Goal: Task Accomplishment & Management: Use online tool/utility

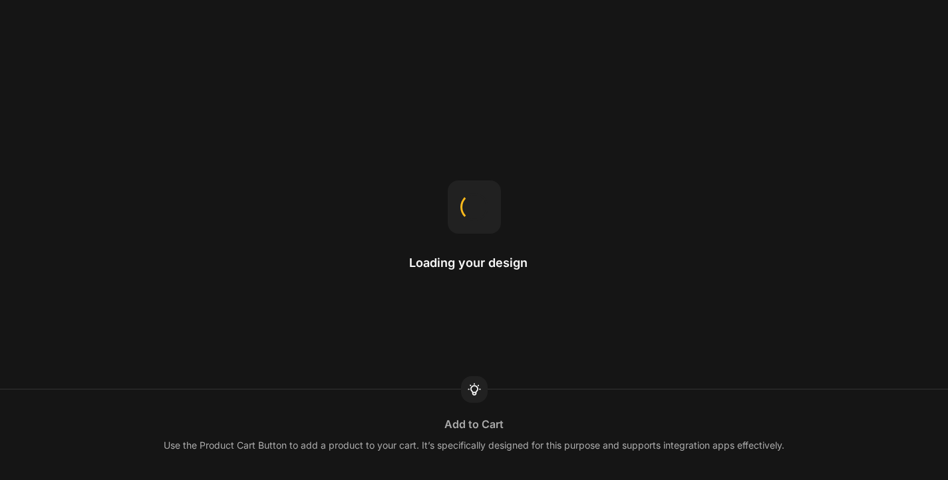
click at [396, 231] on div "Loading your design Add to Cart Use the Product Cart Button to add a product to…" at bounding box center [474, 240] width 948 height 480
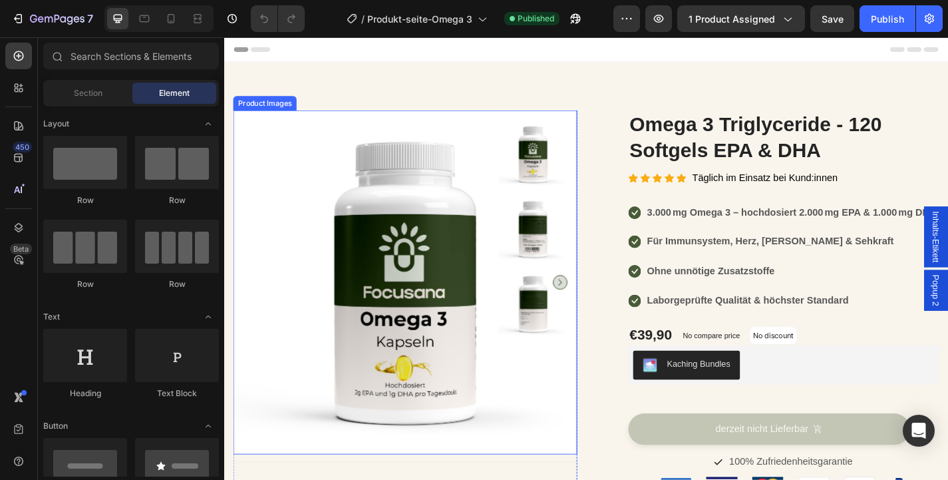
click at [414, 284] on img at bounding box center [423, 307] width 379 height 379
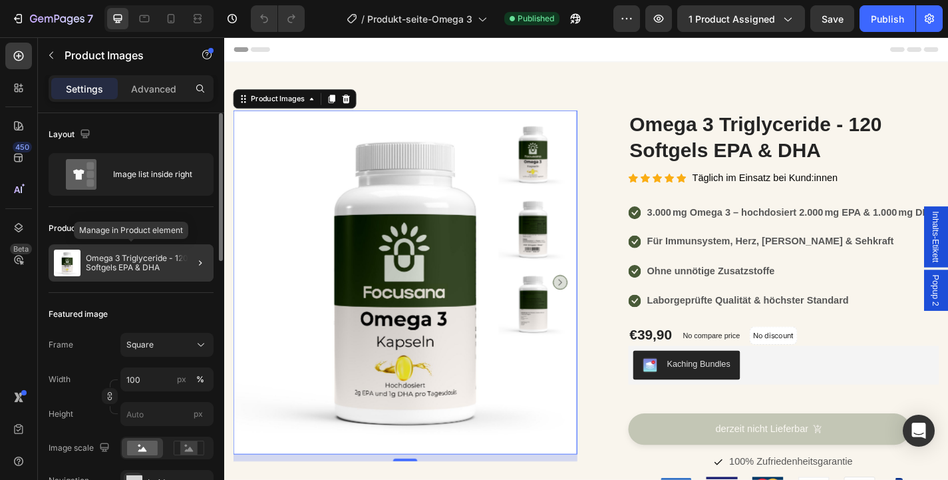
click at [144, 269] on p "Omega 3 Triglyceride - 120 Softgels EPA & DHA" at bounding box center [147, 262] width 122 height 19
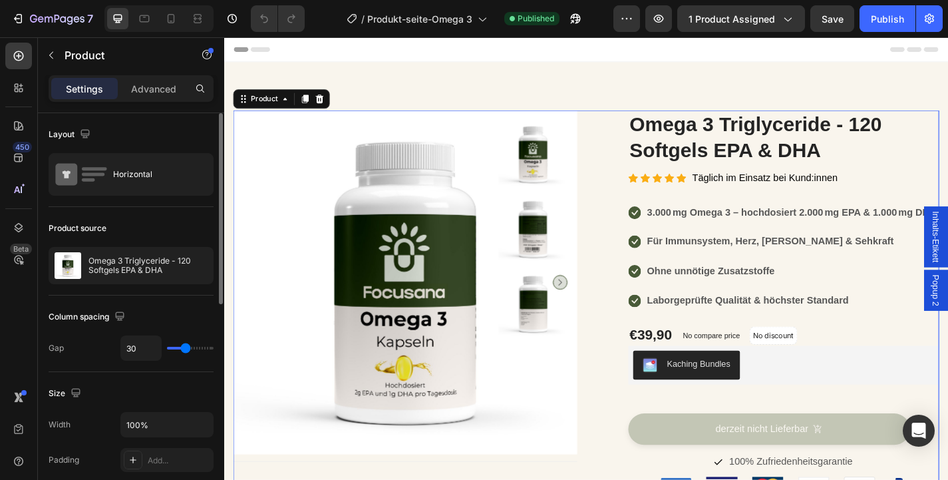
click at [144, 269] on p "Omega 3 Triglyceride - 120 Softgels EPA & DHA" at bounding box center [147, 265] width 119 height 19
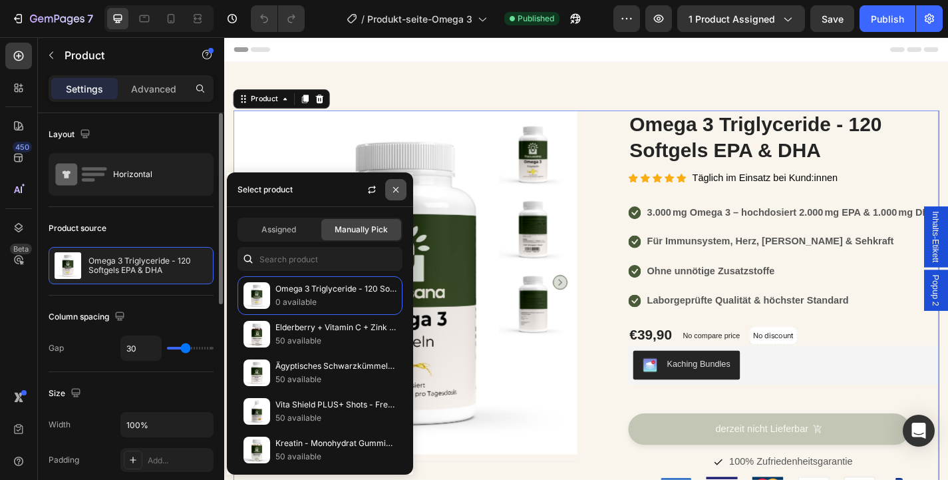
click at [396, 188] on icon "button" at bounding box center [395, 189] width 11 height 11
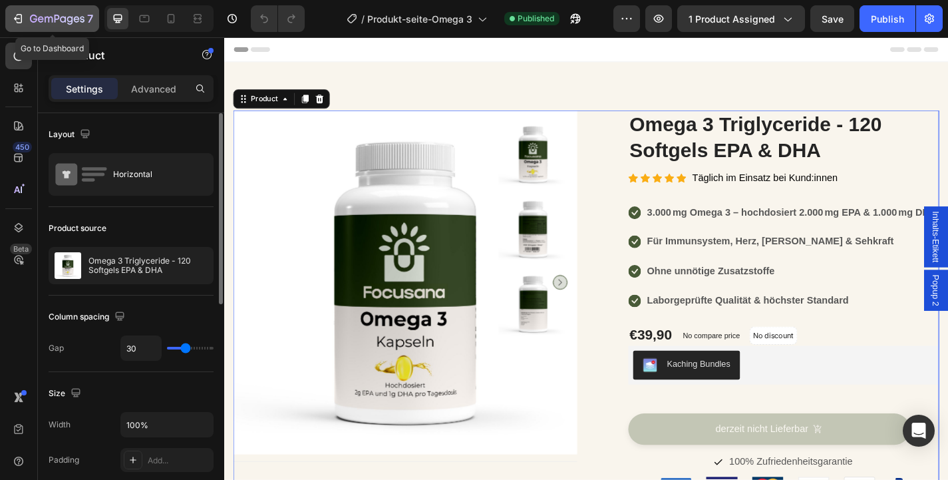
click at [49, 23] on icon "button" at bounding box center [57, 19] width 55 height 11
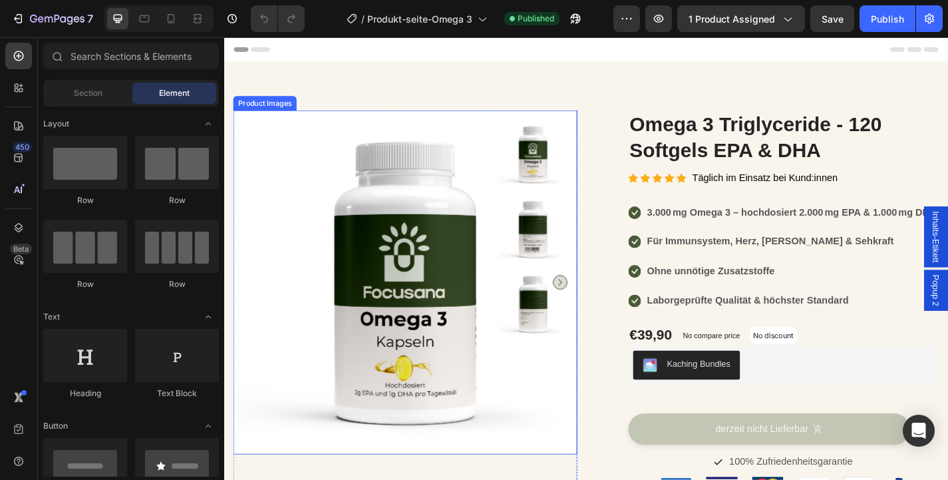
click at [528, 170] on img at bounding box center [565, 166] width 76 height 76
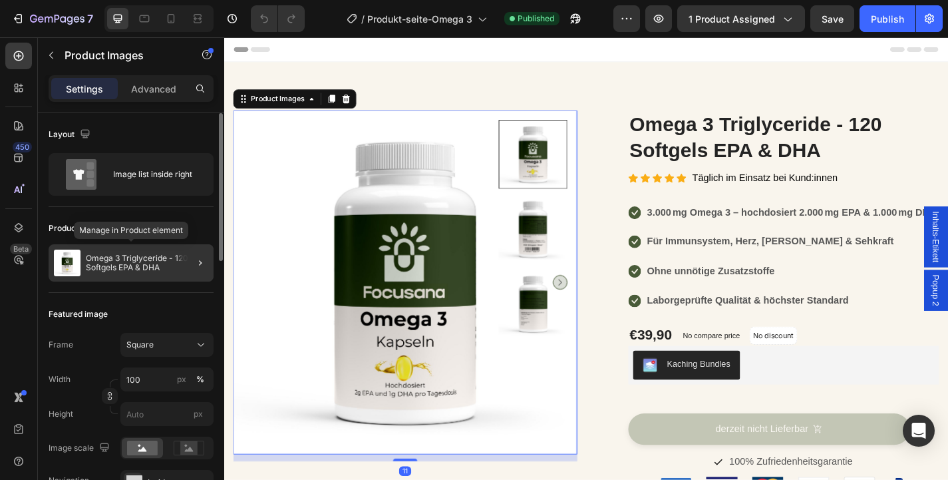
click at [142, 274] on div "Omega 3 Triglyceride - 120 Softgels EPA & DHA" at bounding box center [131, 262] width 165 height 37
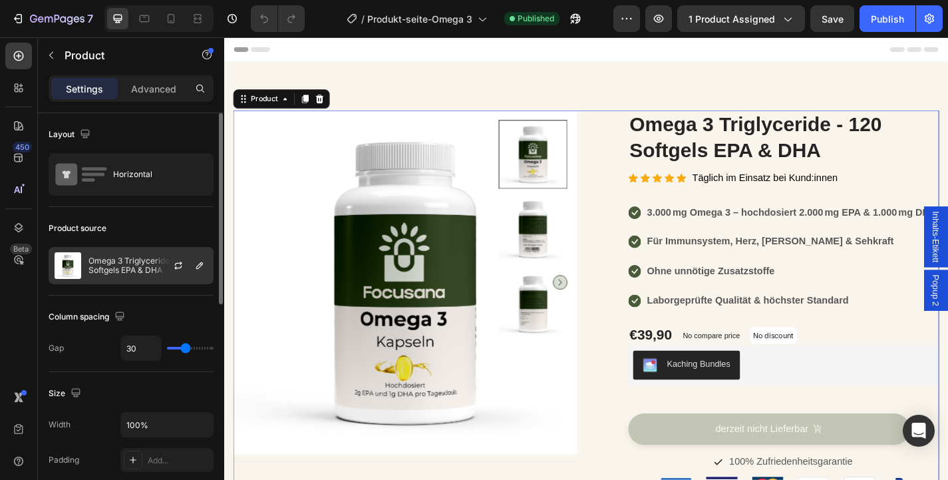
click at [166, 278] on div at bounding box center [183, 265] width 59 height 36
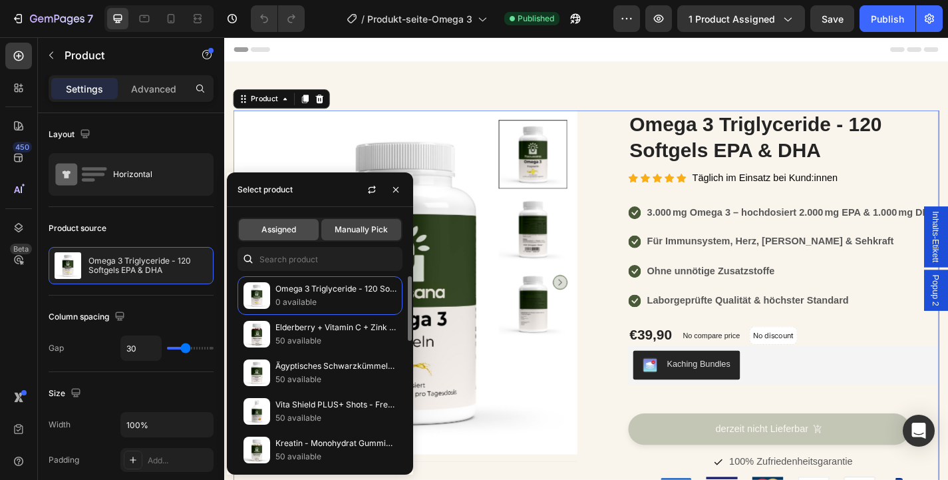
click at [283, 227] on span "Assigned" at bounding box center [278, 230] width 35 height 12
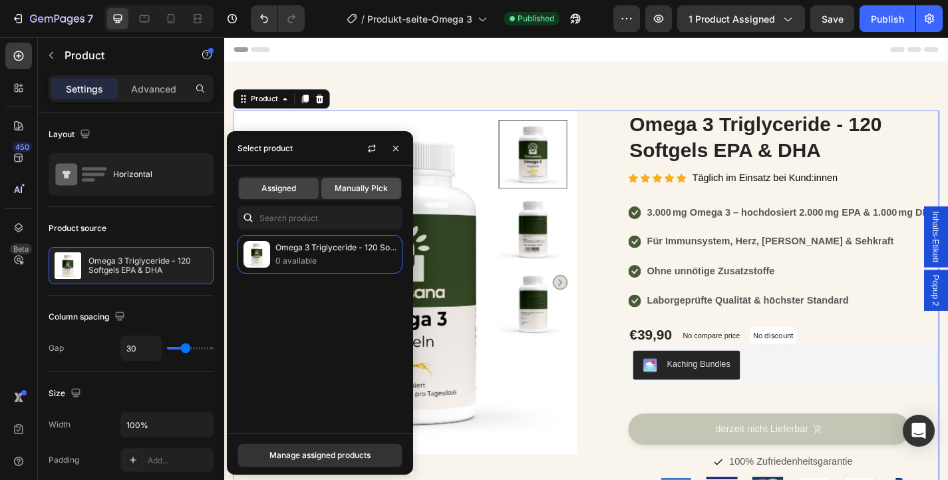
click at [353, 197] on div "Manually Pick" at bounding box center [361, 188] width 80 height 21
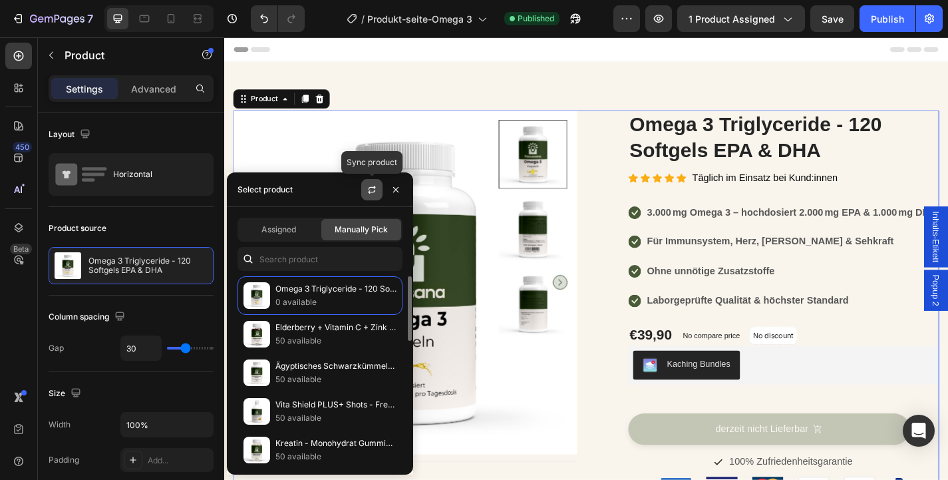
click at [373, 191] on icon "button" at bounding box center [372, 189] width 11 height 11
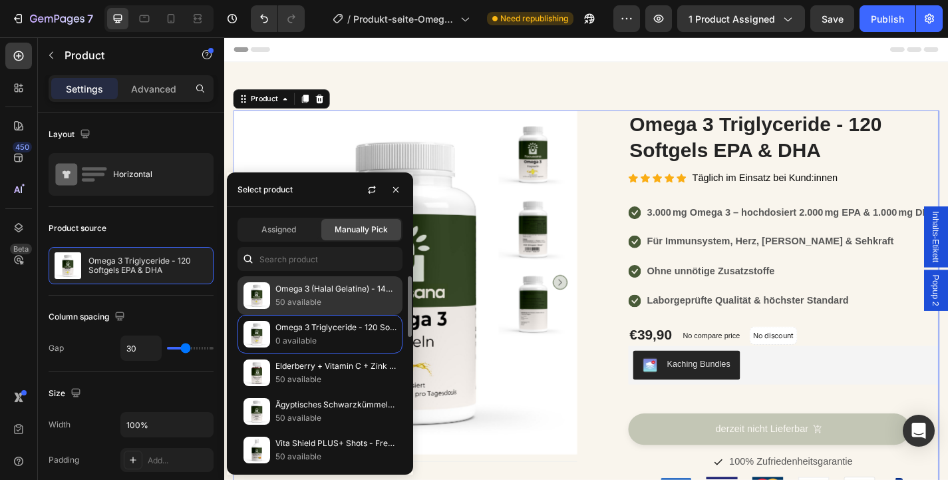
click at [327, 297] on p "50 available" at bounding box center [335, 301] width 121 height 13
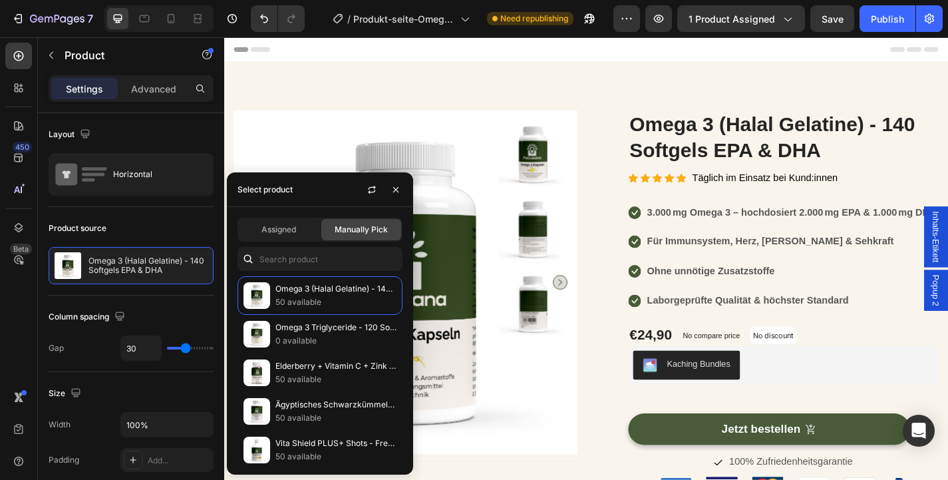
click at [624, 199] on div "Product Images Inhalt der Focusana Omega-3 Kapseln Was ist Omega-3 überhaupt? W…" at bounding box center [623, 459] width 778 height 683
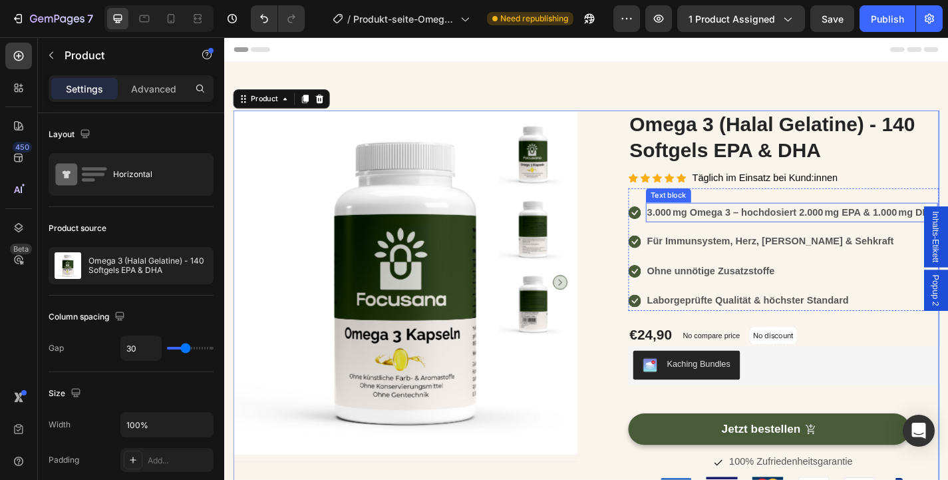
click at [775, 237] on p "3.000 mg Omega 3 – hochdosiert 2.000 mg EPA & 1.000 mg DHA" at bounding box center [850, 230] width 319 height 19
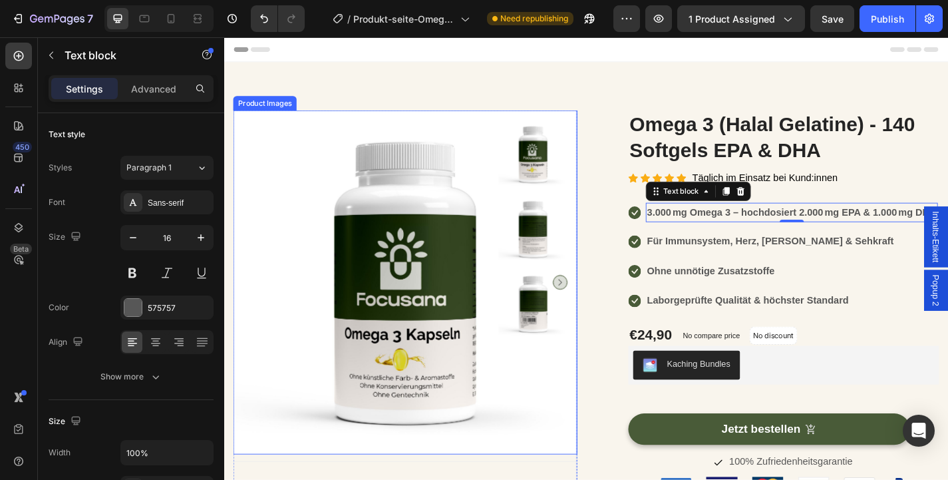
click at [552, 230] on img at bounding box center [565, 249] width 76 height 76
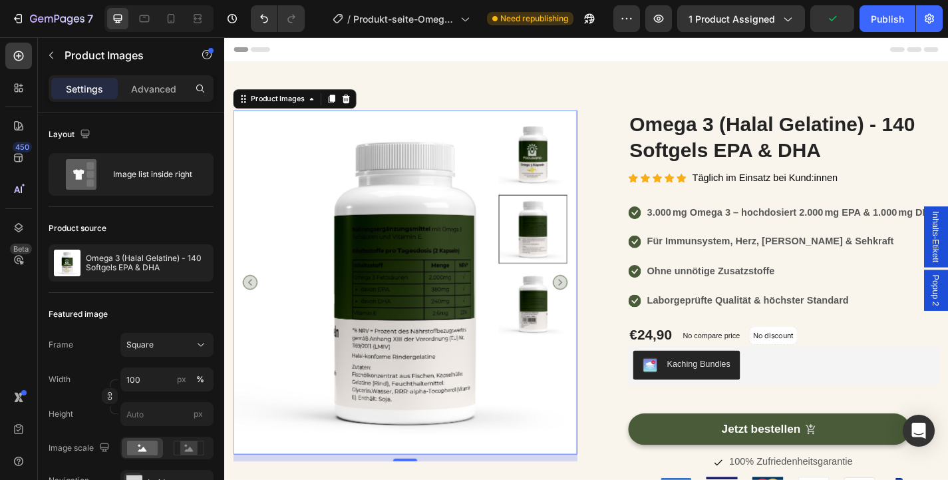
click at [444, 322] on img at bounding box center [423, 307] width 379 height 379
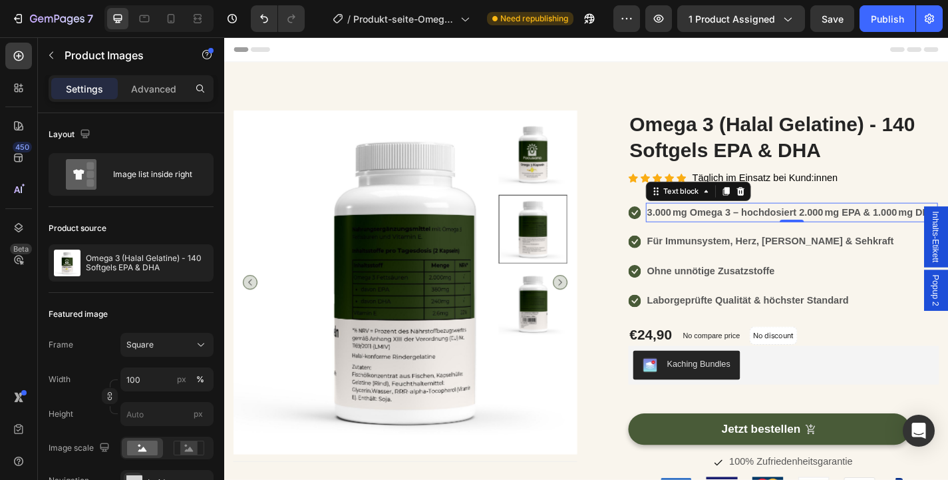
click at [695, 228] on strong "3.000 mg Omega 3 – hochdosiert 2.000 mg EPA & 1.000 mg DHA" at bounding box center [850, 229] width 319 height 11
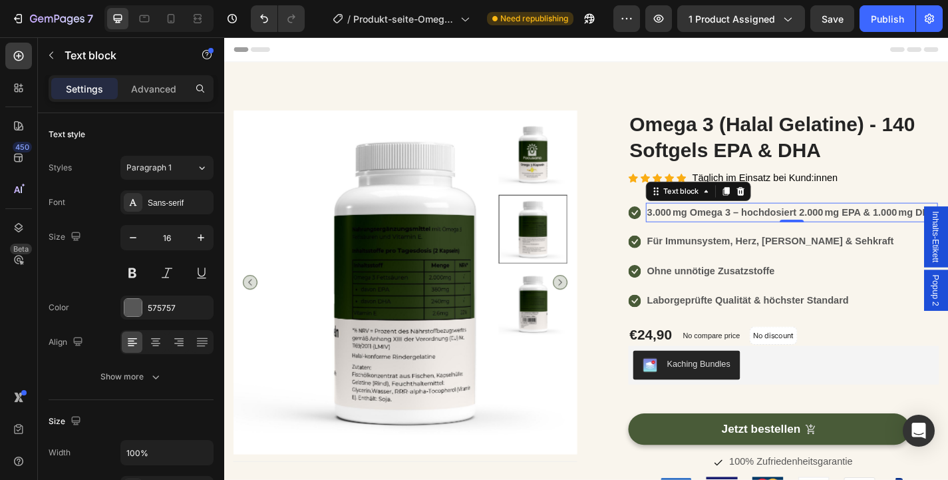
click at [695, 228] on strong "3.000 mg Omega 3 – hochdosiert 2.000 mg EPA & 1.000 mg DHA" at bounding box center [850, 229] width 319 height 11
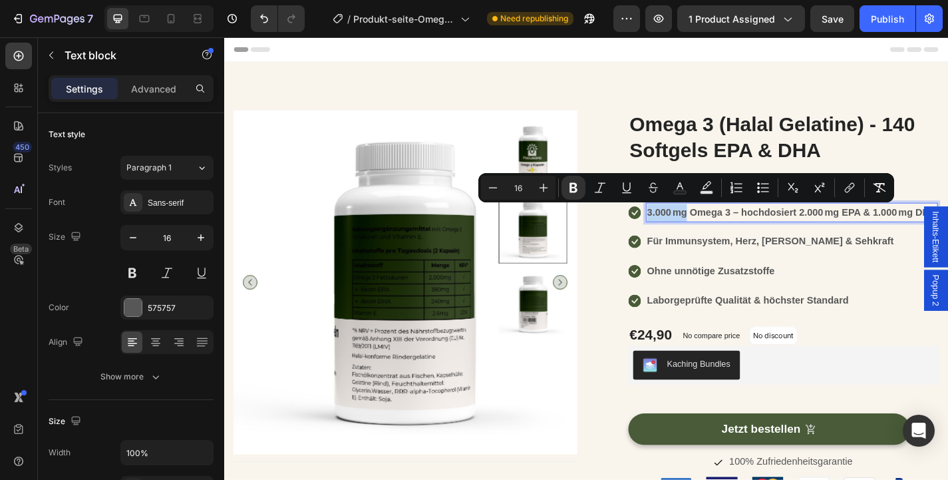
click at [695, 228] on strong "3.000 mg Omega 3 – hochdosiert 2.000 mg EPA & 1.000 mg DHA" at bounding box center [850, 229] width 319 height 11
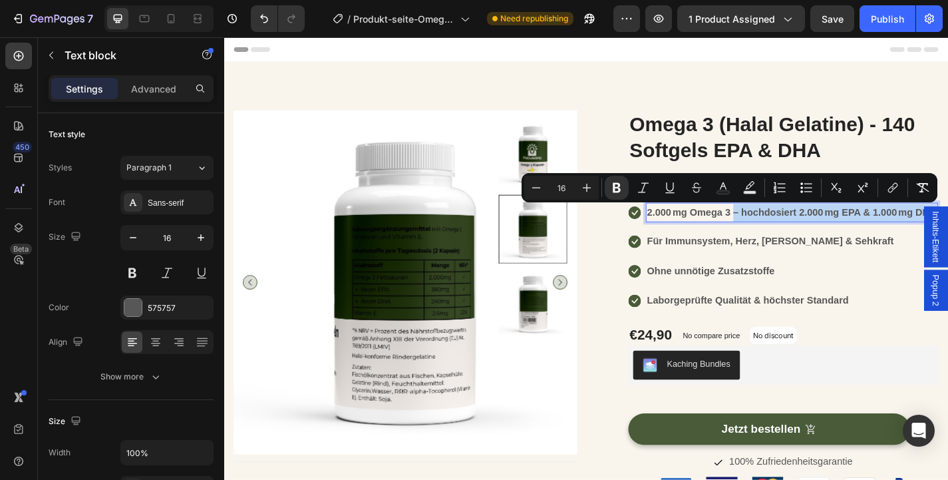
drag, startPoint x: 785, startPoint y: 231, endPoint x: 1018, endPoint y: 233, distance: 232.8
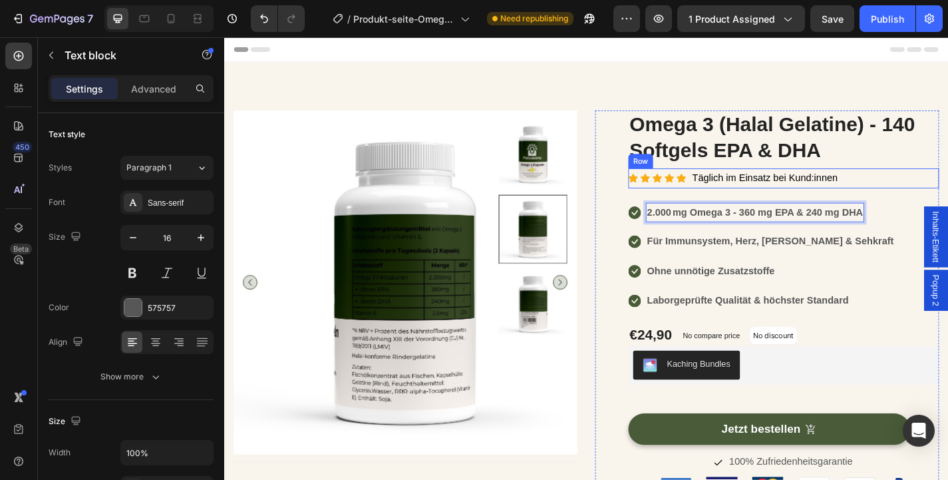
click at [947, 184] on div "Icon Icon Icon Icon Icon Icon List Hoz Täglich im Einsatz bei Kund:innen Text b…" at bounding box center [841, 193] width 343 height 22
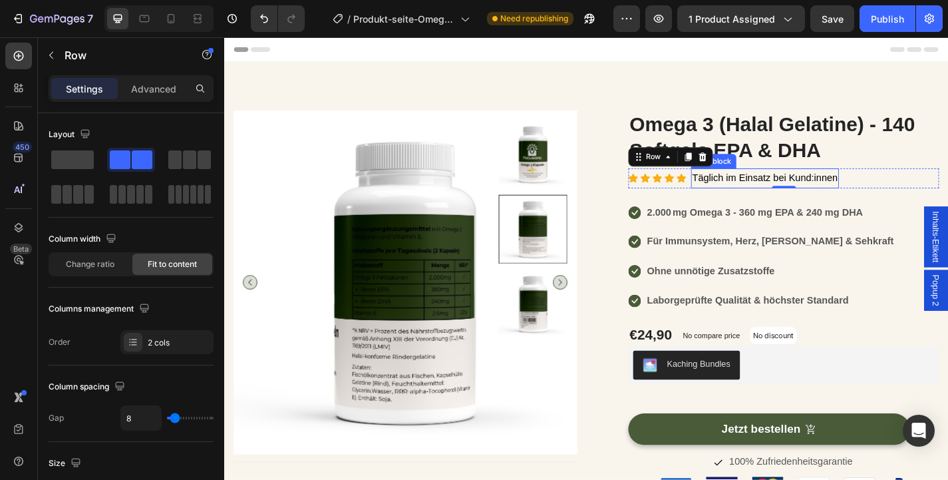
click at [827, 194] on span "Täglich im Einsatz bei Kund:innen" at bounding box center [820, 191] width 160 height 11
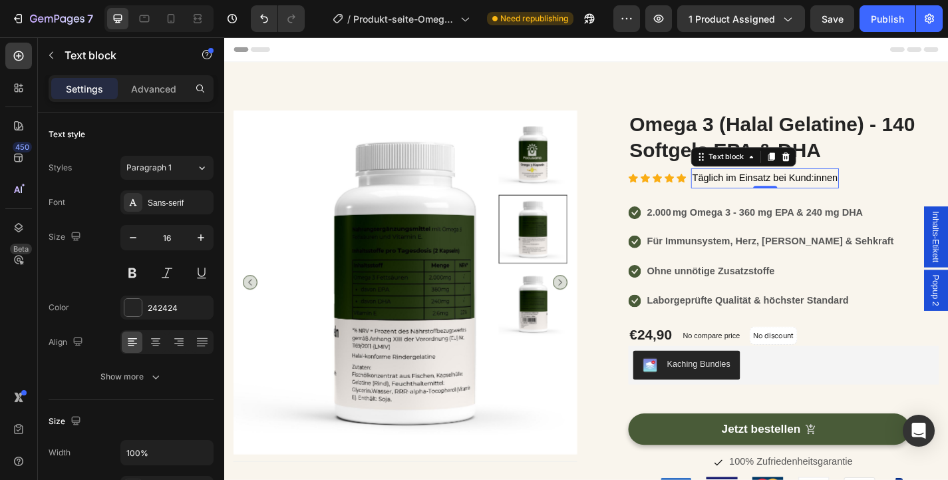
click at [839, 194] on span "Täglich im Einsatz bei Kund:innen" at bounding box center [820, 191] width 160 height 11
click at [842, 194] on span "Täglich im Einsatz bei Kund:innen" at bounding box center [820, 191] width 160 height 11
click at [846, 194] on span "Täglich im Einsatz bei Kund:innen" at bounding box center [820, 191] width 160 height 11
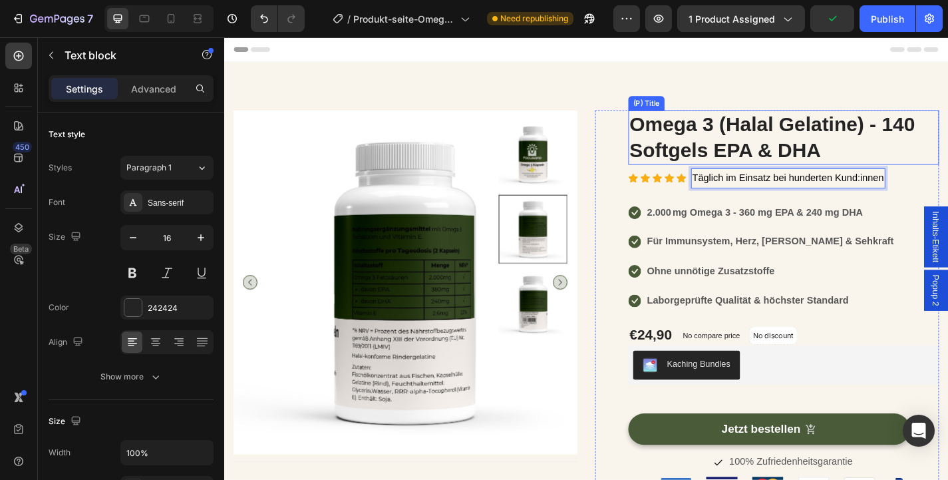
click at [922, 143] on h2 "Omega 3 (Halal Gelatine) - 140 Softgels EPA & DHA" at bounding box center [841, 148] width 343 height 60
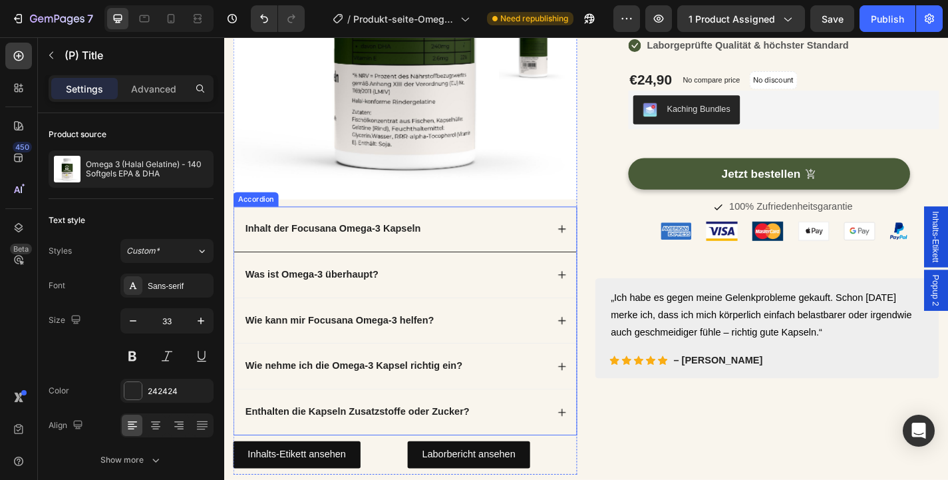
scroll to position [389, 0]
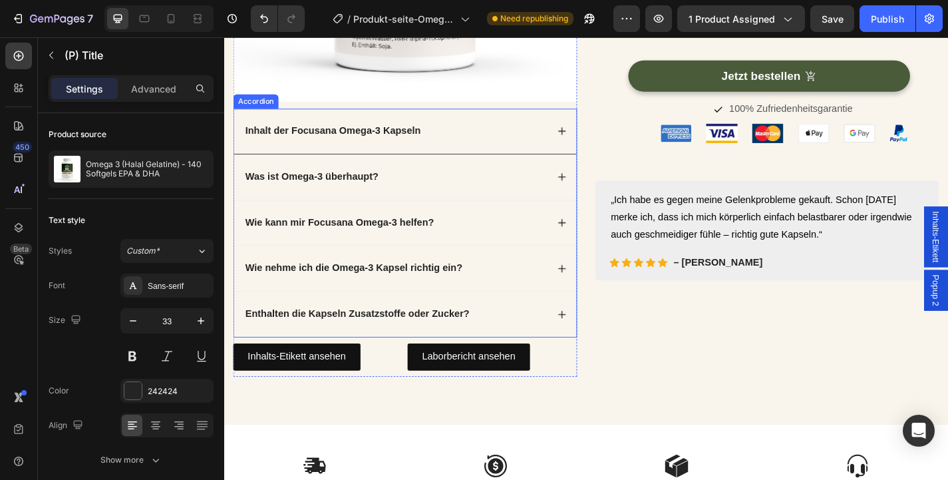
click at [511, 130] on div "Inhalt der Focusana Omega-3 Kapseln" at bounding box center [424, 141] width 378 height 51
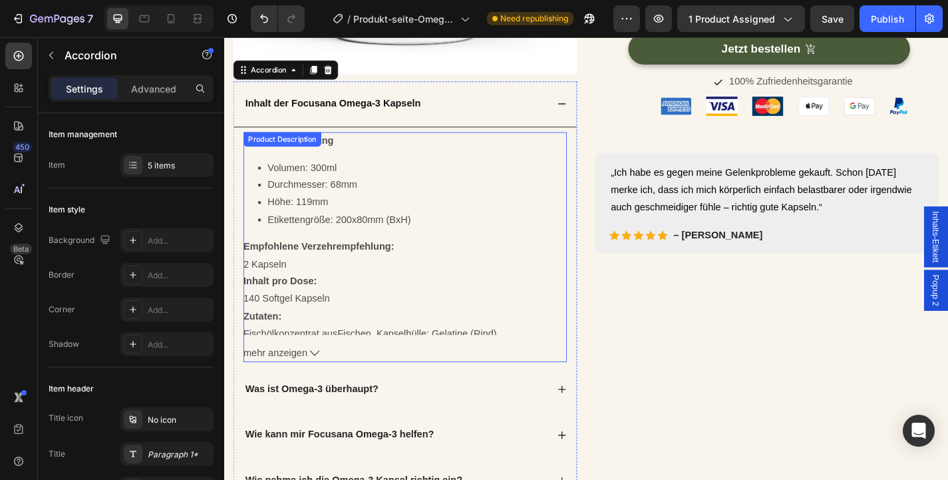
scroll to position [420, 0]
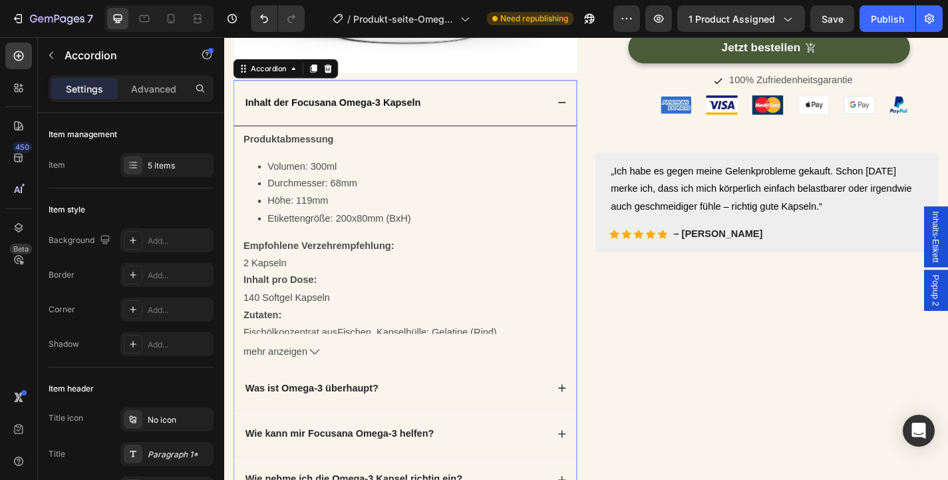
click at [498, 130] on div "Inhalt der Focusana Omega-3 Kapseln" at bounding box center [424, 109] width 378 height 51
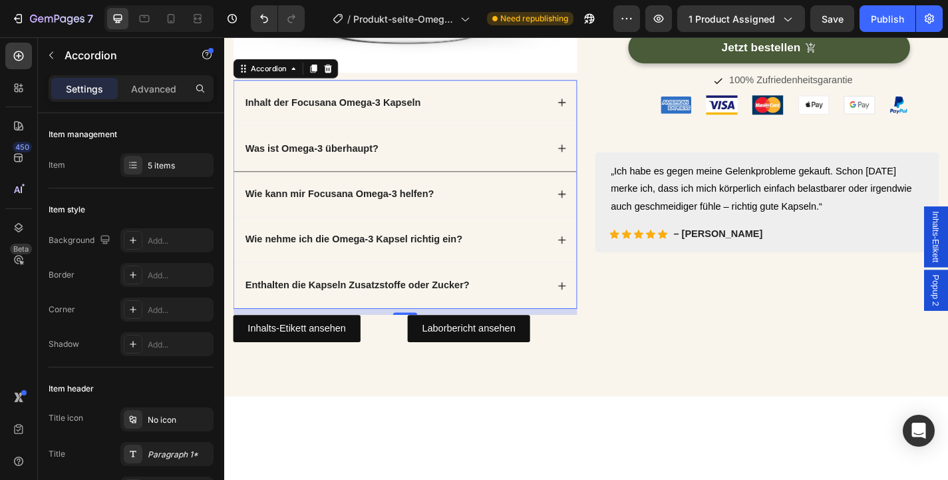
scroll to position [450, 0]
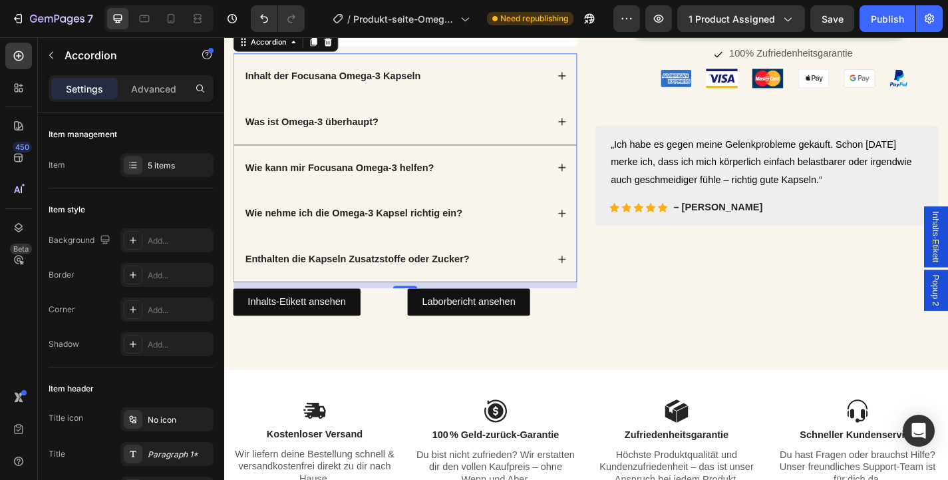
click at [511, 140] on div "Was ist Omega-3 überhaupt?" at bounding box center [424, 131] width 378 height 51
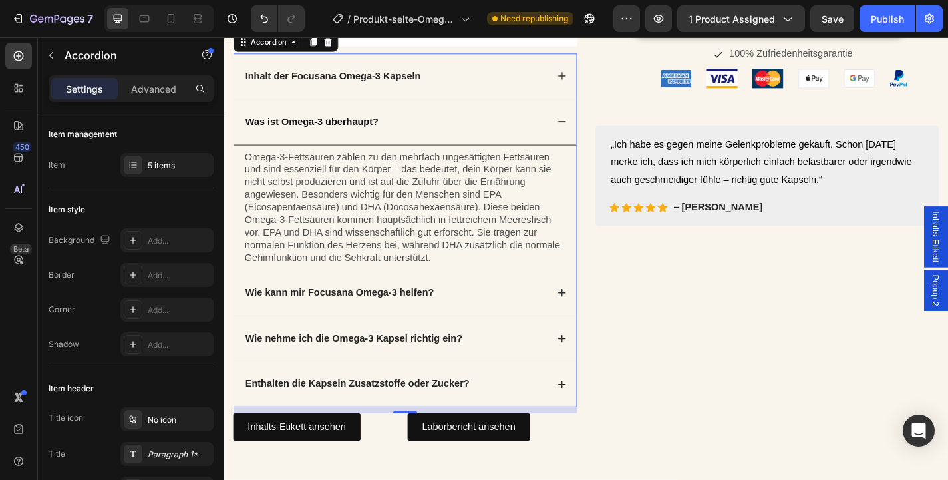
click at [511, 140] on div "Was ist Omega-3 überhaupt?" at bounding box center [424, 131] width 378 height 51
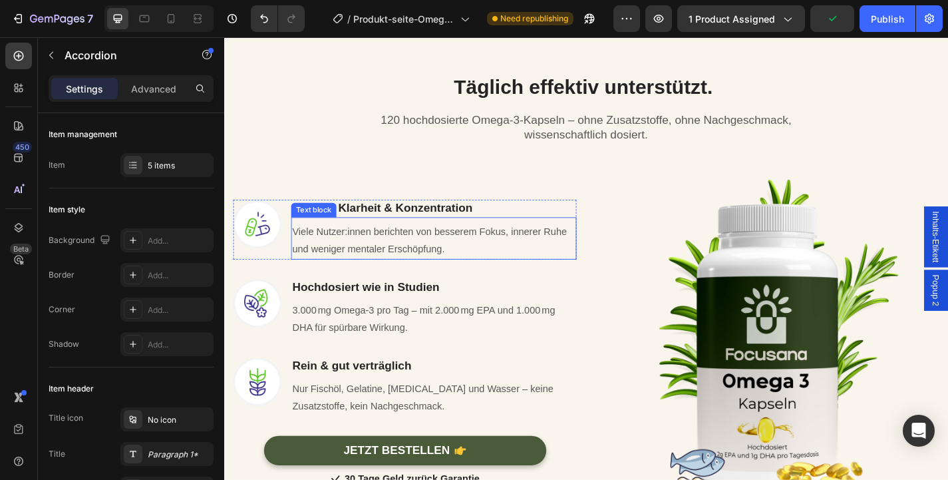
scroll to position [1050, 0]
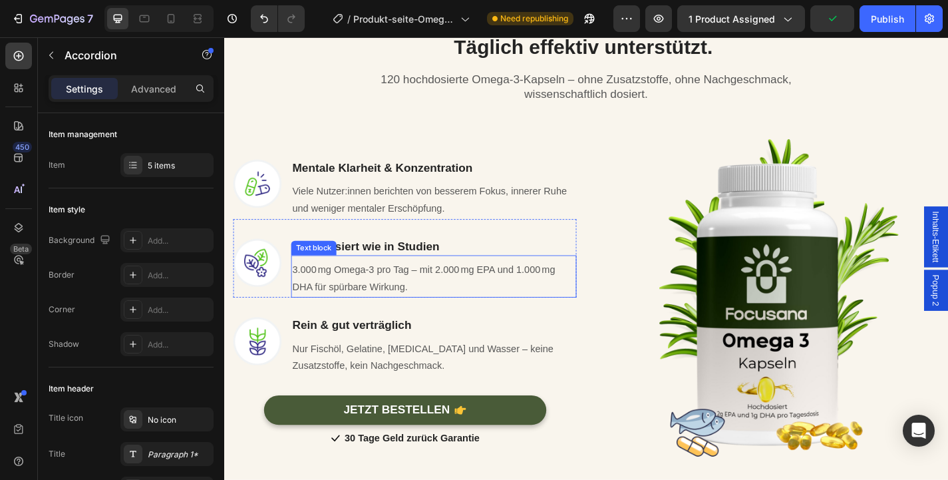
click at [442, 312] on p "3.000 mg Omega-3 pro Tag – mit 2.000 mg EPA und 1.000 mg DHA für spürbare Wirku…" at bounding box center [455, 303] width 312 height 39
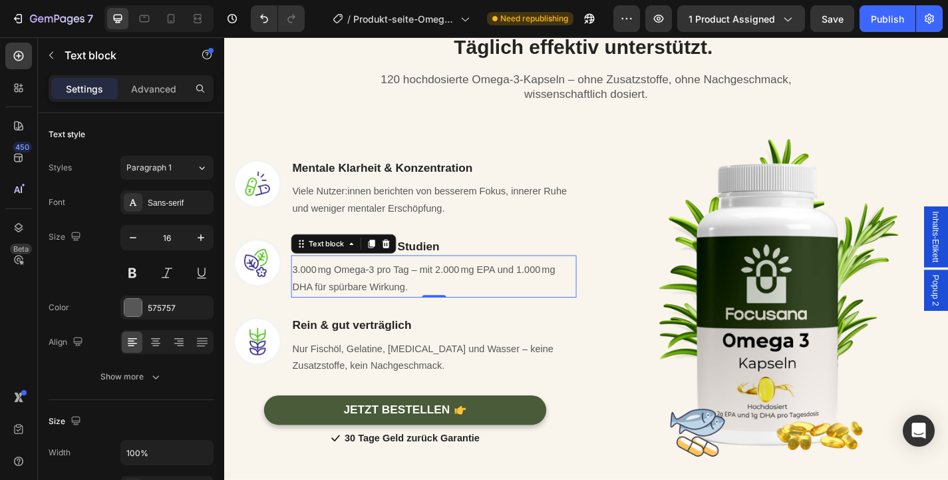
click at [421, 311] on p "3.000 mg Omega-3 pro Tag – mit 2.000 mg EPA und 1.000 mg DHA für spürbare Wirku…" at bounding box center [455, 303] width 312 height 39
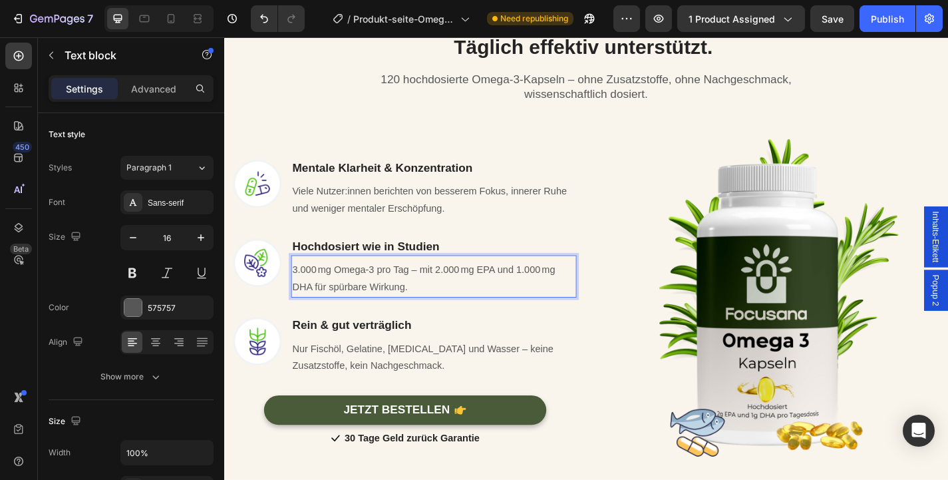
click at [304, 295] on p "3.000 mg Omega-3 pro Tag – mit 2.000 mg EPA und 1.000 mg DHA für spürbare Wirku…" at bounding box center [455, 303] width 312 height 39
click at [440, 309] on p "2.000 mg Omega-3 pro Tag – mit 2.000 mg EPA und 1.000 mg DHA für spürbare Wirku…" at bounding box center [455, 303] width 312 height 39
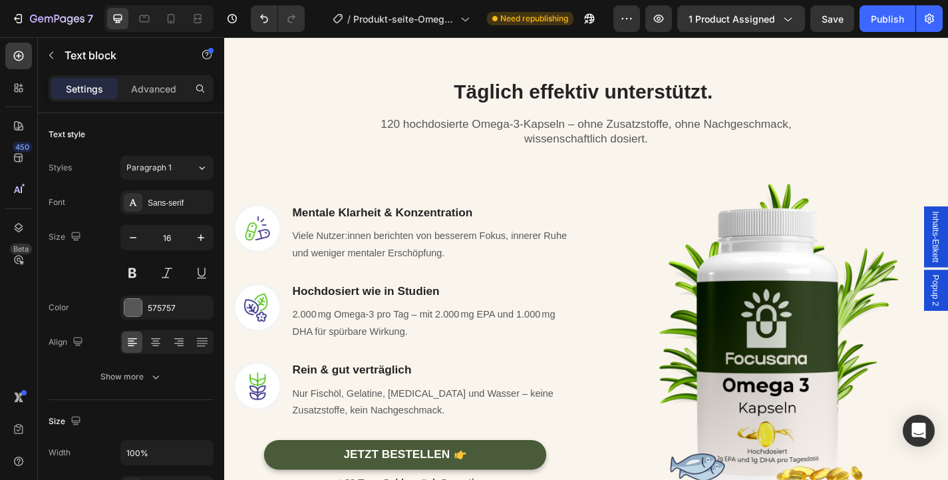
scroll to position [1020, 0]
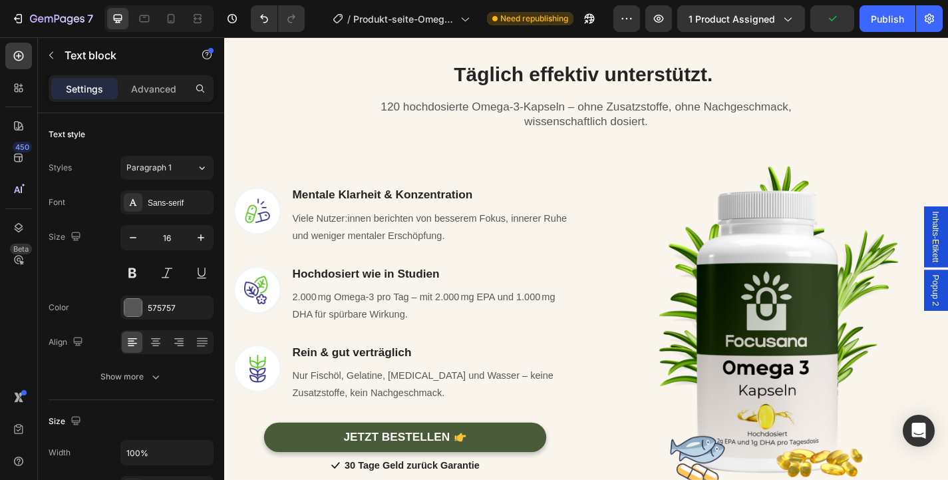
click at [392, 348] on p "2.000 mg Omega-3 pro Tag – mit 2.000 mg EPA und 1.000 mg DHA für spürbare Wirku…" at bounding box center [455, 333] width 312 height 39
click at [554, 321] on p "2.000 mg Omega-3 pro Tag – mit 2.000 mg EPA und 1.000 mg DHA für spürbare Wirku…" at bounding box center [455, 333] width 312 height 39
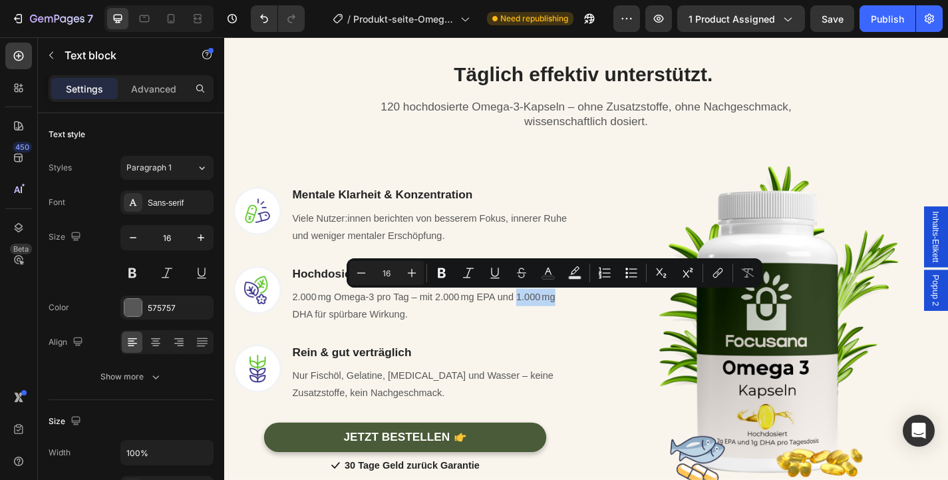
click at [579, 327] on p "2.000 mg Omega-3 pro Tag – mit 2.000 mg EPA und 1.000 mg DHA für spürbare Wirku…" at bounding box center [455, 333] width 312 height 39
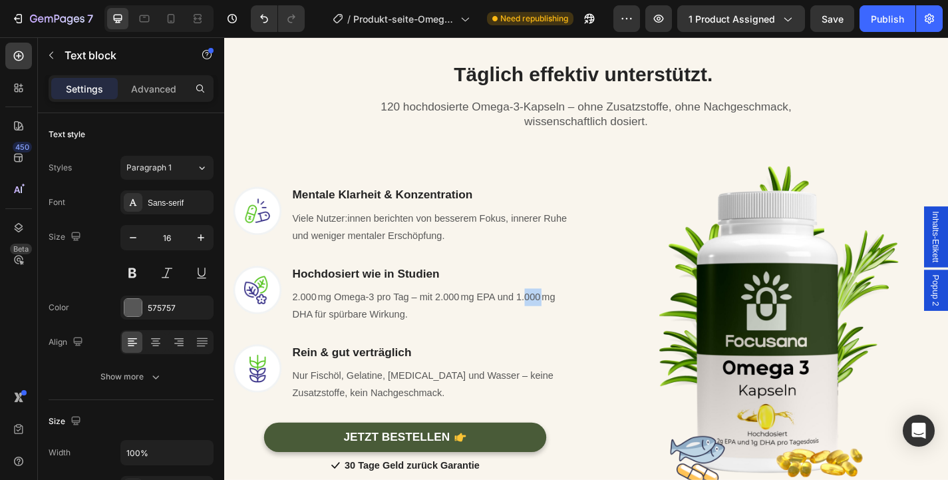
drag, startPoint x: 575, startPoint y: 326, endPoint x: 554, endPoint y: 327, distance: 20.6
click at [554, 327] on p "2.000 mg Omega-3 pro Tag – mit 2.000 mg EPA und 1.000 mg DHA für spürbare Wirku…" at bounding box center [455, 333] width 312 height 39
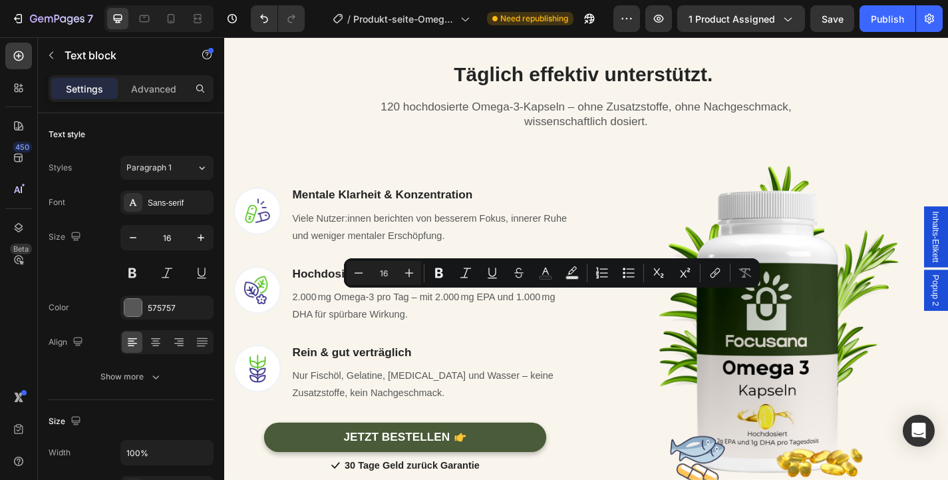
click at [593, 334] on p "2.000 mg Omega-3 pro Tag – mit 2.000 mg EPA und 1.000 mg DHA für spürbare Wirku…" at bounding box center [455, 333] width 312 height 39
drag, startPoint x: 571, startPoint y: 326, endPoint x: 547, endPoint y: 327, distance: 24.0
click at [547, 327] on p "2.000 mg Omega-3 pro Tag – mit 2.000 mg EPA und 1.000 mg DHA für spürbare Wirku…" at bounding box center [455, 333] width 312 height 39
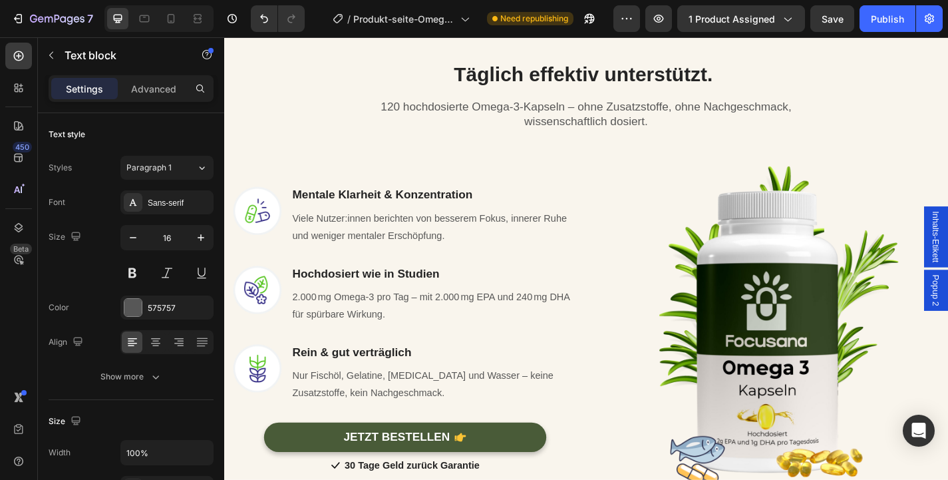
click at [483, 323] on p "2.000 mg Omega-3 pro Tag – mit 2.000 mg EPA und 240 mg DHA für spürbare Wirkung." at bounding box center [455, 333] width 312 height 39
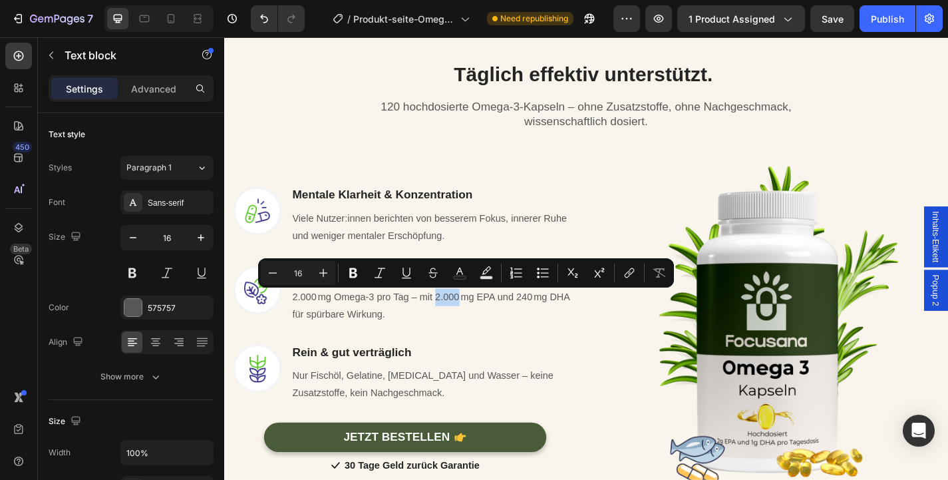
drag, startPoint x: 483, startPoint y: 326, endPoint x: 457, endPoint y: 325, distance: 26.0
click at [457, 325] on p "2.000 mg Omega-3 pro Tag – mit 2.000 mg EPA und 240 mg DHA für spürbare Wirkung." at bounding box center [455, 333] width 312 height 39
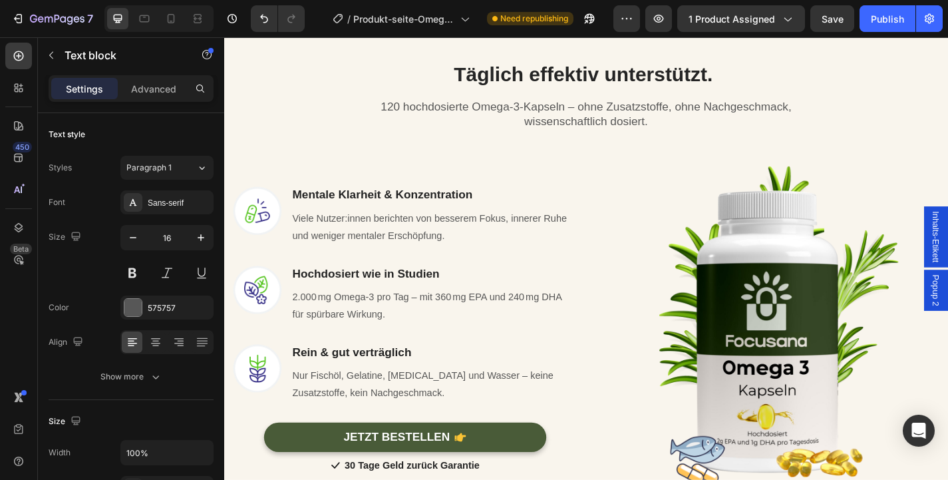
click at [461, 339] on p "2.000 mg Omega-3 pro Tag – mit 360 mg EPA und 240 mg DHA für spürbare Wirkung." at bounding box center [455, 333] width 312 height 39
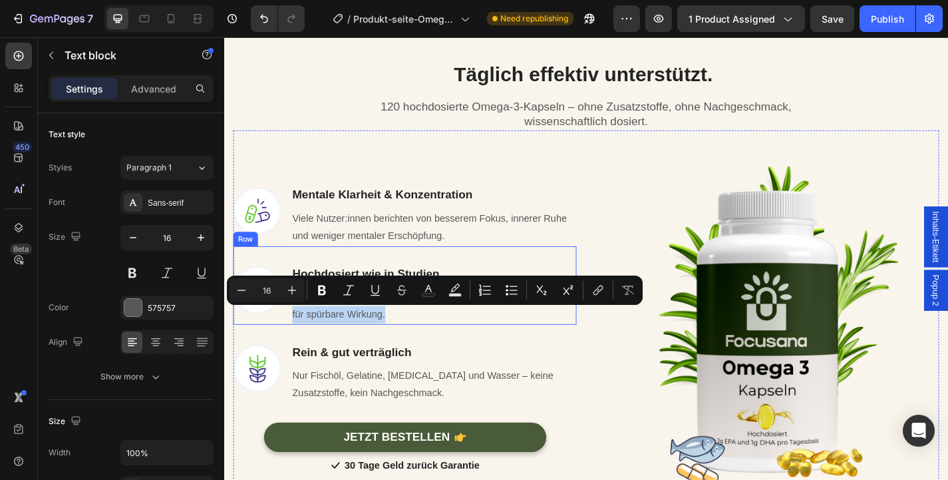
drag, startPoint x: 428, startPoint y: 337, endPoint x: 296, endPoint y: 343, distance: 131.9
click at [296, 343] on div "Image Hochdosiert wie in Studien Heading 2.000 mg Omega-3 pro Tag – mit 360 mg …" at bounding box center [423, 310] width 379 height 86
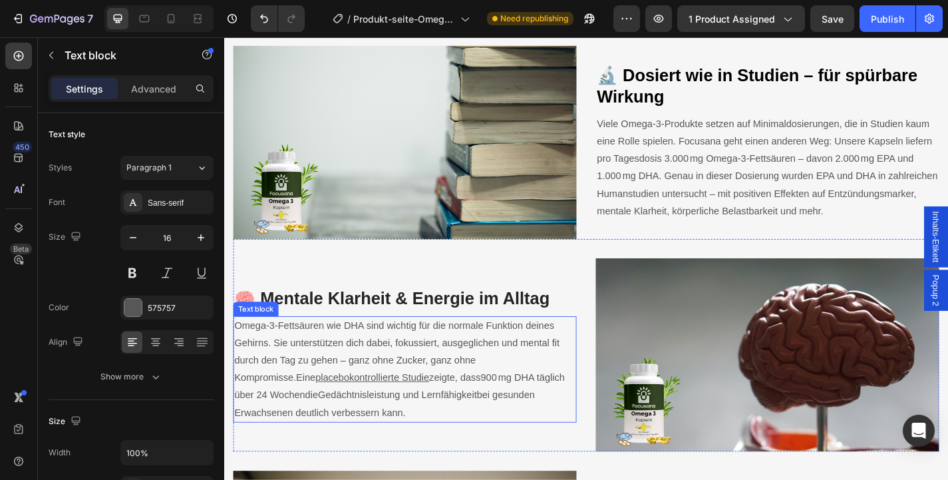
scroll to position [1734, 0]
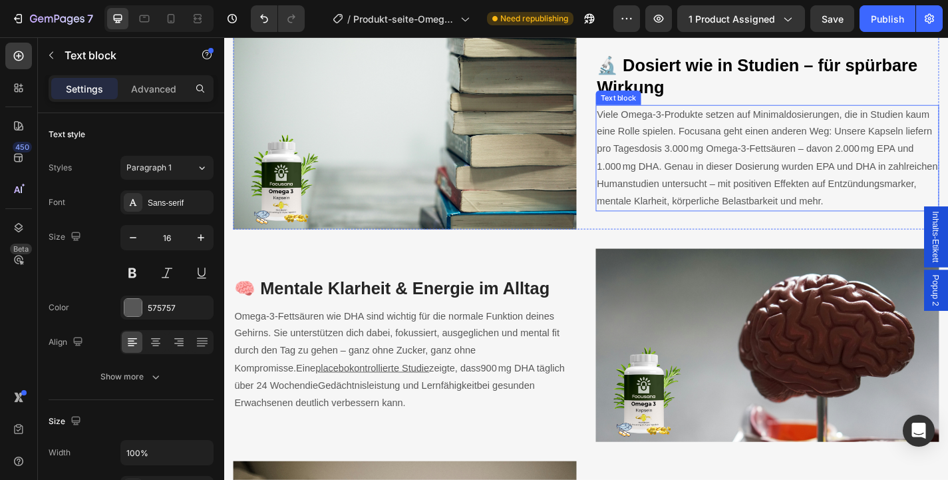
click at [717, 156] on p "Viele Omega-3-Produkte setzen auf Minimaldosierungen, die in Studien kaum eine …" at bounding box center [823, 170] width 376 height 115
click at [718, 170] on p "Viele Omega-3-Produkte setzen auf Minimaldosierungen, die in Studien kaum eine …" at bounding box center [823, 170] width 376 height 115
click at [713, 165] on p "Viele Omega-3-Produkte setzen auf Minimaldosierungen, die in Studien kaum eine …" at bounding box center [823, 170] width 376 height 115
click at [765, 165] on p "Viele Omega-3-Produkte setzen auf Minimaldosierungen, die in Studien kaum eine …" at bounding box center [823, 170] width 376 height 115
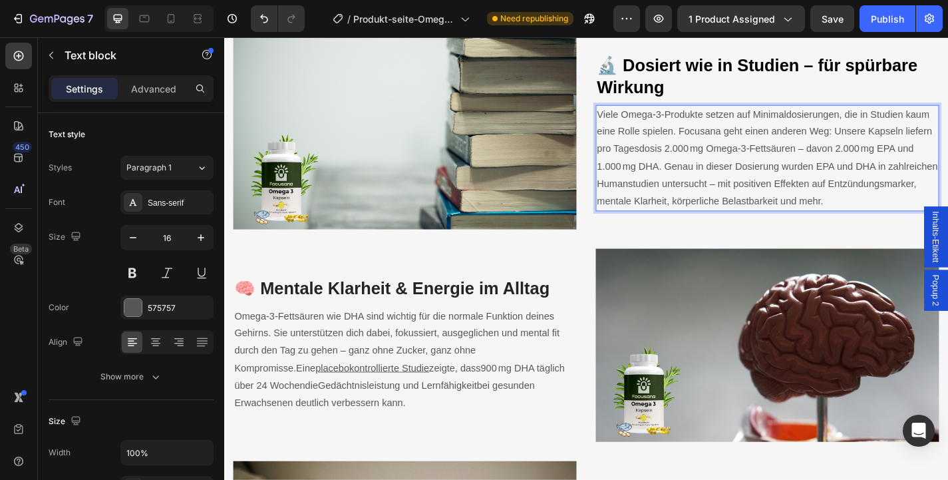
click at [733, 187] on p "Viele Omega-3-Produkte setzen auf Minimaldosierungen, die in Studien kaum eine …" at bounding box center [823, 170] width 376 height 115
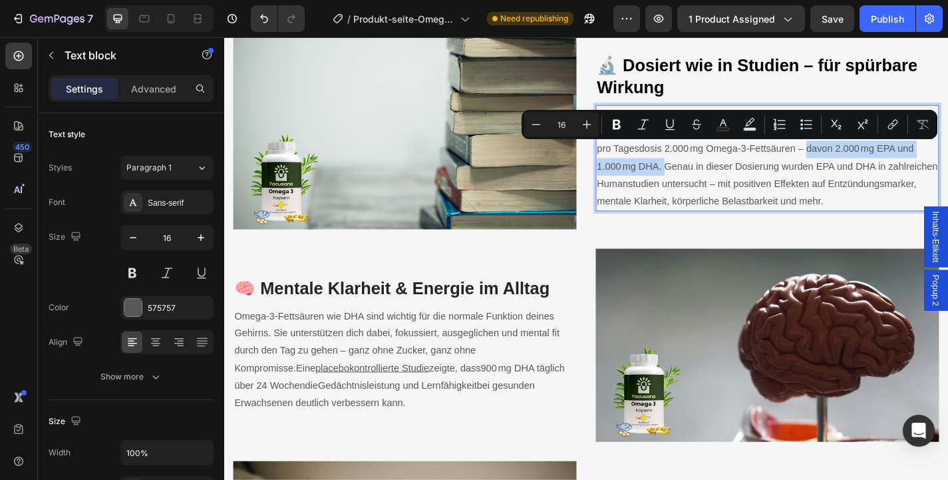
drag, startPoint x: 708, startPoint y: 181, endPoint x: 865, endPoint y: 168, distance: 157.6
click at [865, 168] on p "Viele Omega-3-Produkte setzen auf Minimaldosierungen, die in Studien kaum eine …" at bounding box center [823, 170] width 376 height 115
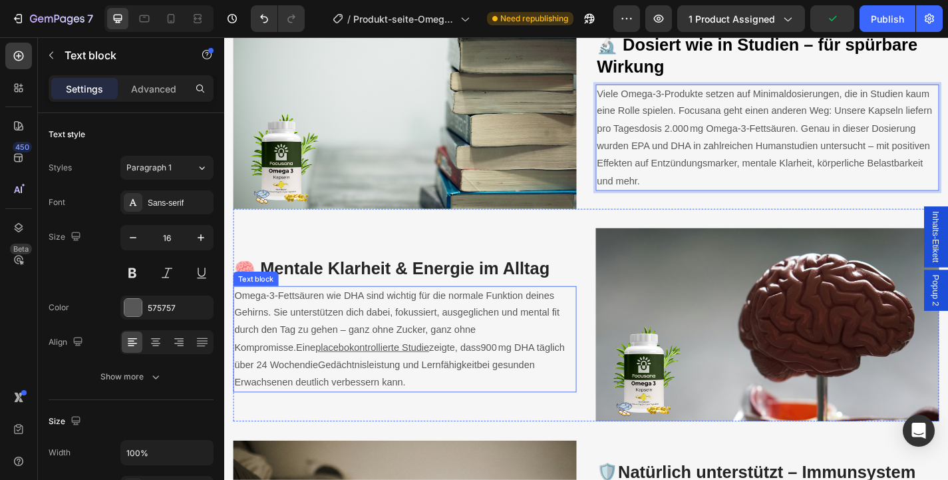
scroll to position [1748, 0]
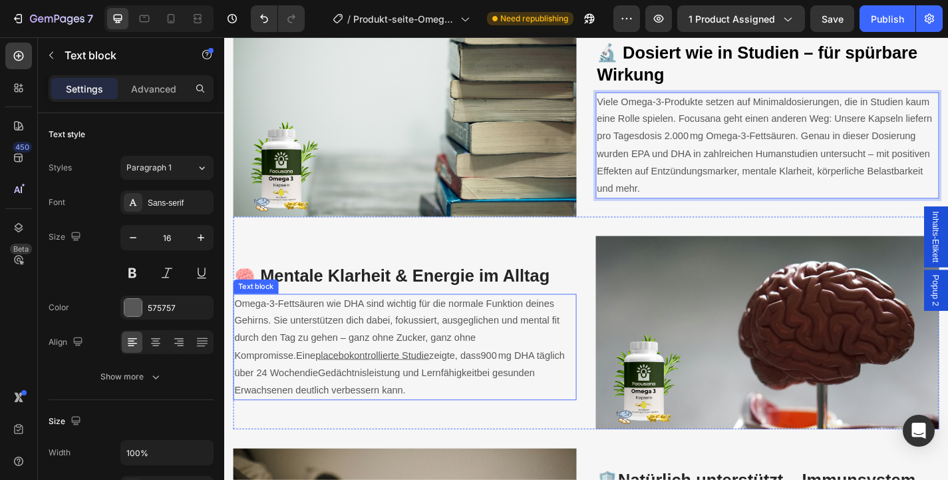
click at [439, 392] on span "900 mg DHA täglich über 24 Wochen" at bounding box center [417, 397] width 364 height 31
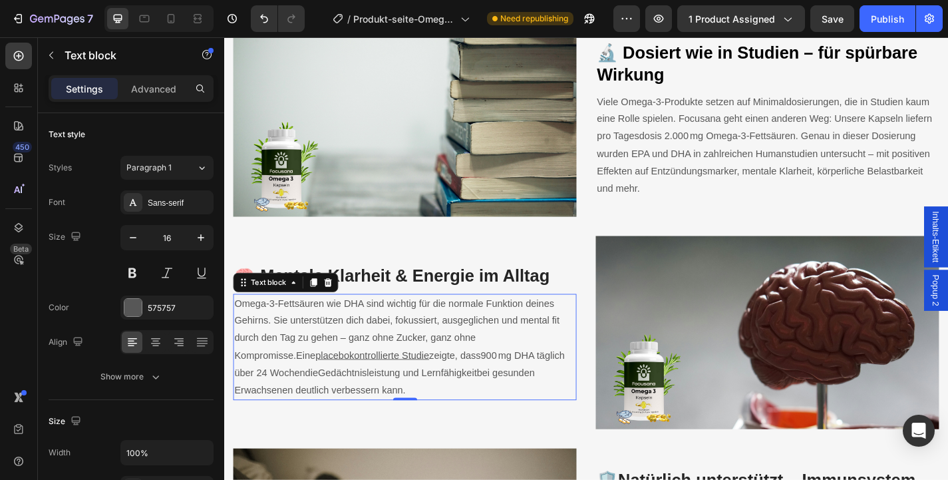
click at [459, 394] on p "Omega‑3‑Fettsäuren wie DHA sind wichtig für die normale Funktion deines Gehirns…" at bounding box center [423, 378] width 376 height 115
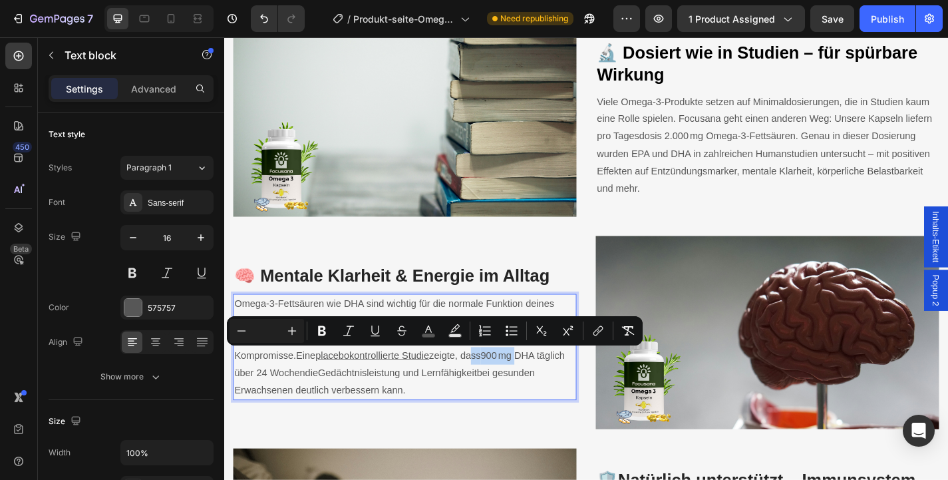
drag, startPoint x: 460, startPoint y: 391, endPoint x: 402, endPoint y: 396, distance: 57.4
click at [402, 396] on p "Omega‑3‑Fettsäuren wie DHA sind wichtig für die normale Funktion deines Gehirns…" at bounding box center [423, 378] width 376 height 115
click at [434, 385] on span "900 mg DHA täglich über 24 Wochen" at bounding box center [417, 397] width 364 height 31
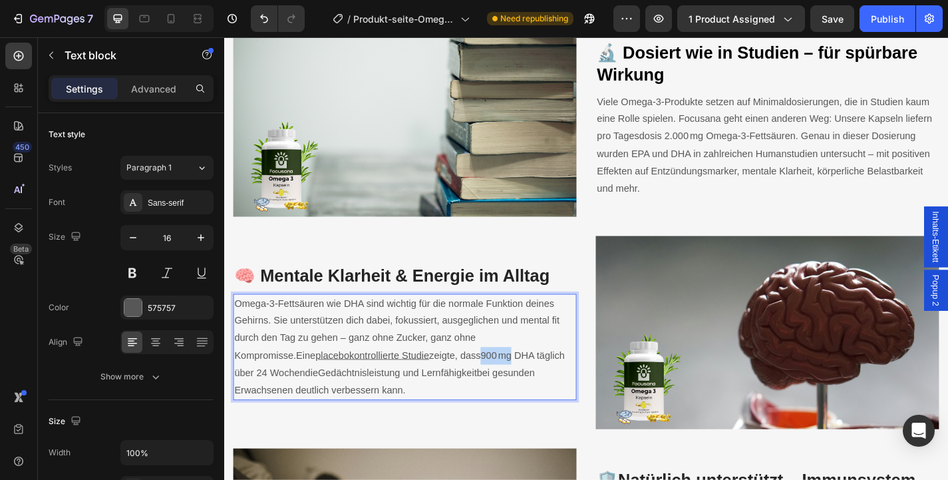
drag, startPoint x: 456, startPoint y: 390, endPoint x: 424, endPoint y: 390, distance: 31.9
click at [424, 390] on span "900 mg DHA täglich über 24 Wochen" at bounding box center [417, 397] width 364 height 31
click at [569, 394] on p "Omega‑3‑Fettsäuren wie DHA sind wichtig für die normale Funktion deines Gehirns…" at bounding box center [423, 378] width 376 height 115
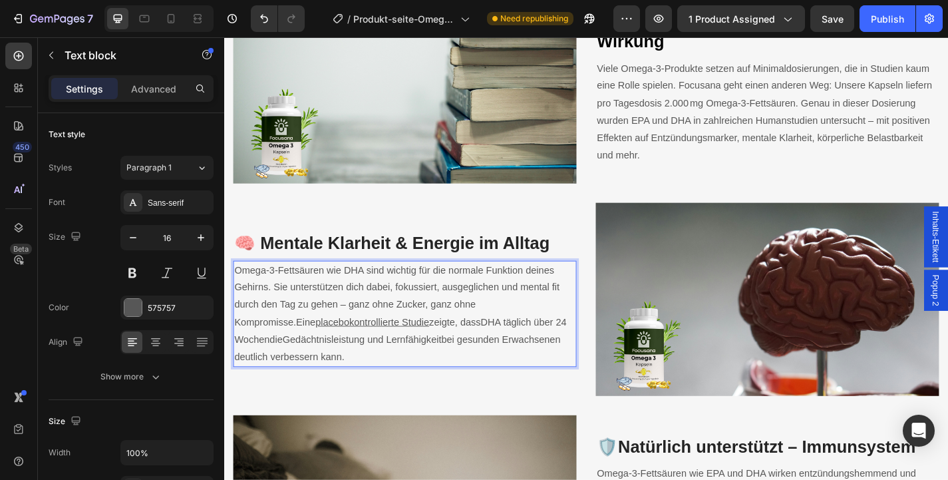
scroll to position [1795, 0]
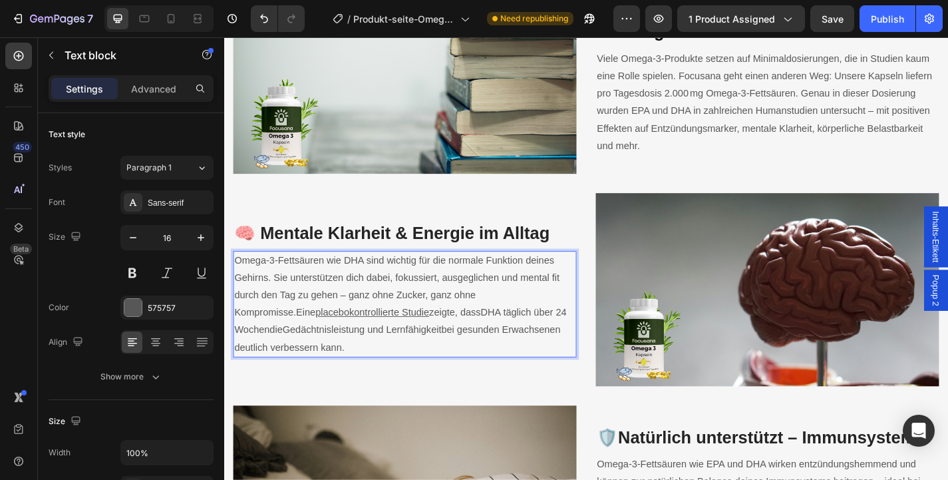
drag, startPoint x: 558, startPoint y: 340, endPoint x: 506, endPoint y: 342, distance: 51.9
click at [506, 342] on span "DHA täglich über 24 Wochen" at bounding box center [418, 350] width 367 height 31
click at [421, 383] on p "Omega‑3‑Fettsäuren wie DHA sind wichtig für die normale Funktion deines Gehirns…" at bounding box center [423, 331] width 376 height 115
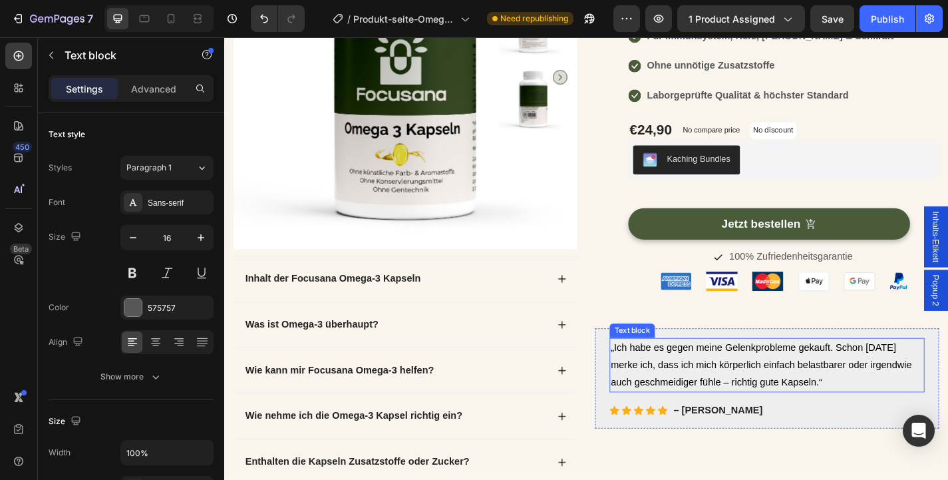
scroll to position [281, 0]
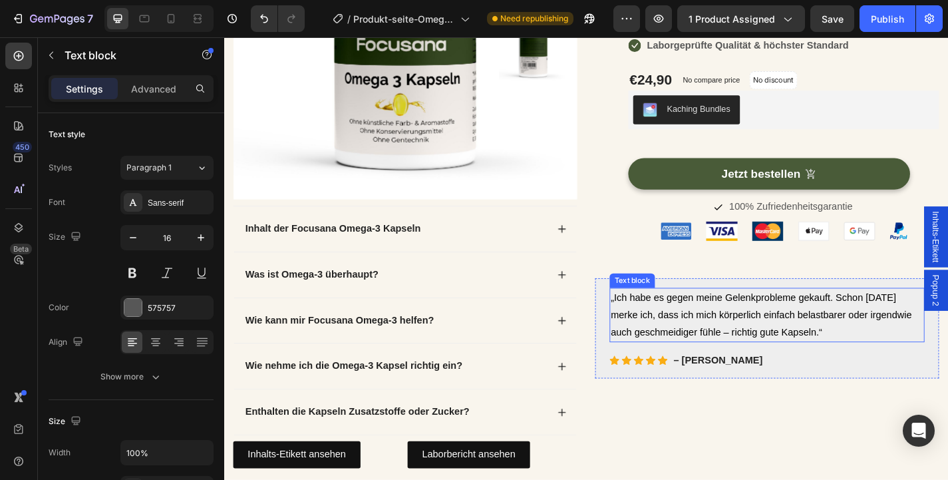
click at [847, 333] on p "„Ich habe es gegen meine Gelenkprobleme gekauft. Schon [DATE] merke ich, dass i…" at bounding box center [823, 343] width 345 height 57
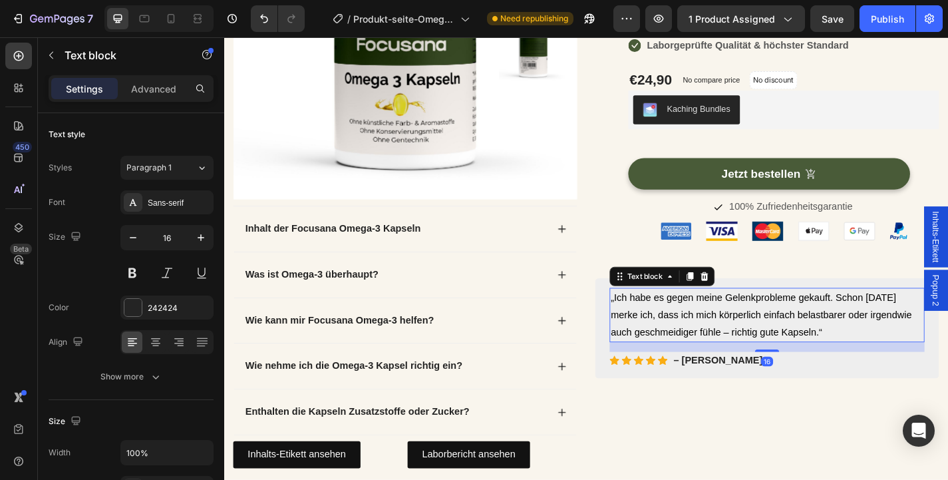
click at [847, 333] on p "„Ich habe es gegen meine Gelenkprobleme gekauft. Schon [DATE] merke ich, dass i…" at bounding box center [823, 343] width 345 height 57
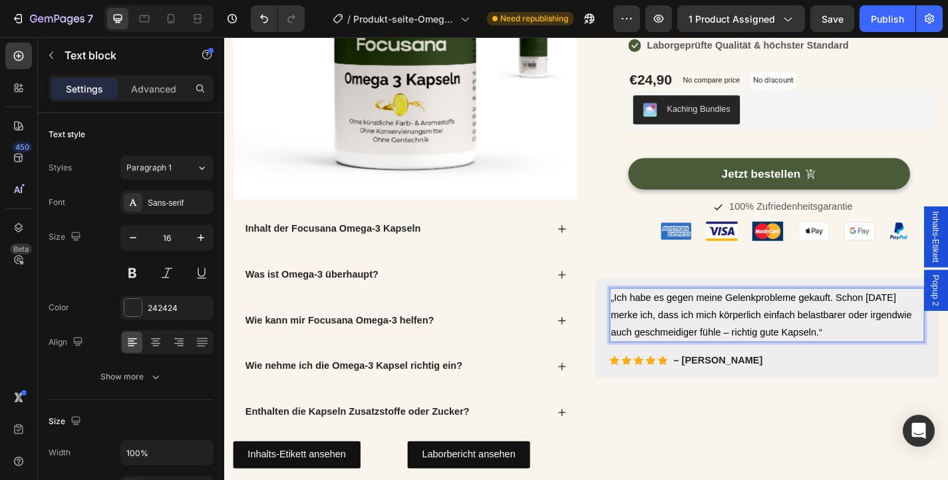
click at [917, 339] on span "„Ich habe es gegen meine Gelenkprobleme gekauft. Schon [DATE] merke ich, dass i…" at bounding box center [817, 343] width 332 height 50
click at [885, 344] on span "„Ich habe es gegen meine Gelenkprobleme gekauft. Schon [DATE] merke ich, dass i…" at bounding box center [817, 343] width 332 height 50
click at [947, 341] on span "„Ich habe es gegen meine Gelenkprobleme gekauft. Schon nach zwei Wochen merke i…" at bounding box center [811, 343] width 321 height 50
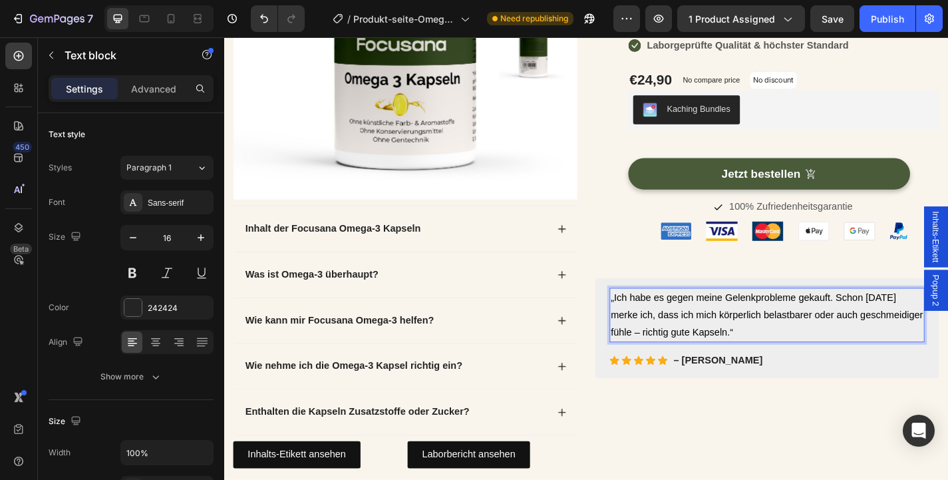
click at [923, 343] on span "„Ich habe es gegen meine Gelenkprobleme gekauft. Schon nach zwei Wochen merke i…" at bounding box center [823, 343] width 345 height 50
click at [947, 341] on span "„Ich habe es gegen meine Gelenkprobleme gekauft. Schon nach zwei Wochen merke i…" at bounding box center [821, 343] width 341 height 50
click at [822, 360] on span "„Ich habe es gegen meine Gelenkprobleme gekauft. Schon nach zwei Wochen merke i…" at bounding box center [821, 343] width 341 height 50
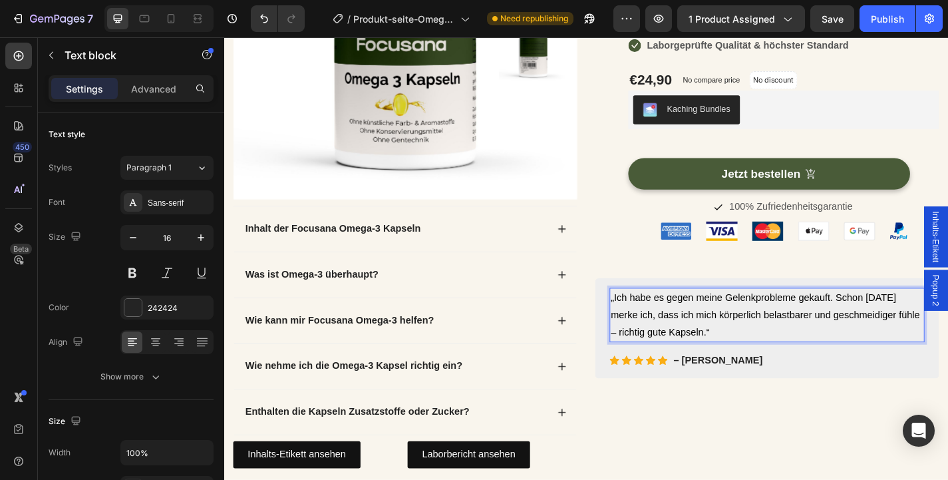
click at [822, 360] on span "„Ich habe es gegen meine Gelenkprobleme gekauft. Schon nach zwei Wochen merke i…" at bounding box center [821, 343] width 341 height 50
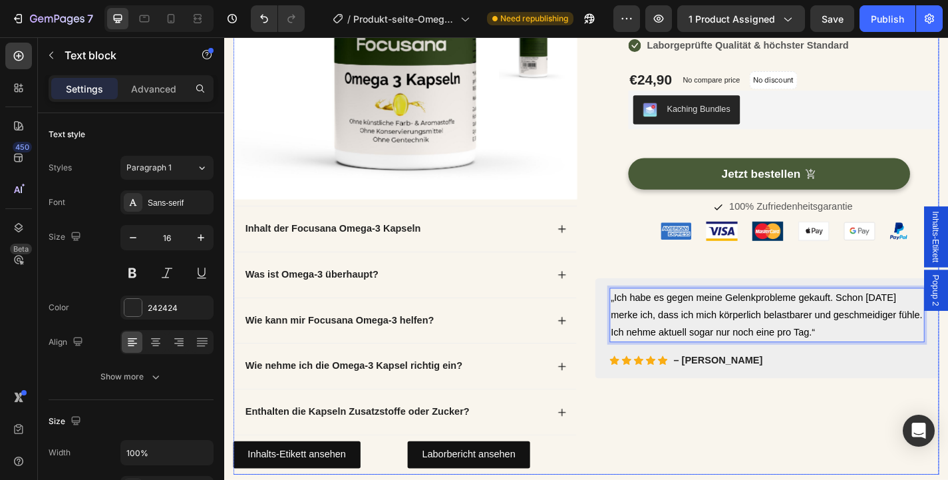
click at [850, 445] on div "(P) Images & Gallery Omega 3 (Halal Gelatine) - 140 Softgels EPA & DHA (P) Titl…" at bounding box center [822, 177] width 379 height 683
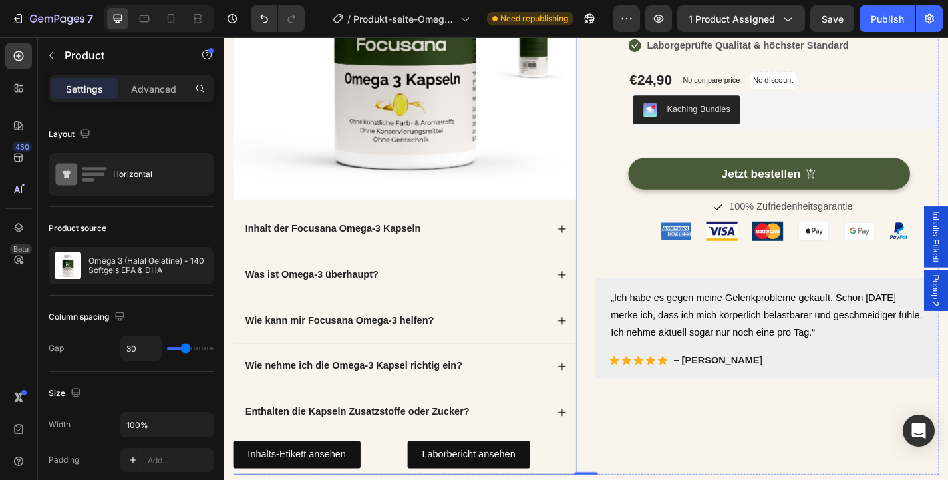
scroll to position [379, 0]
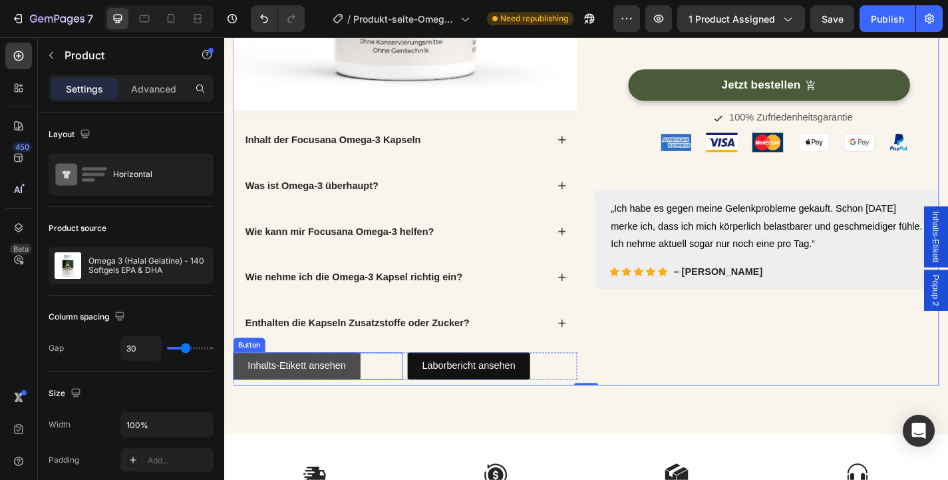
click at [346, 412] on link "Inhalts-Etikett ansehen" at bounding box center [304, 400] width 140 height 30
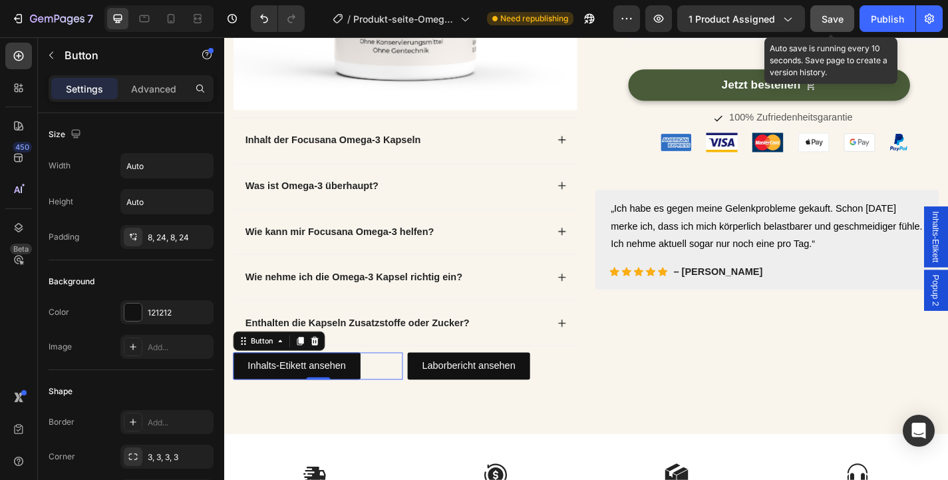
click at [831, 17] on span "Save" at bounding box center [833, 18] width 22 height 11
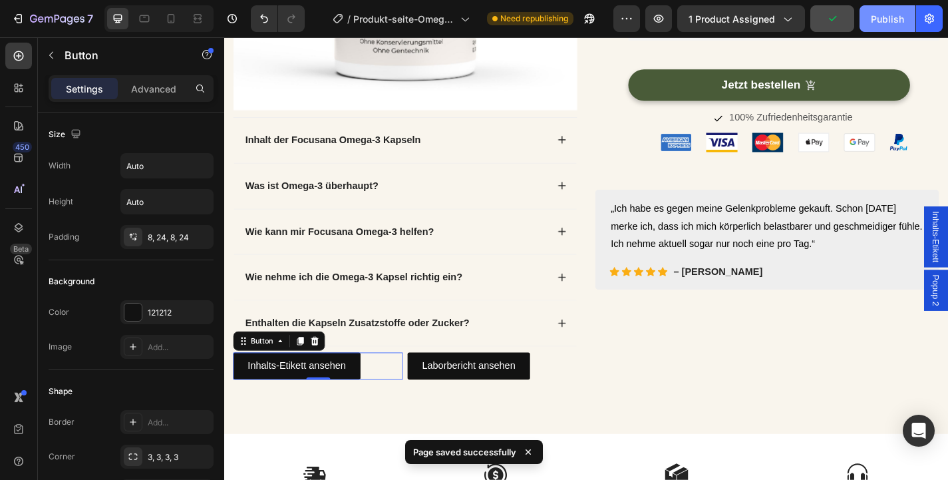
click at [887, 16] on div "Publish" at bounding box center [887, 19] width 33 height 14
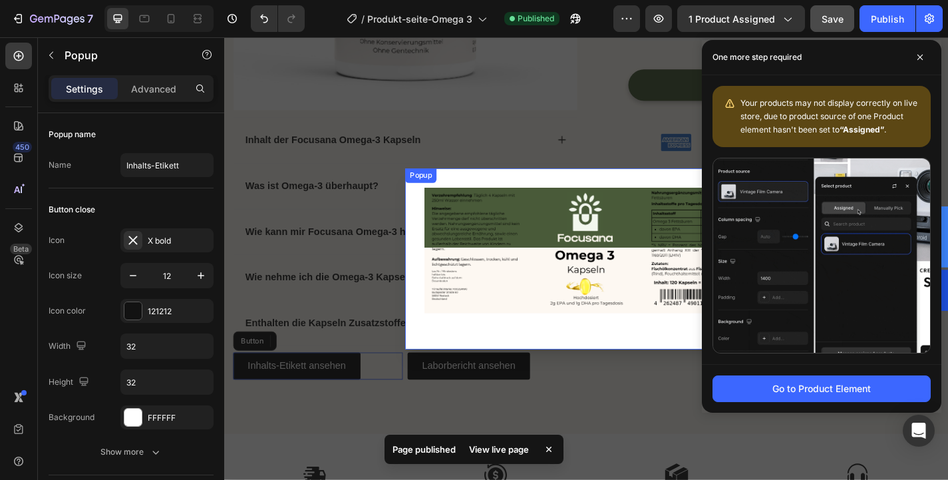
click at [695, 196] on div "Image" at bounding box center [623, 282] width 399 height 200
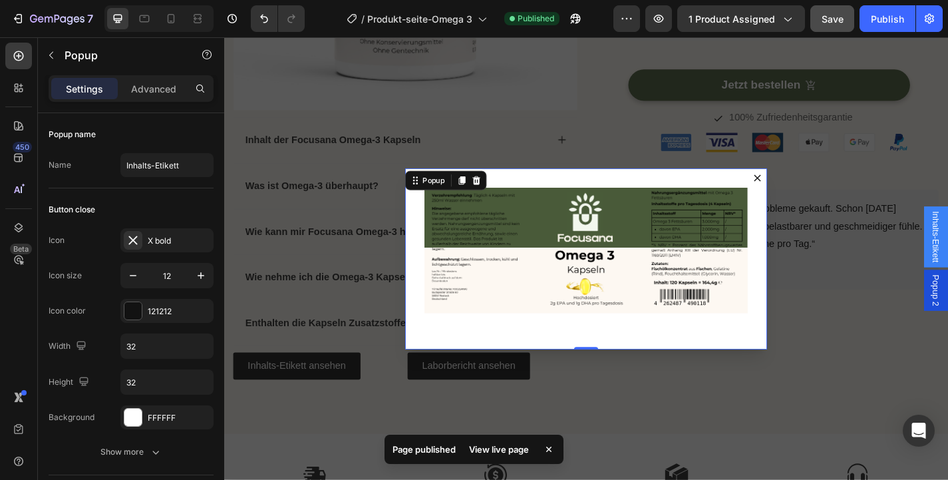
click at [811, 194] on icon "Dialog content" at bounding box center [812, 192] width 8 height 8
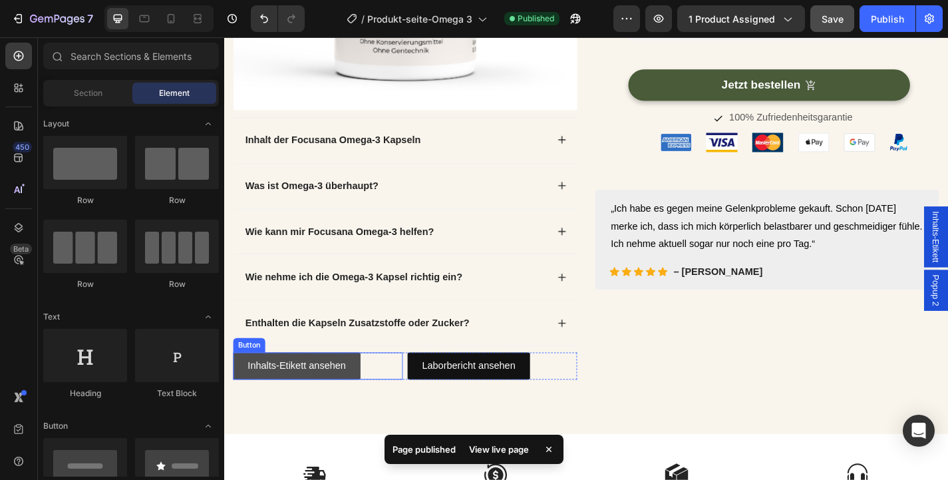
click at [285, 388] on link "Inhalts-Etikett ansehen" at bounding box center [304, 400] width 140 height 30
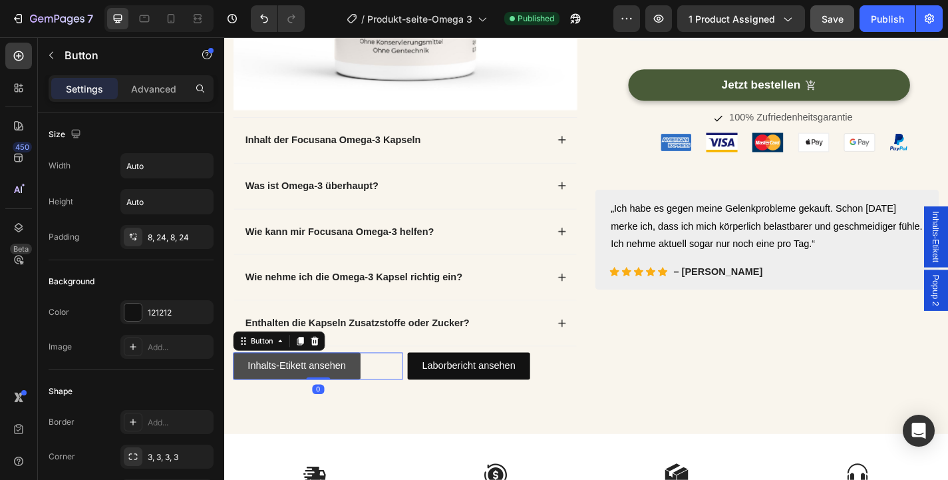
click at [241, 395] on link "Inhalts-Etikett ansehen" at bounding box center [304, 400] width 140 height 30
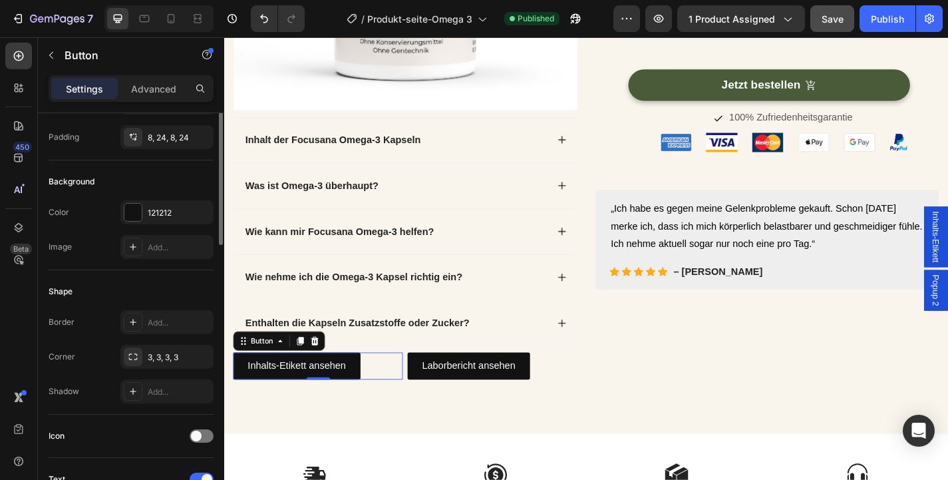
scroll to position [52, 0]
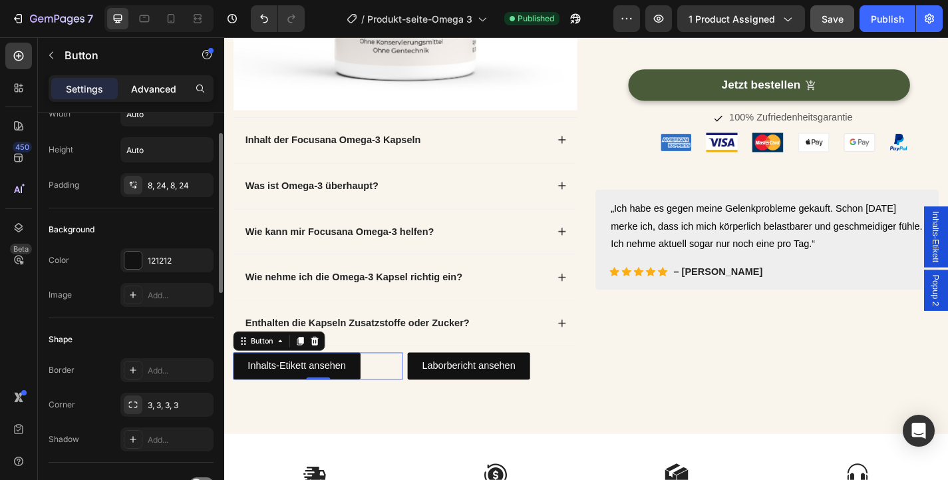
click at [160, 94] on p "Advanced" at bounding box center [153, 89] width 45 height 14
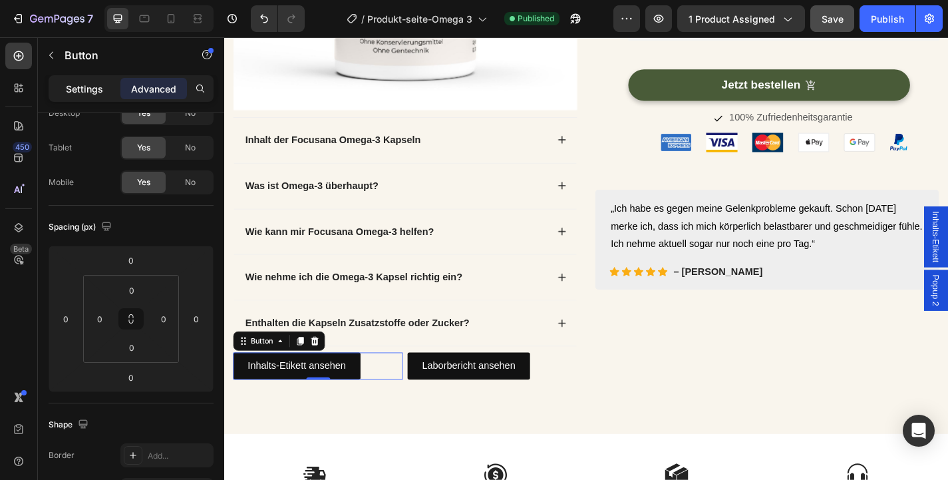
click at [91, 94] on p "Settings" at bounding box center [84, 89] width 37 height 14
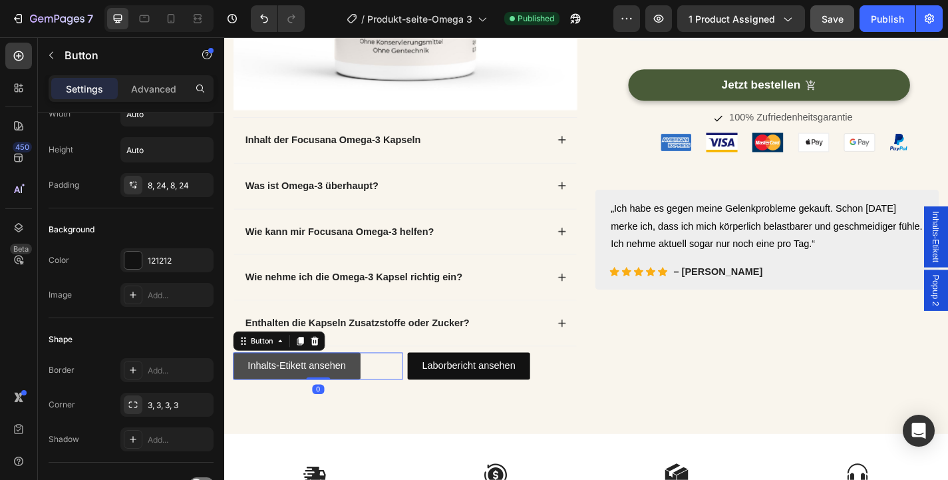
click at [361, 398] on link "Inhalts-Etikett ansehen" at bounding box center [304, 400] width 140 height 30
click at [285, 392] on p "Inhalts-Etikett ansehen" at bounding box center [304, 399] width 108 height 19
click at [246, 399] on link "Inhalts-Etikett ansehen" at bounding box center [304, 400] width 140 height 30
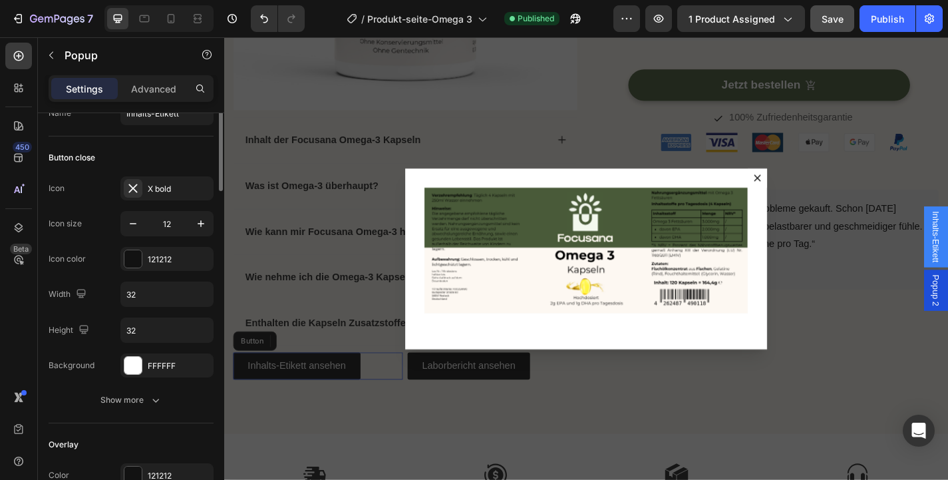
scroll to position [0, 0]
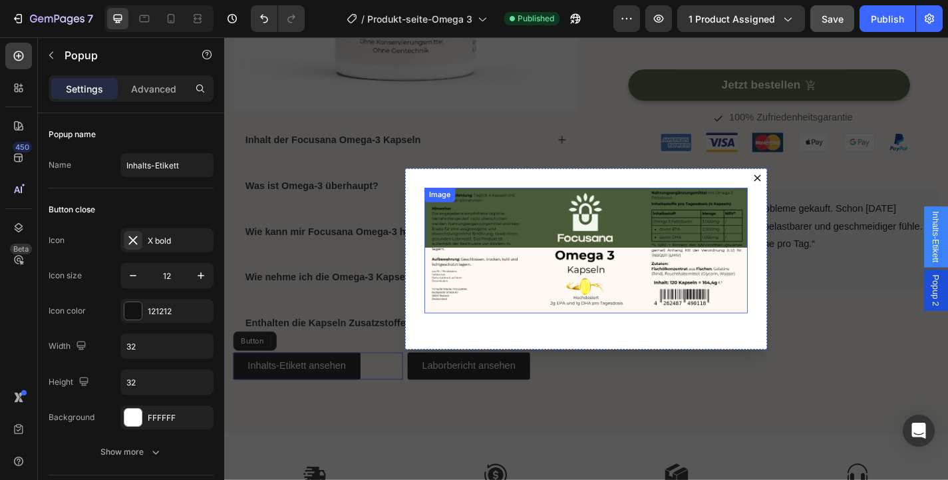
click at [587, 297] on img "Dialog body" at bounding box center [623, 272] width 357 height 139
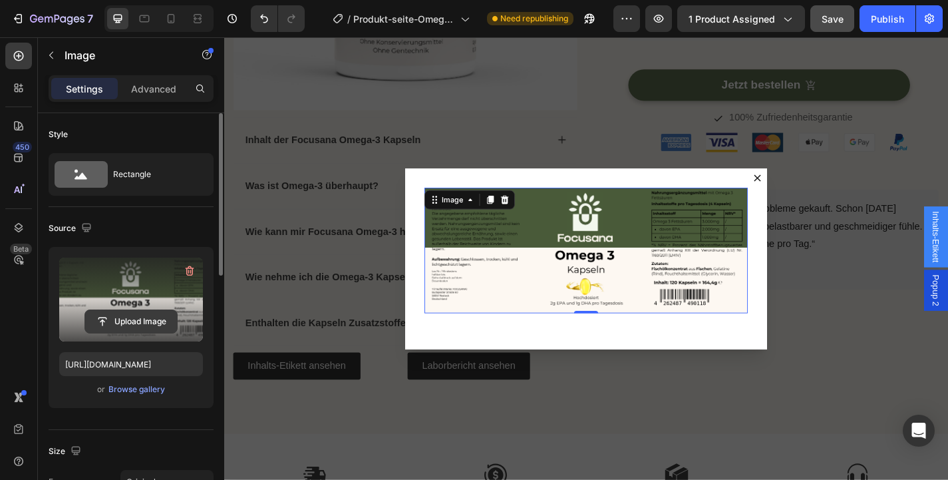
click at [164, 314] on input "file" at bounding box center [131, 321] width 92 height 23
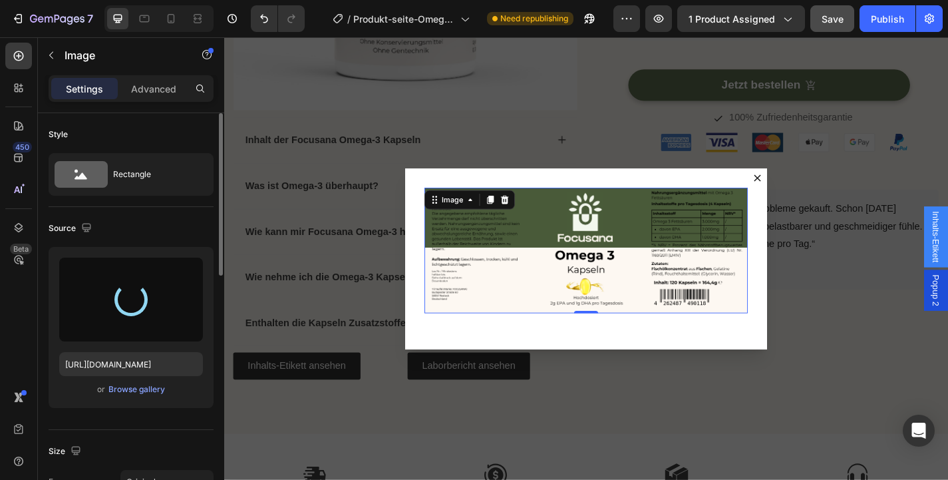
type input "https://cdn.shopify.com/s/files/1/0914/5971/5416/files/gempages_566325962250126…"
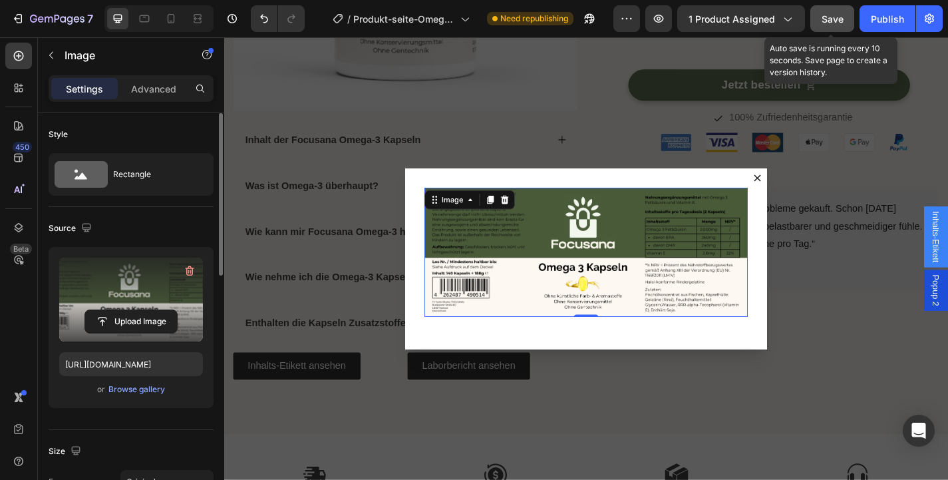
click at [837, 19] on span "Save" at bounding box center [833, 18] width 22 height 11
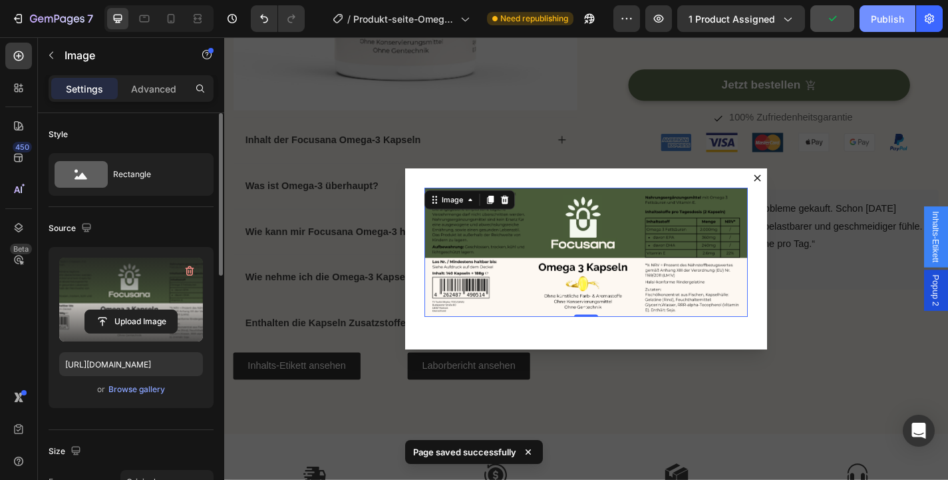
click at [877, 23] on div "Publish" at bounding box center [887, 19] width 33 height 14
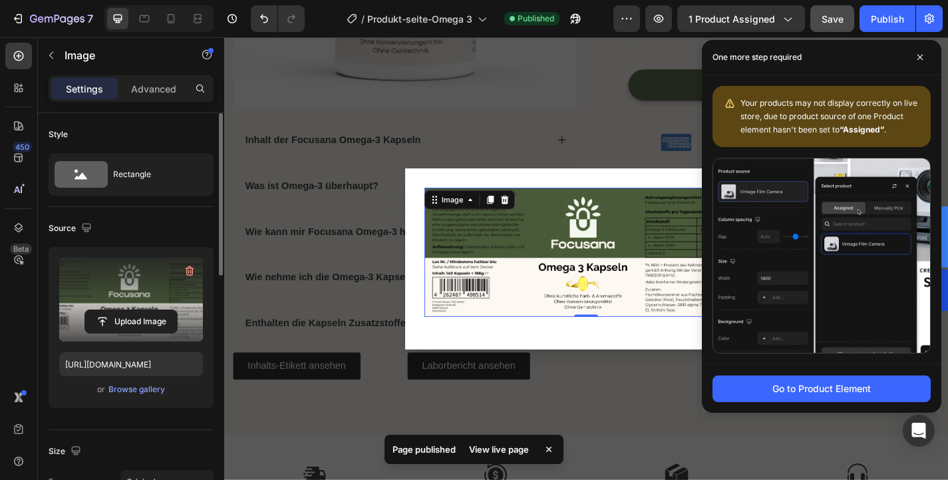
click at [623, 101] on div "Backdrop" at bounding box center [623, 281] width 798 height 488
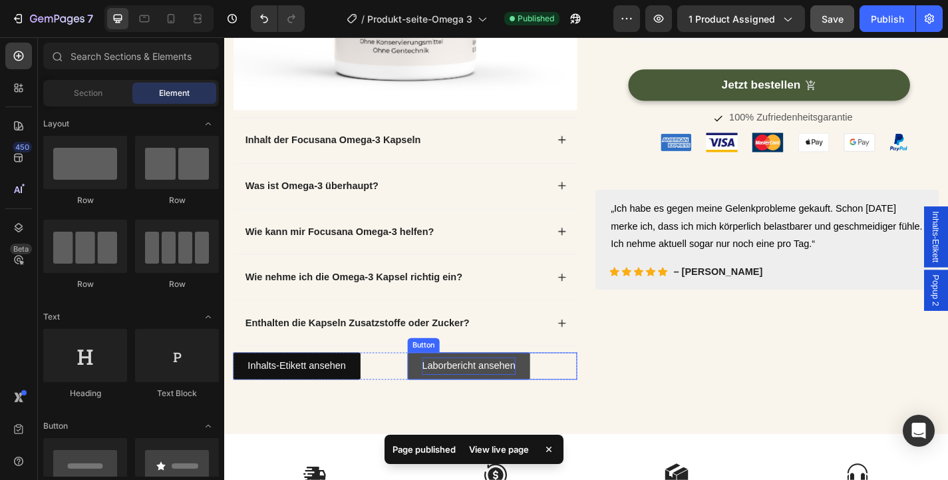
click at [502, 393] on p "Laborbericht ansehen" at bounding box center [493, 399] width 103 height 19
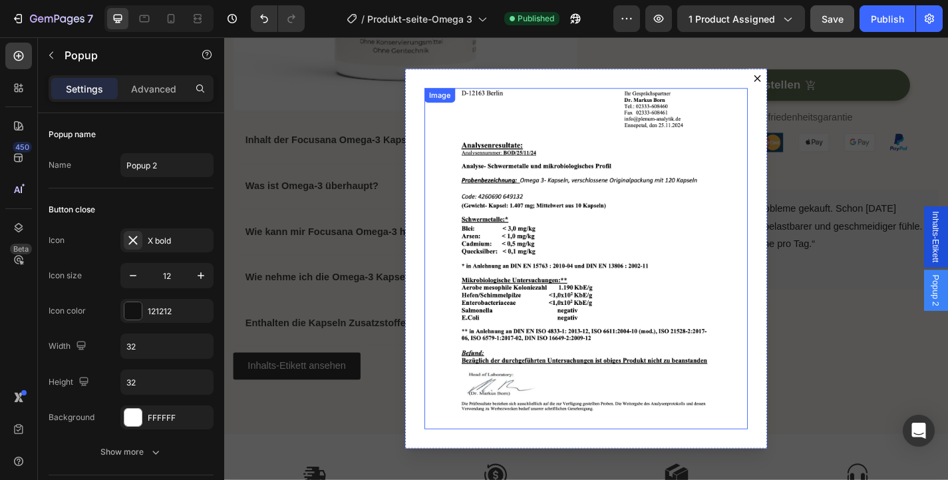
click at [684, 245] on img "Dialog body" at bounding box center [623, 281] width 357 height 377
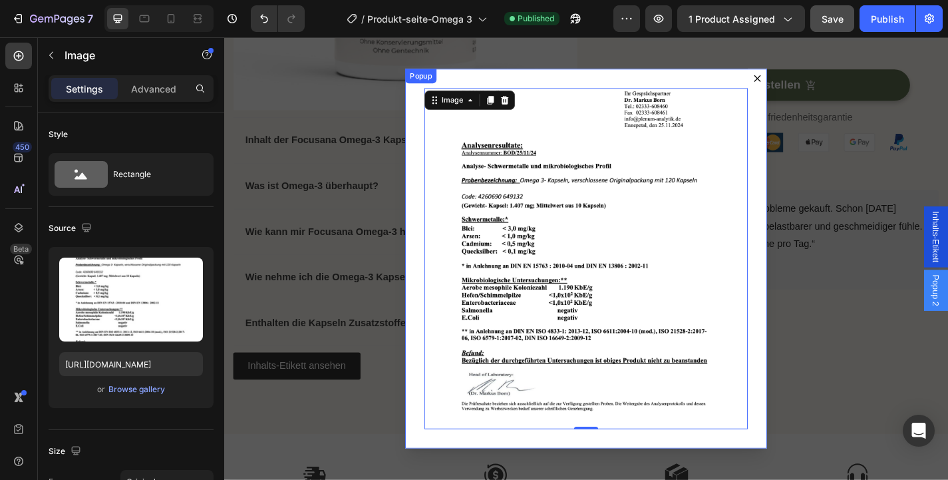
click at [812, 78] on icon "Dialog content" at bounding box center [812, 82] width 8 height 8
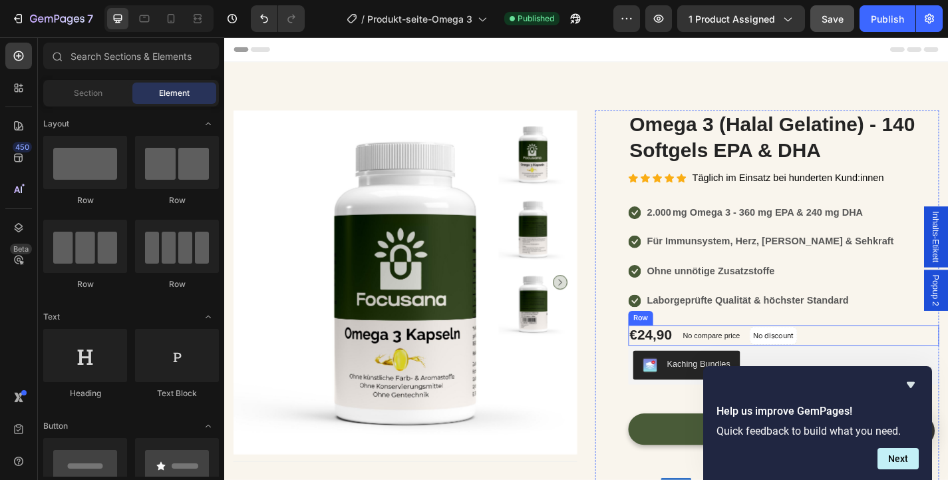
click at [917, 366] on div "€24,90 (P) Price (P) Price No compare price (P) Price No discount Not be displa…" at bounding box center [841, 366] width 343 height 23
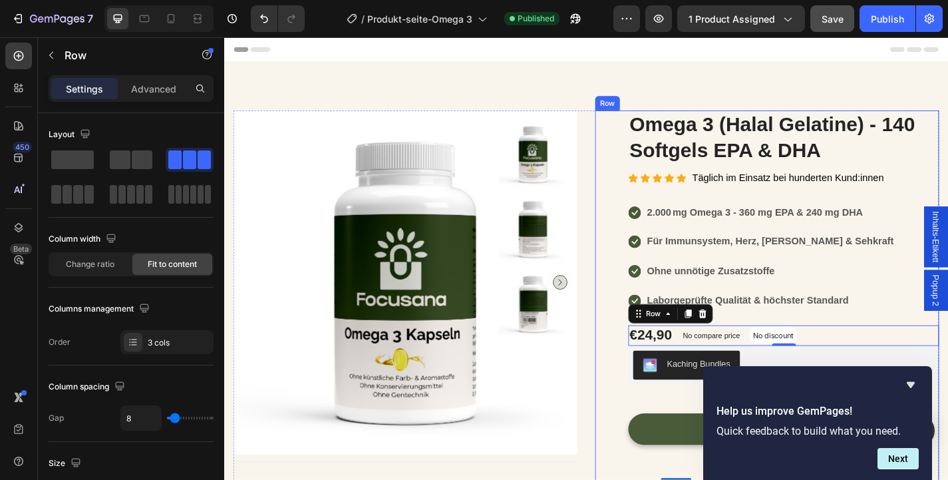
click at [899, 342] on div "(P) Images & Gallery Omega 3 (Halal Gelatine) - 140 Softgels EPA & DHA (P) Titl…" at bounding box center [841, 346] width 343 height 457
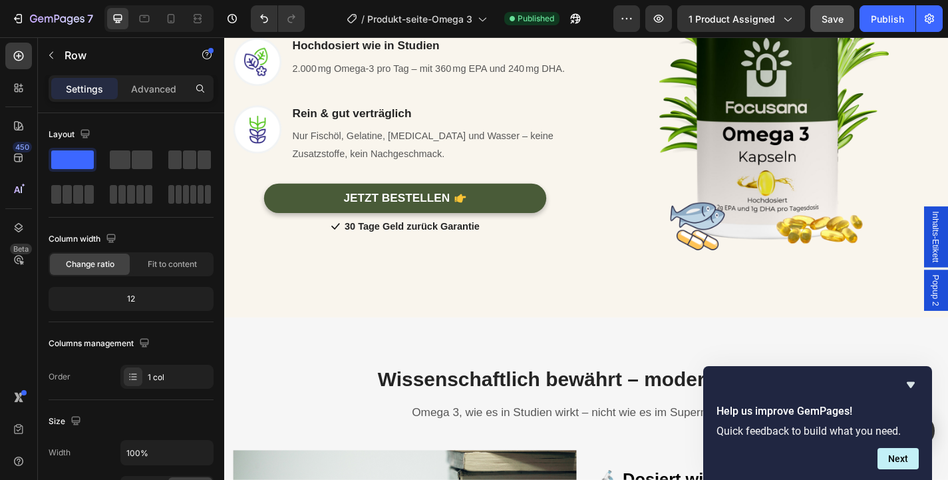
scroll to position [1200, 0]
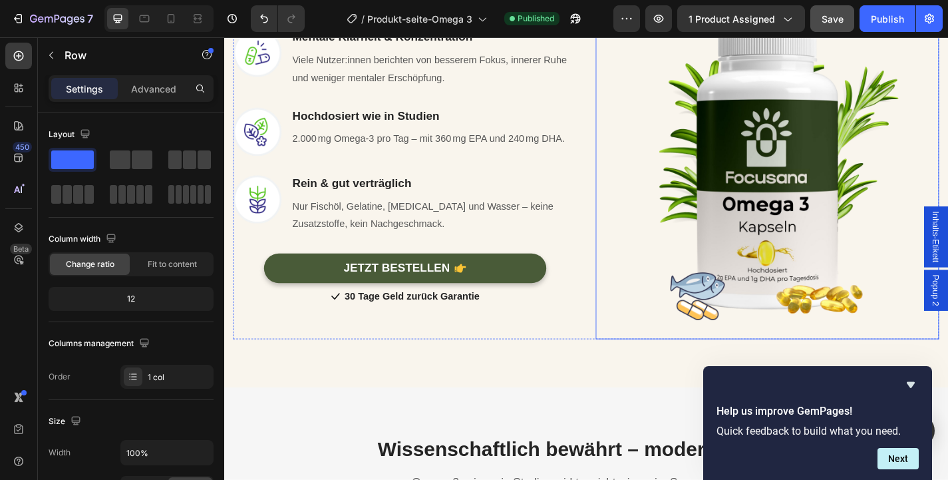
click at [848, 170] on img at bounding box center [823, 180] width 379 height 379
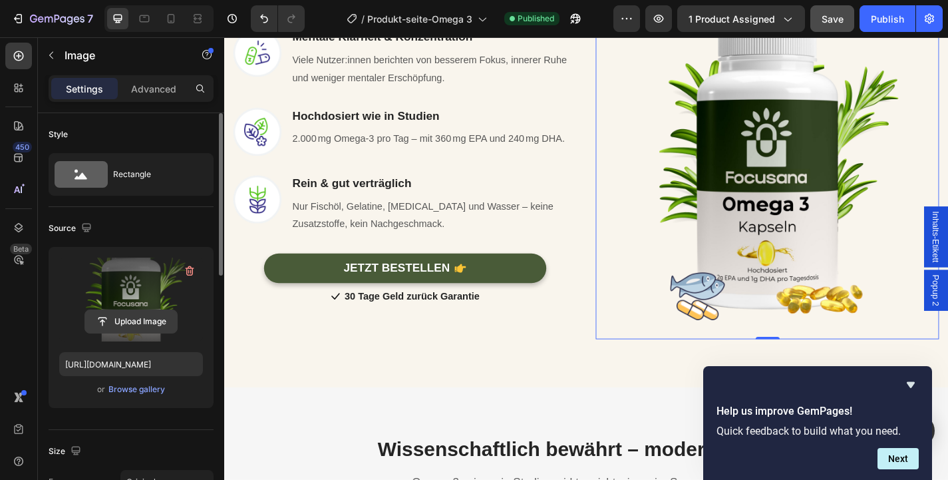
click at [140, 317] on input "file" at bounding box center [131, 321] width 92 height 23
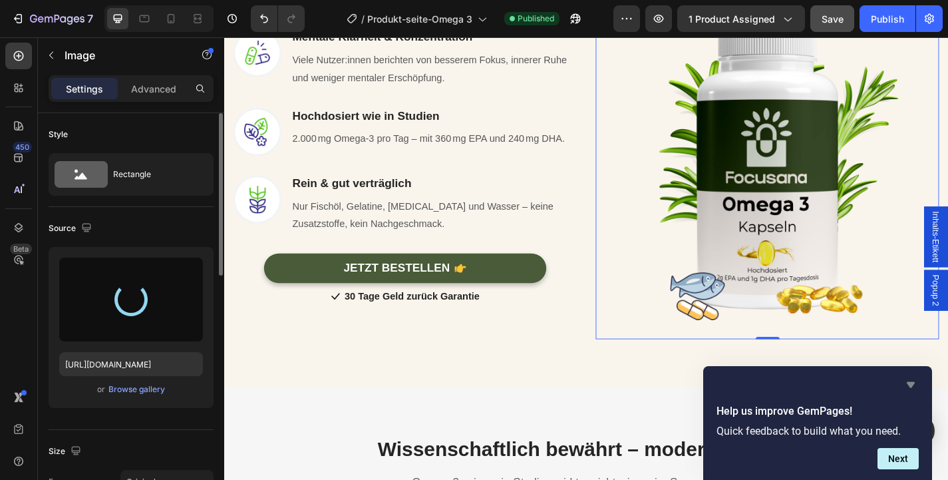
click at [909, 383] on icon "Hide survey" at bounding box center [911, 385] width 8 height 6
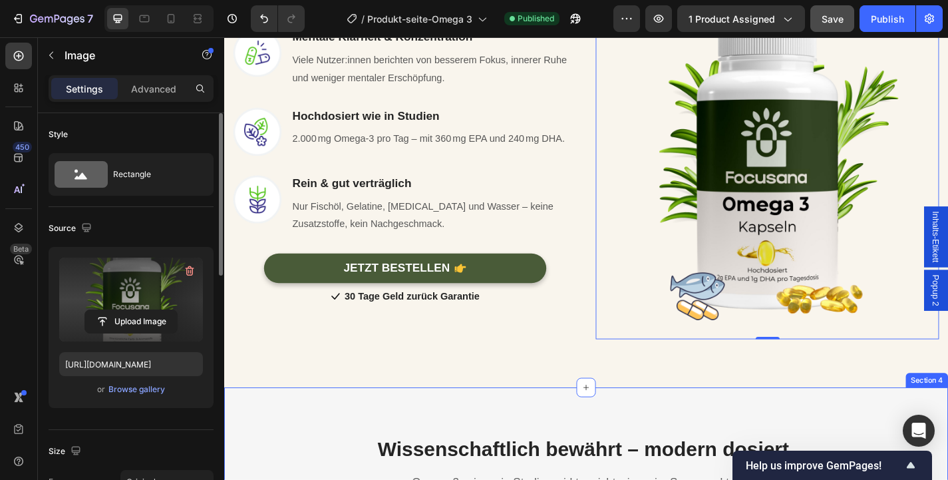
type input "https://cdn.shopify.com/s/files/1/0914/5971/5416/files/gempages_566325962250126…"
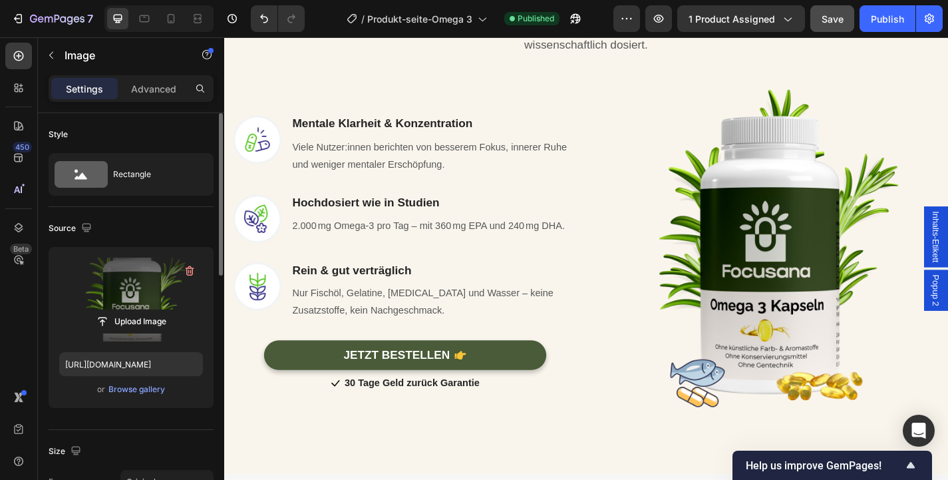
scroll to position [1077, 0]
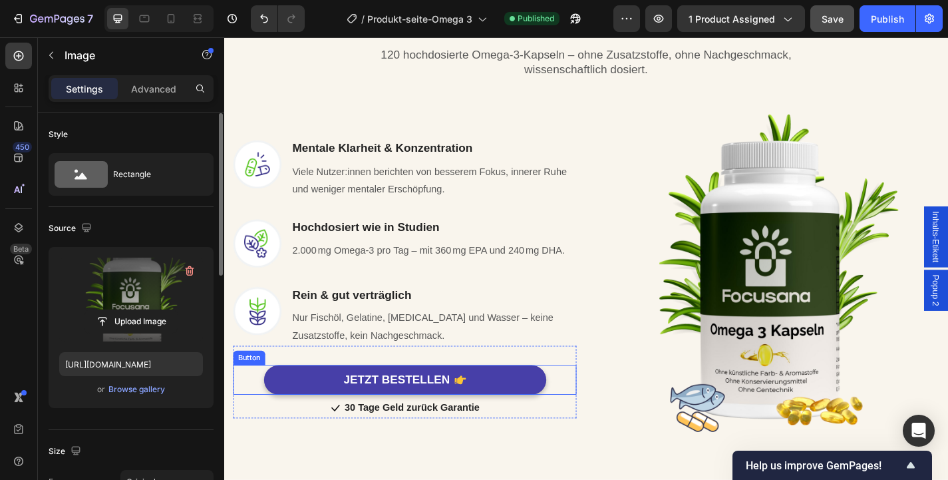
click at [527, 412] on link "JETZT BESTELLEN" at bounding box center [423, 414] width 311 height 33
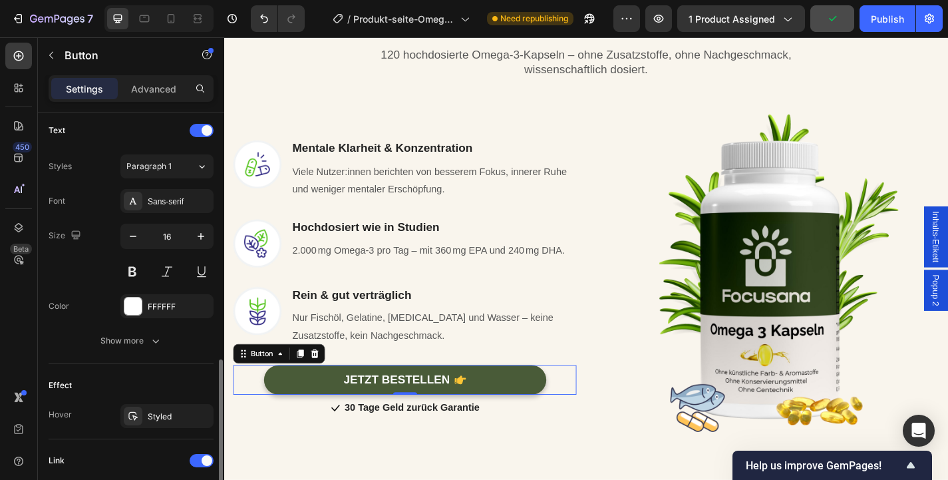
scroll to position [758, 0]
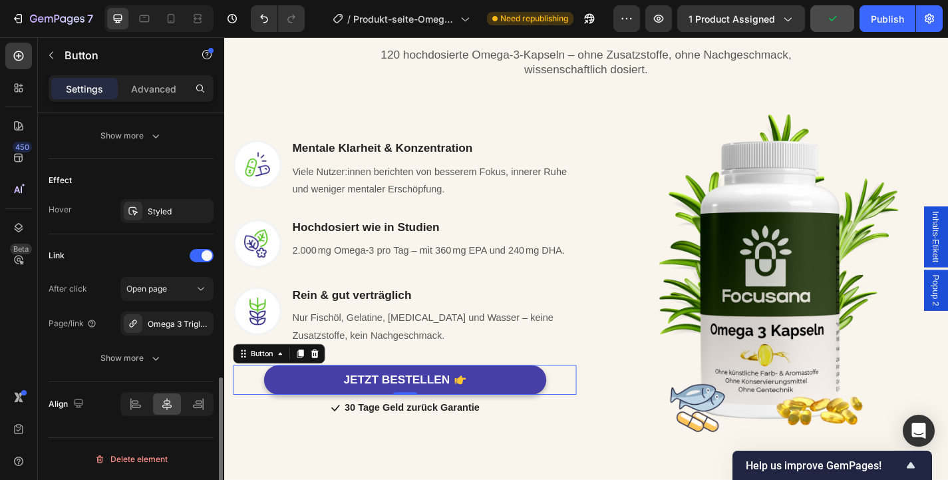
click at [288, 413] on link "JETZT BESTELLEN" at bounding box center [423, 414] width 311 height 33
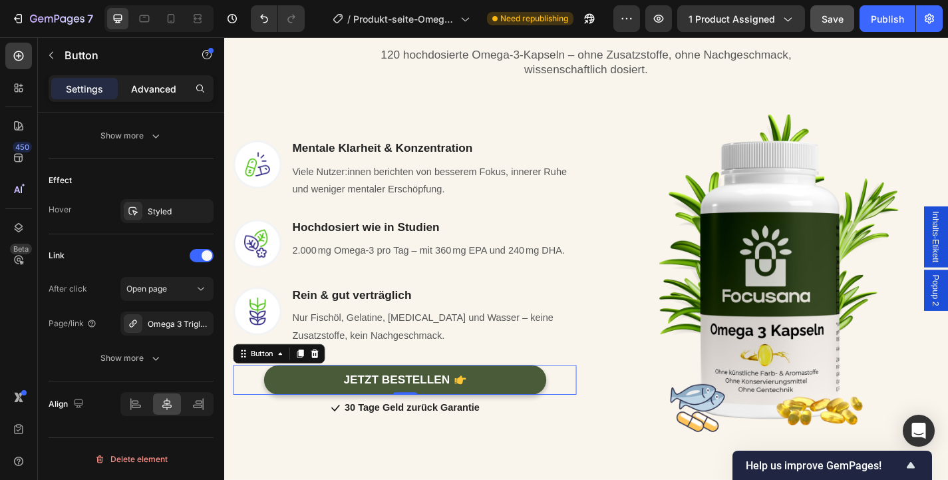
click at [140, 84] on p "Advanced" at bounding box center [153, 89] width 45 height 14
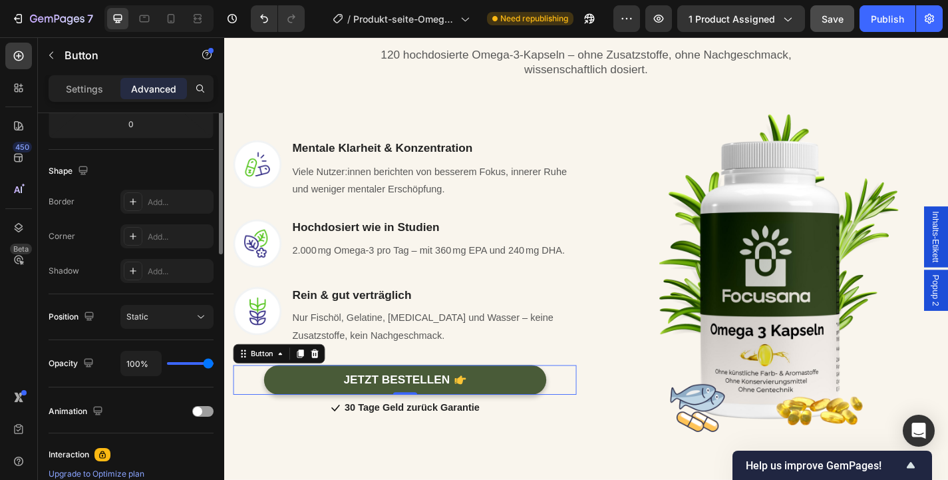
scroll to position [3, 0]
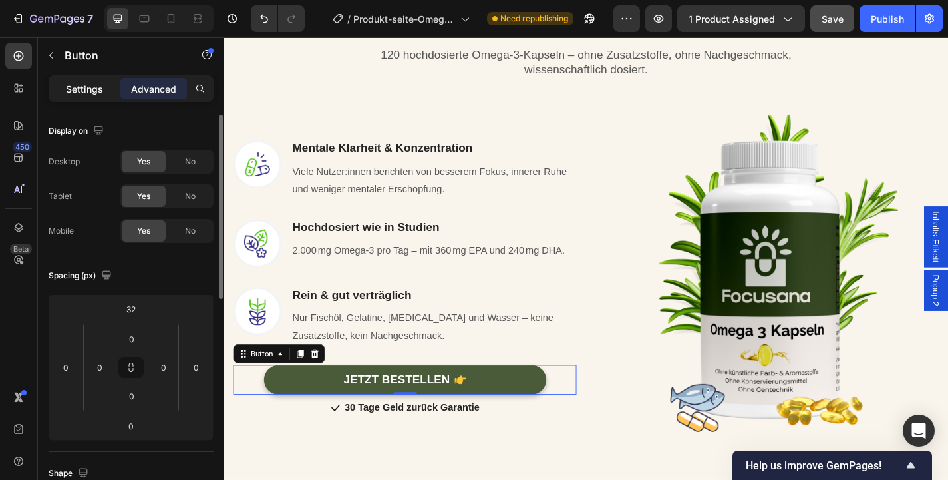
click at [78, 89] on p "Settings" at bounding box center [84, 89] width 37 height 14
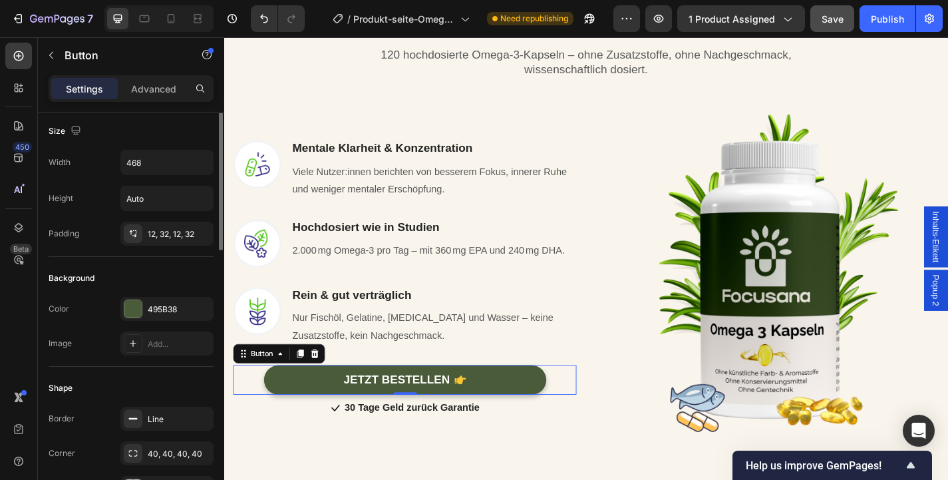
scroll to position [0, 0]
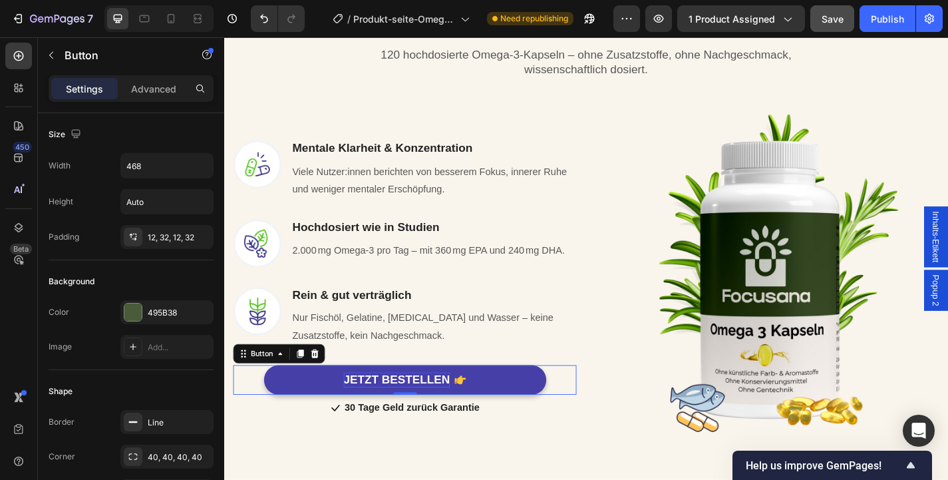
click at [442, 418] on p "JETZT BESTELLEN" at bounding box center [414, 414] width 117 height 17
click at [510, 417] on link "JETZT BESTELLEN" at bounding box center [423, 414] width 311 height 33
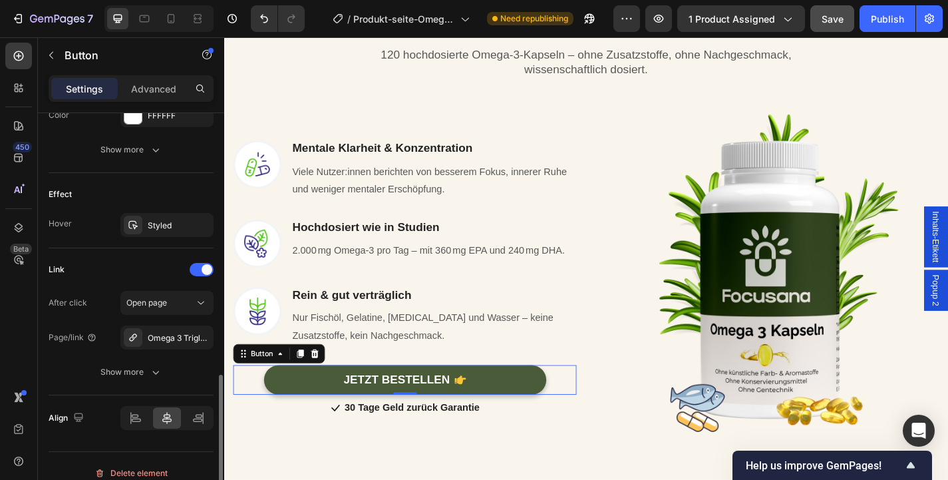
scroll to position [758, 0]
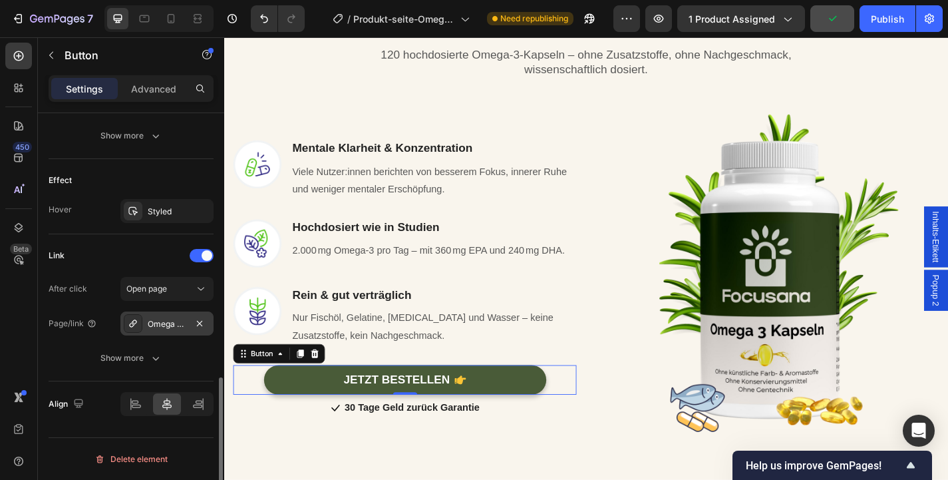
click at [184, 318] on div "Omega 3 Triglyceride - 120 Softgels EPA & DHA" at bounding box center [167, 324] width 39 height 12
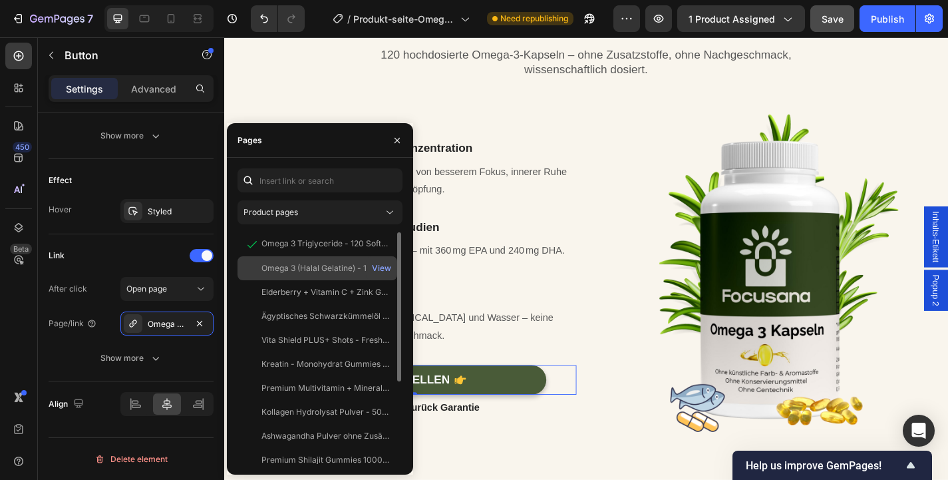
click at [333, 265] on div "Omega 3 (Halal Gelatine) - 140 Softgels EPA & DHA" at bounding box center [325, 268] width 128 height 12
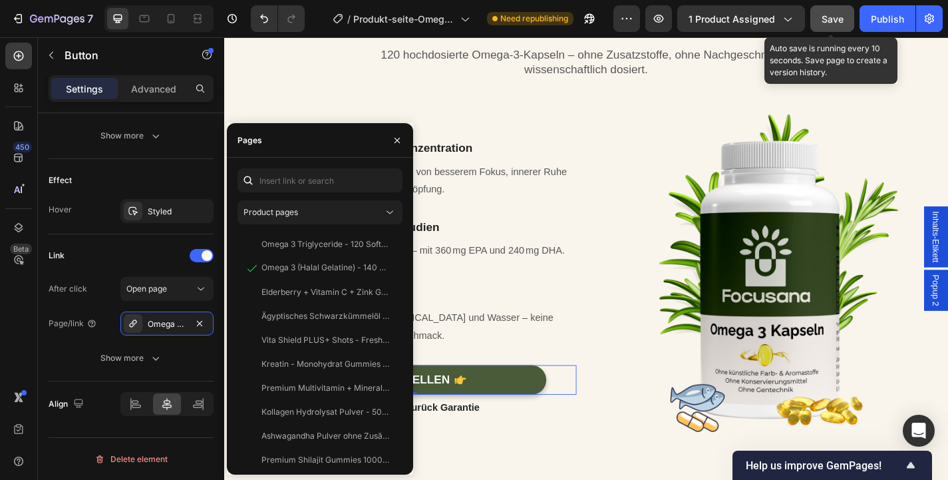
click at [838, 15] on span "Save" at bounding box center [833, 18] width 22 height 11
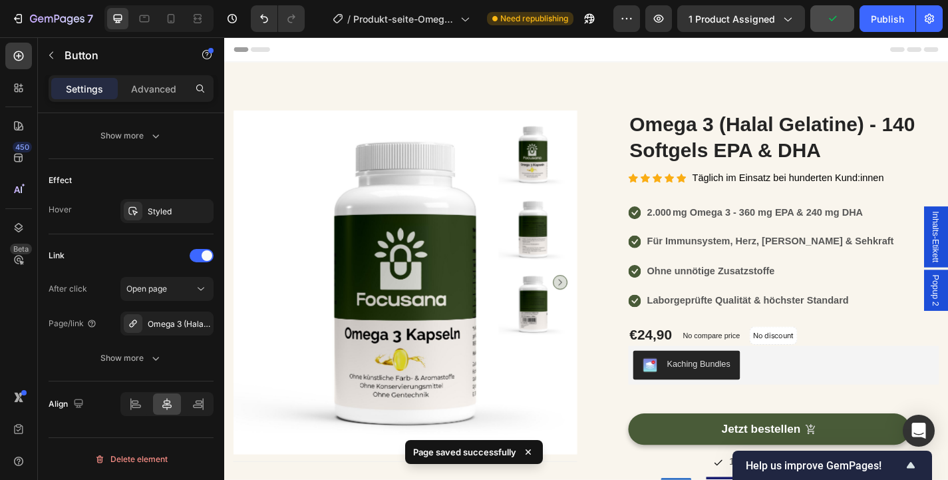
scroll to position [152, 0]
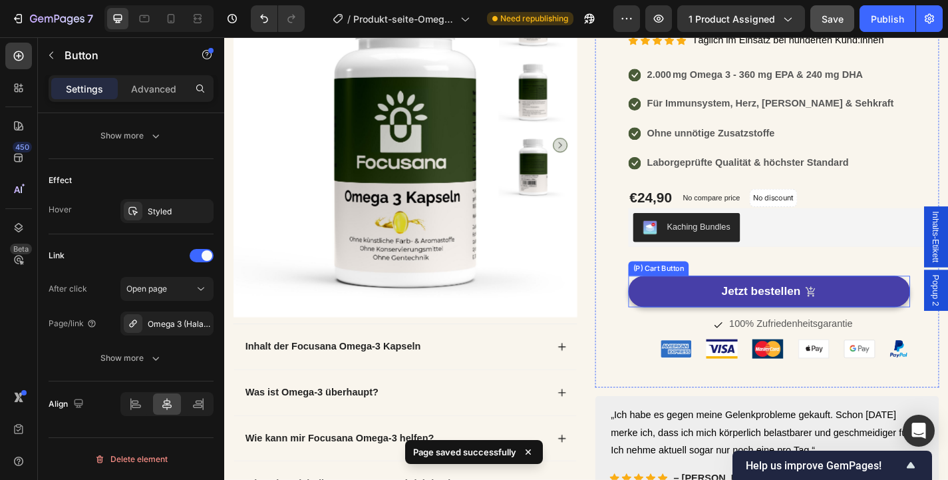
click at [754, 323] on button "Jetzt bestellen" at bounding box center [825, 317] width 311 height 35
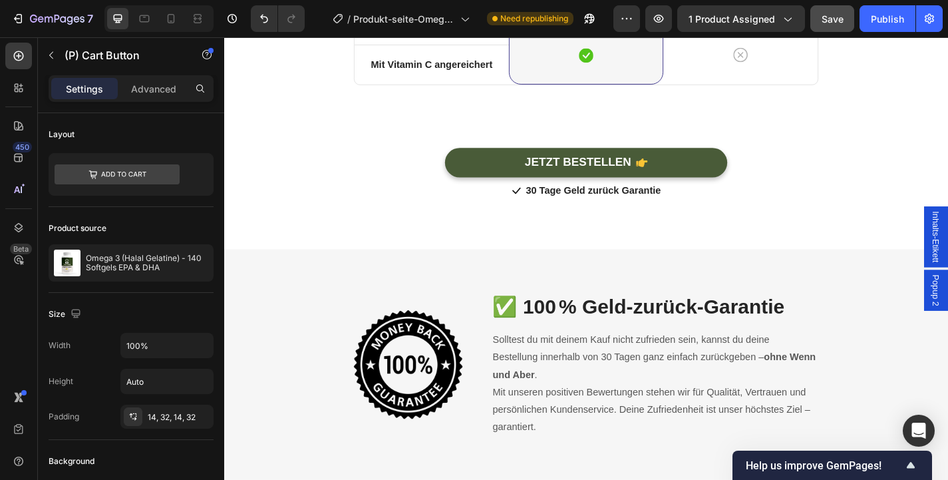
scroll to position [4646, 0]
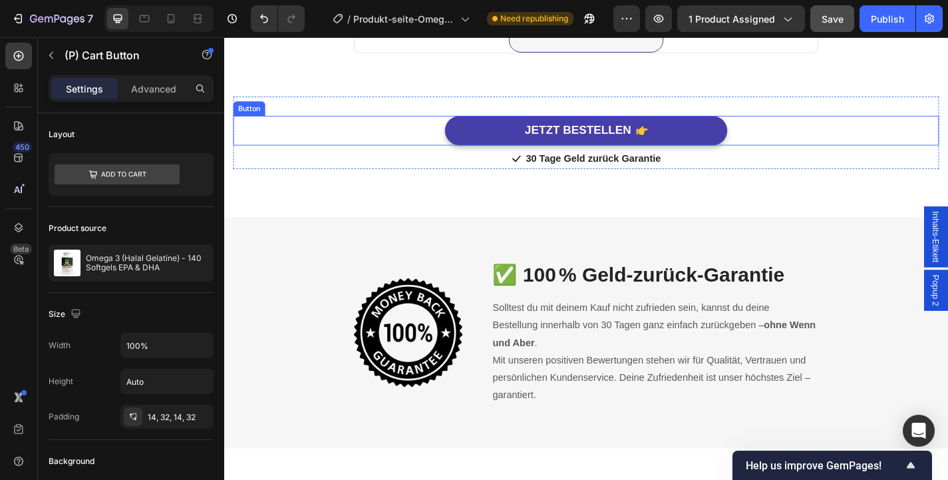
click at [517, 149] on link "JETZT BESTELLEN" at bounding box center [623, 140] width 311 height 33
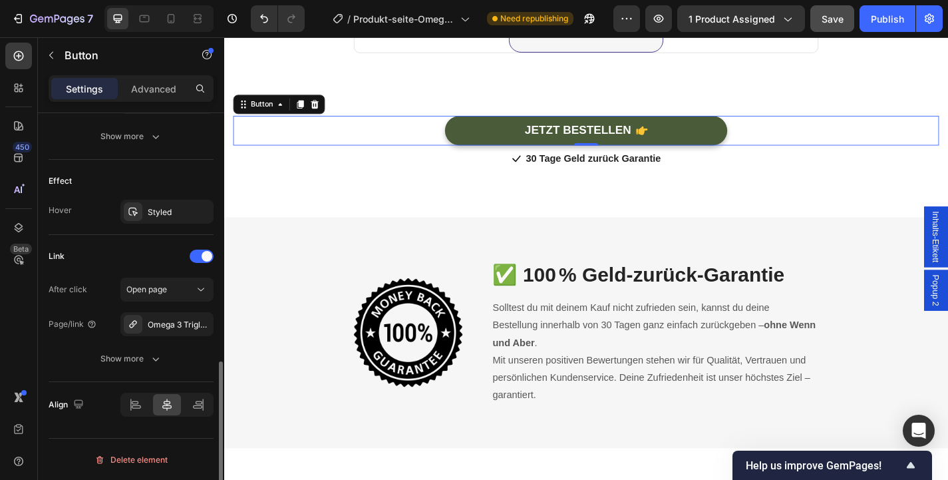
scroll to position [758, 0]
click at [190, 323] on div "Omega 3 Triglyceride - 120 Softgels EPA & DHA" at bounding box center [166, 323] width 93 height 24
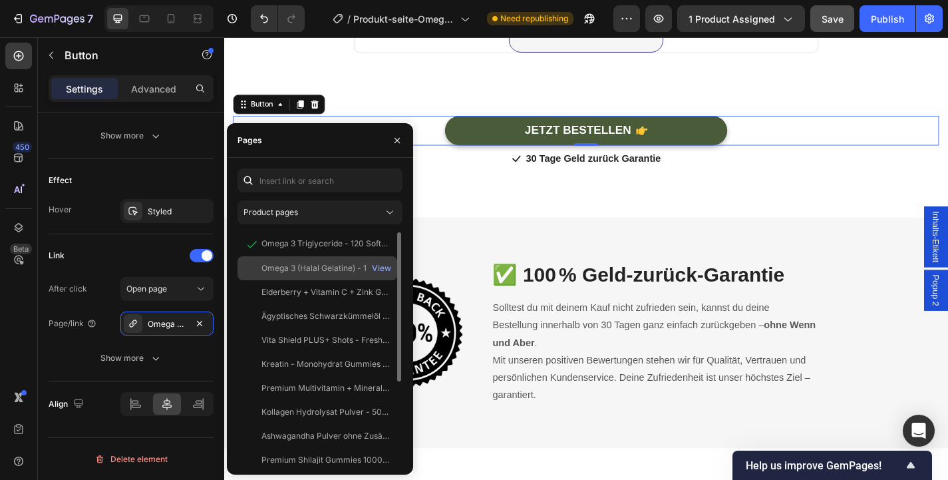
click at [312, 277] on div "Omega 3 (Halal Gelatine) - 140 Softgels EPA & DHA View" at bounding box center [317, 268] width 160 height 24
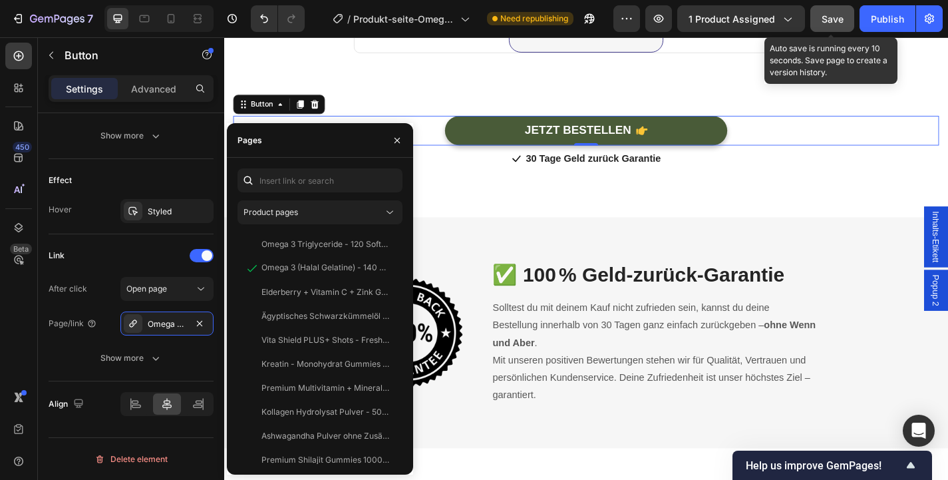
click at [826, 14] on span "Save" at bounding box center [833, 18] width 22 height 11
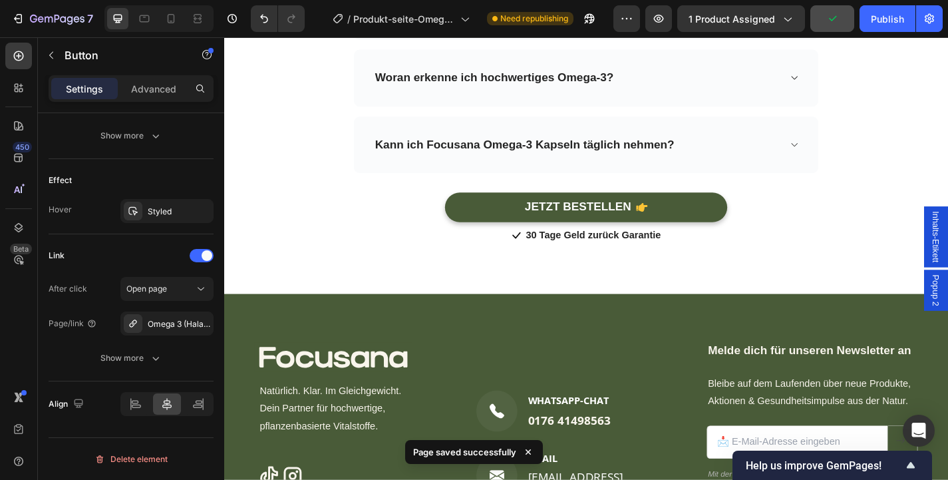
scroll to position [5621, 0]
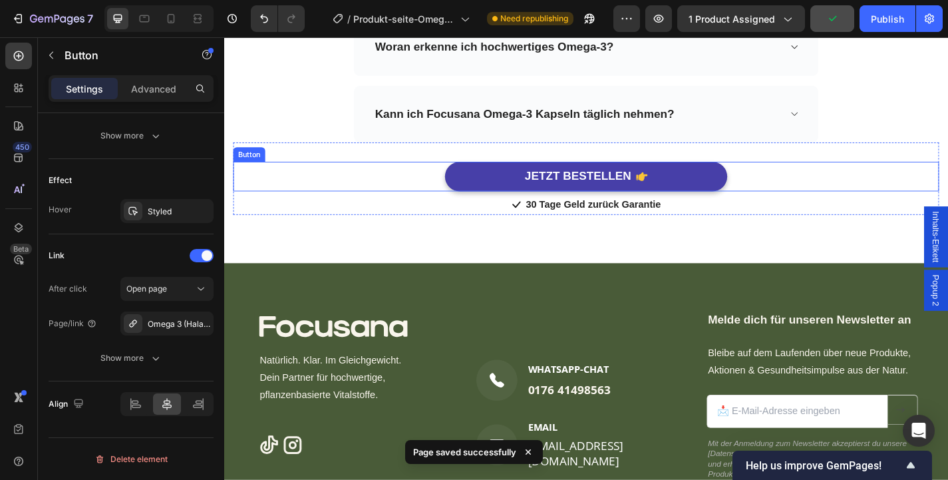
click at [729, 184] on link "JETZT BESTELLEN" at bounding box center [623, 190] width 311 height 33
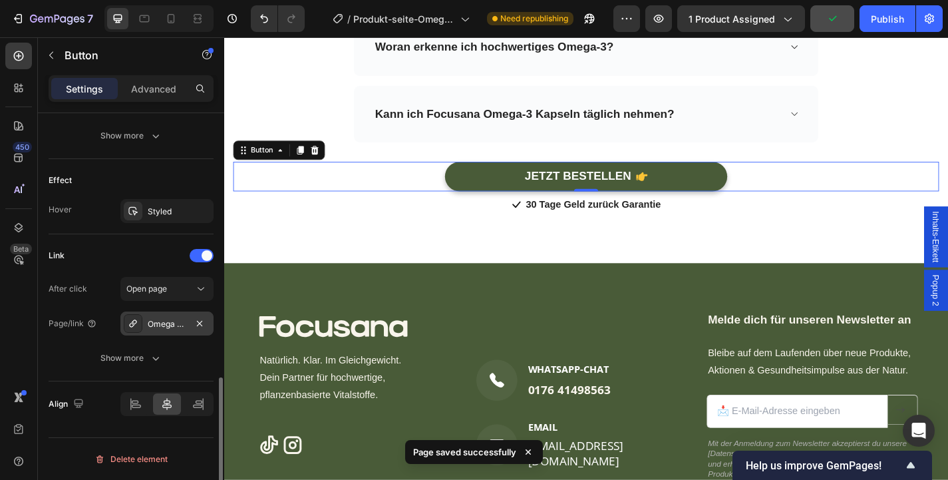
click at [168, 331] on div "Omega 3 Triglyceride - 120 Softgels EPA & DHA" at bounding box center [166, 323] width 93 height 24
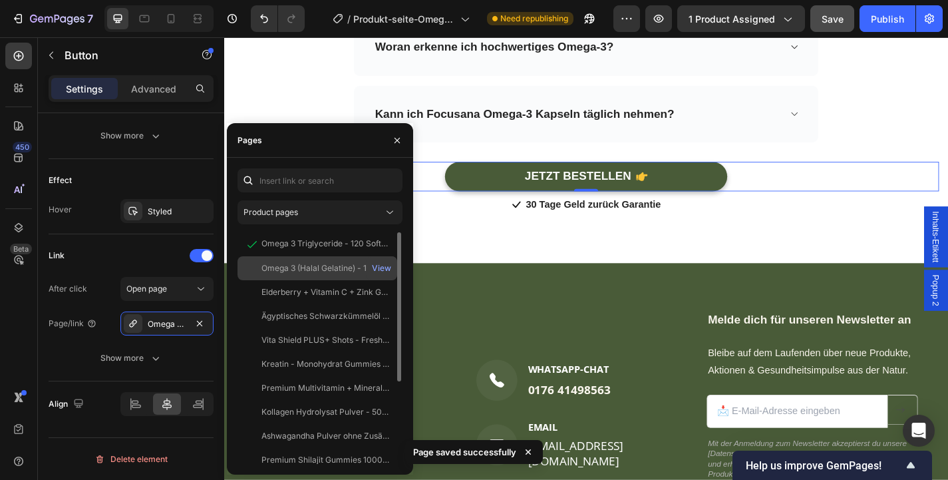
click at [339, 264] on div "Omega 3 (Halal Gelatine) - 140 Softgels EPA & DHA" at bounding box center [325, 268] width 128 height 12
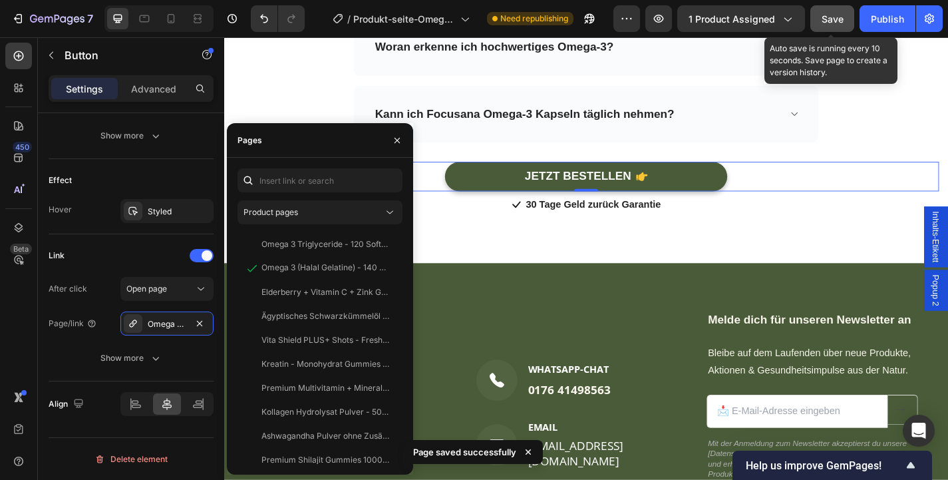
click at [829, 13] on span "Save" at bounding box center [833, 18] width 22 height 11
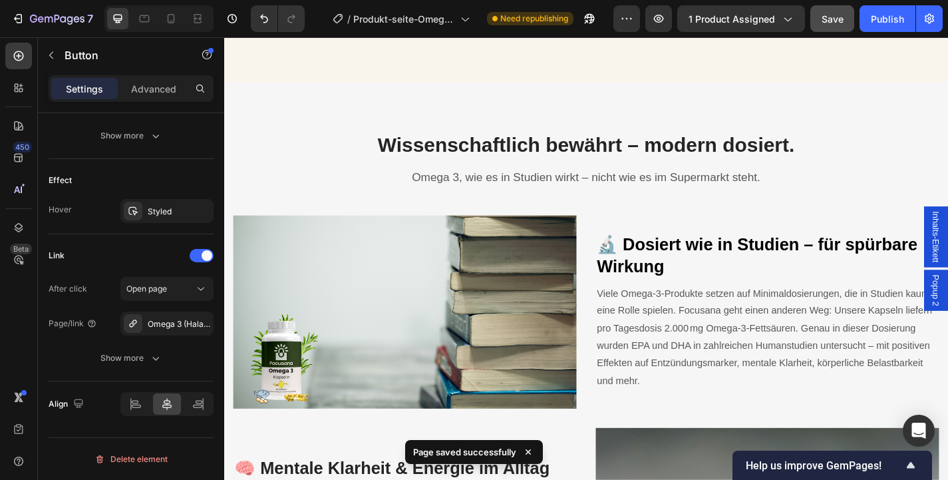
scroll to position [1634, 0]
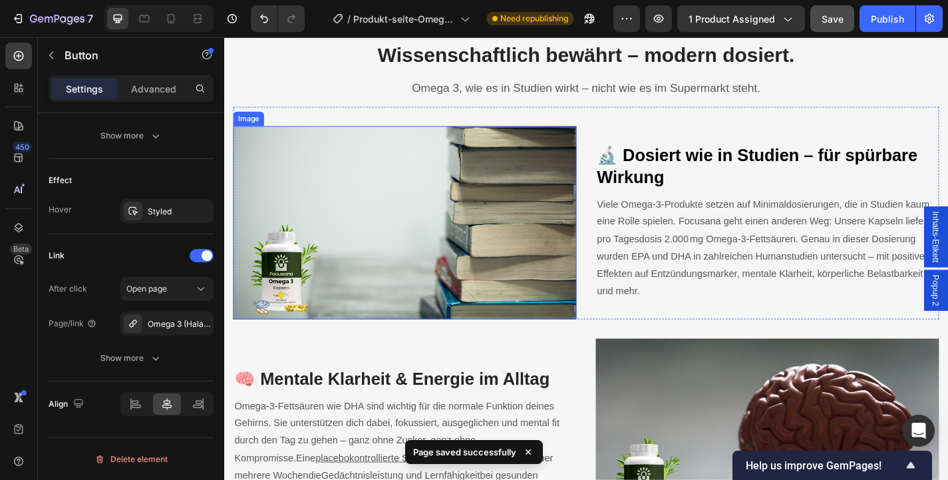
click at [530, 256] on img at bounding box center [423, 241] width 379 height 213
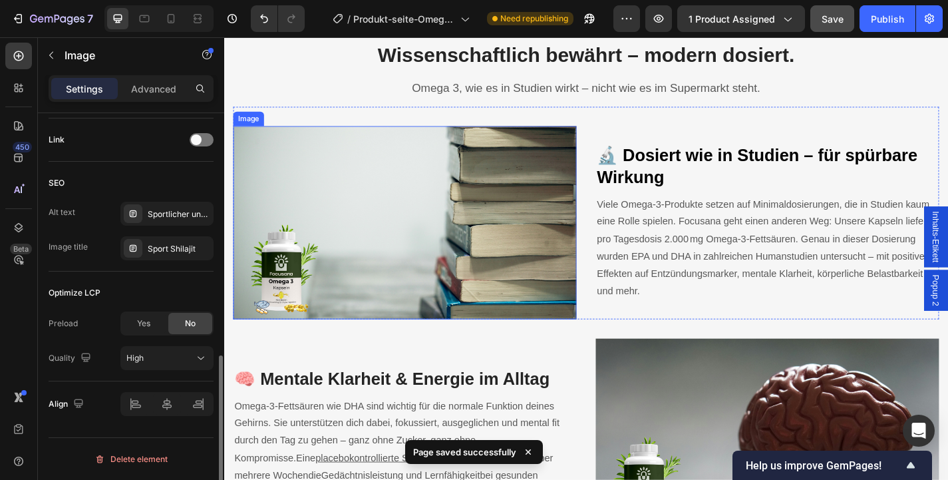
scroll to position [0, 0]
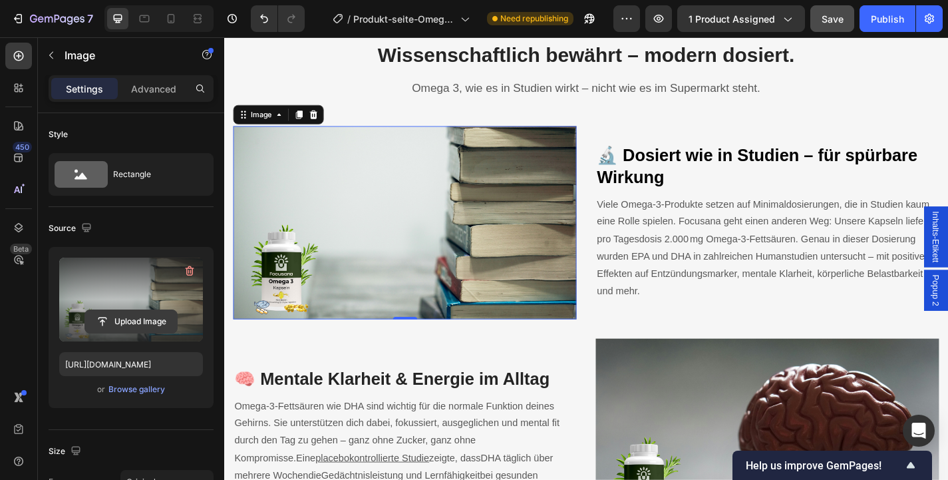
click at [130, 309] on button "Upload Image" at bounding box center [130, 321] width 93 height 24
click at [144, 329] on input "file" at bounding box center [131, 321] width 92 height 23
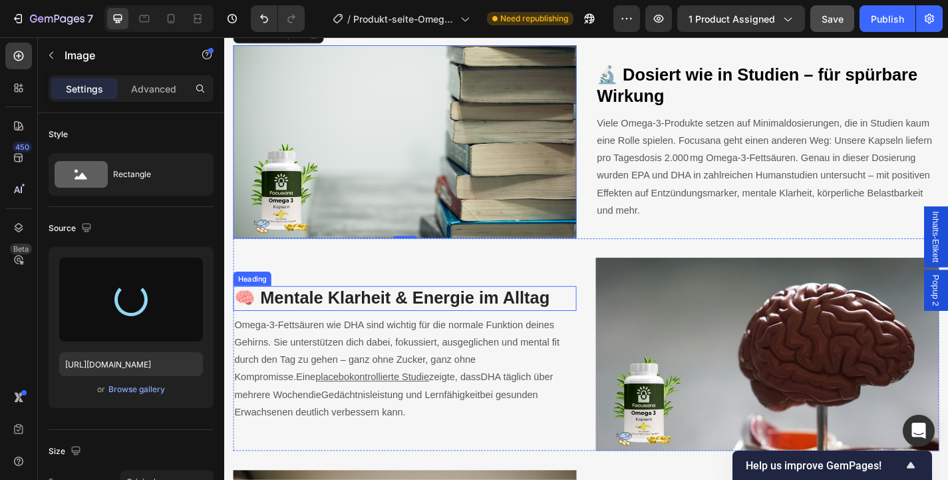
scroll to position [1726, 0]
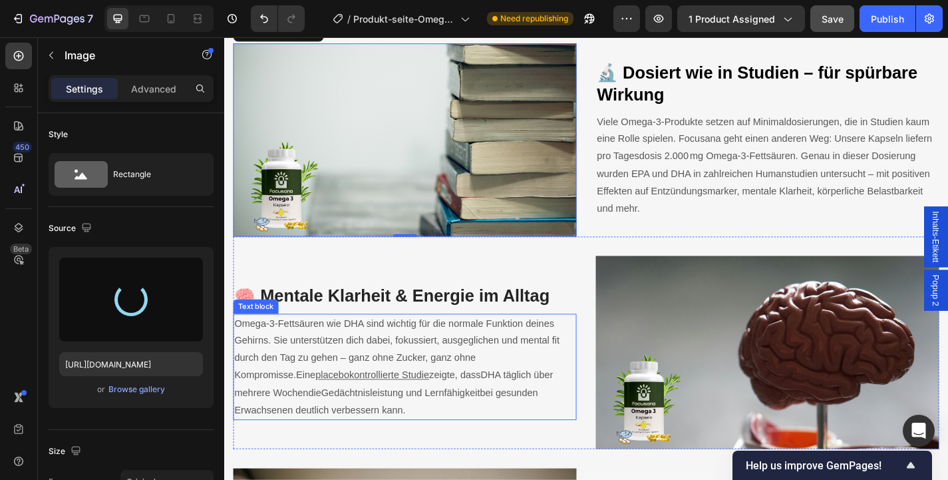
type input "https://cdn.shopify.com/s/files/1/0914/5971/5416/files/gempages_566325962250126…"
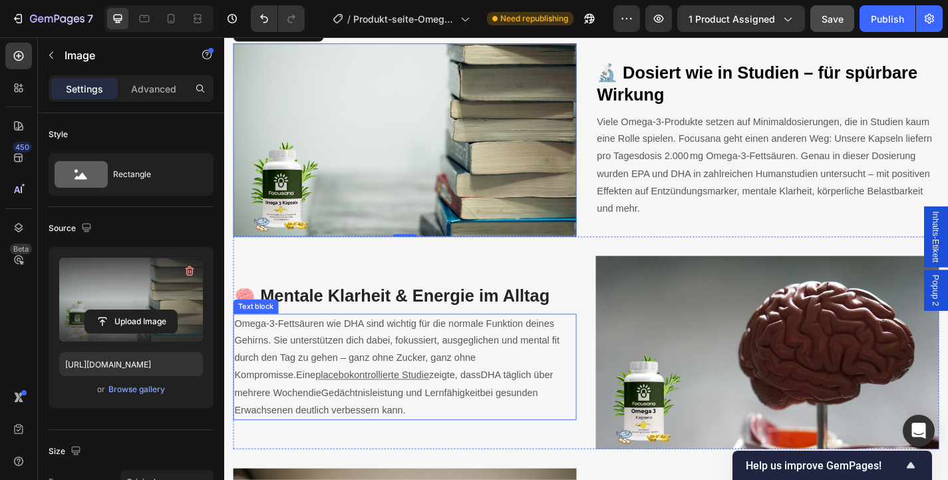
scroll to position [1794, 0]
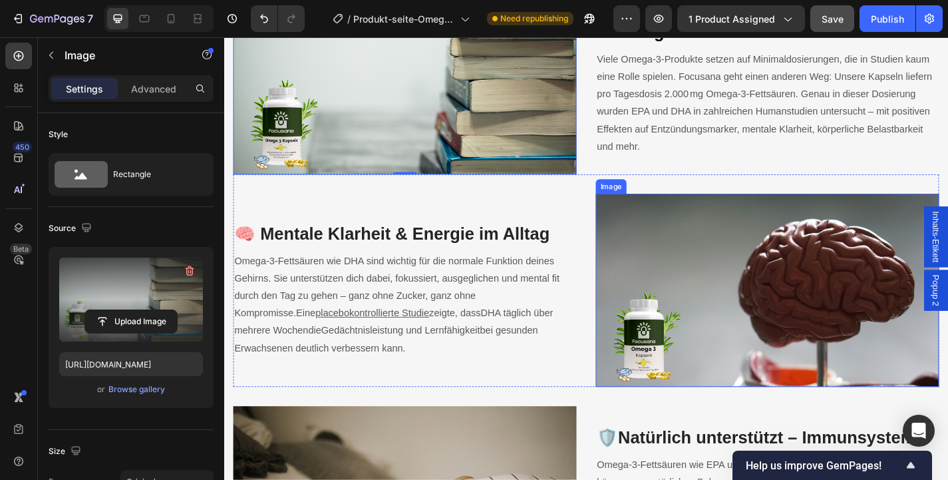
click at [712, 307] on img at bounding box center [823, 316] width 379 height 213
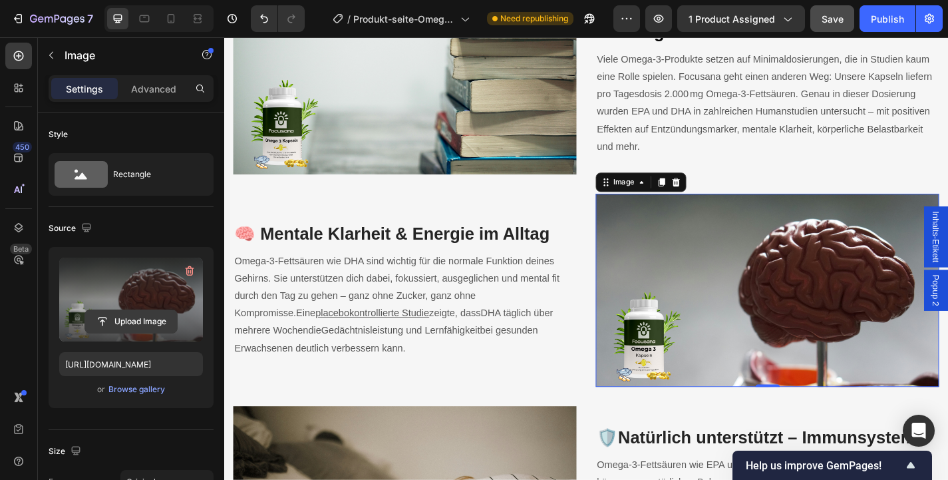
click at [140, 319] on input "file" at bounding box center [131, 321] width 92 height 23
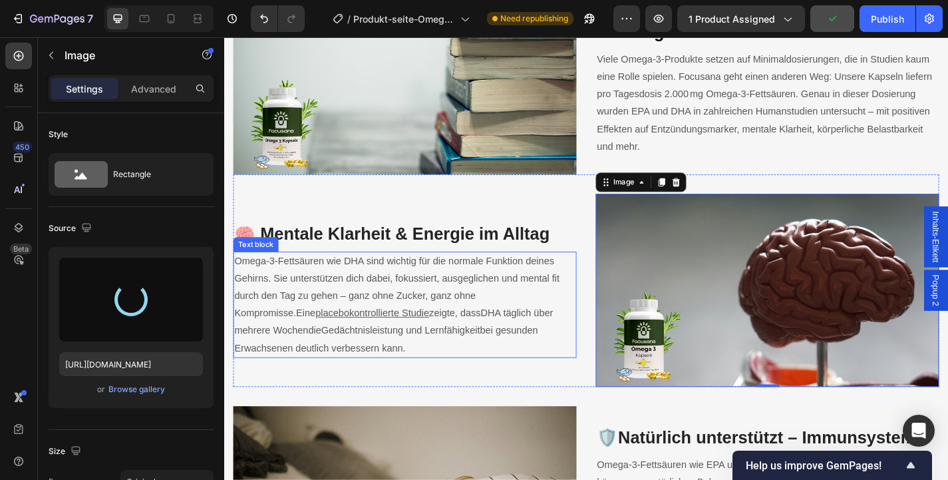
scroll to position [2004, 0]
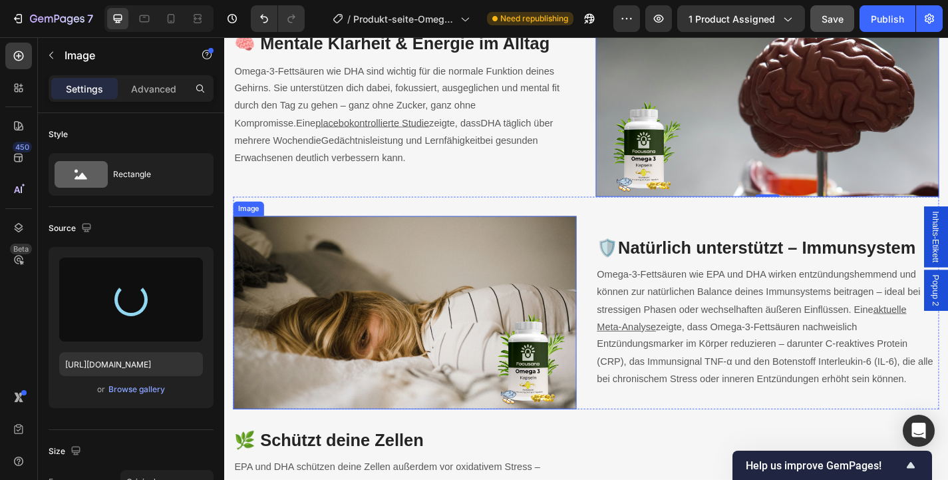
type input "https://cdn.shopify.com/s/files/1/0914/5971/5416/files/gempages_566325962250126…"
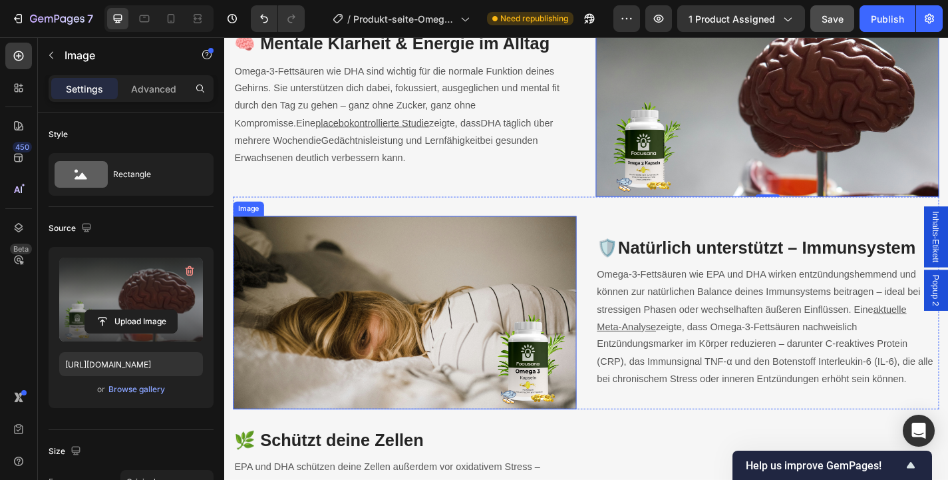
click at [460, 261] on img at bounding box center [423, 340] width 379 height 213
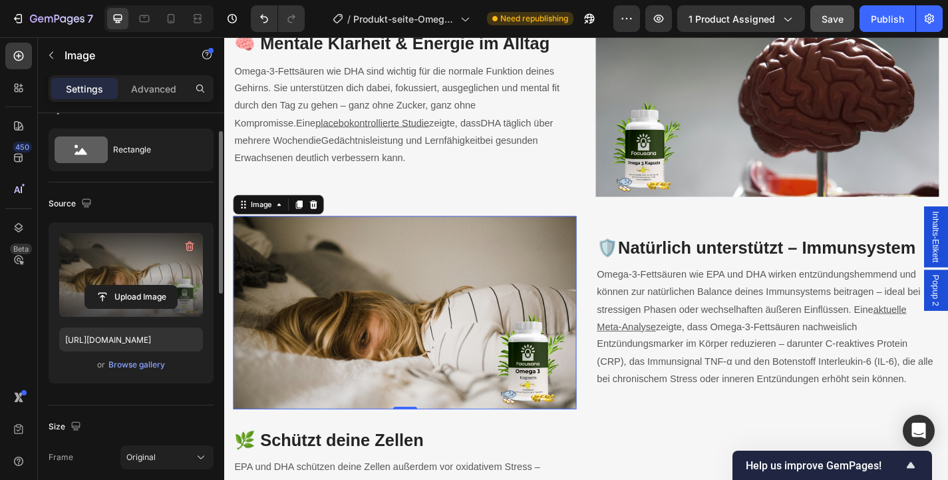
scroll to position [31, 0]
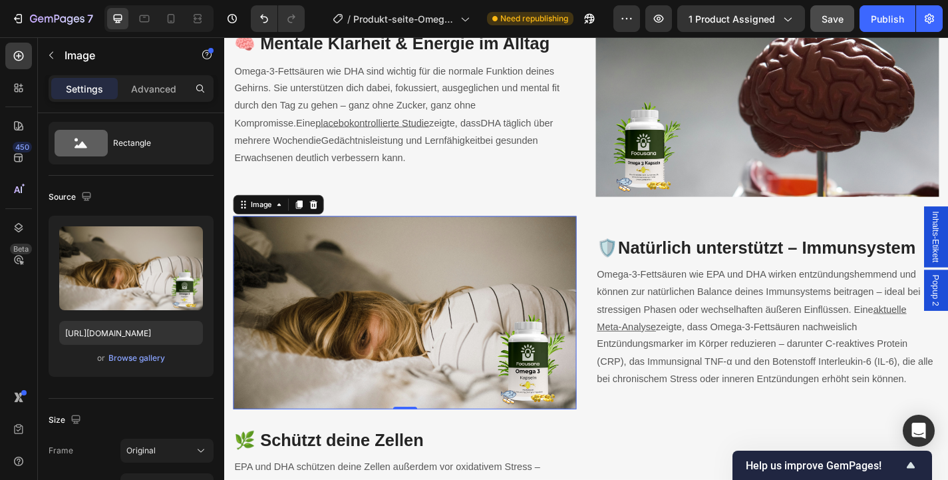
click at [339, 305] on img at bounding box center [423, 340] width 379 height 213
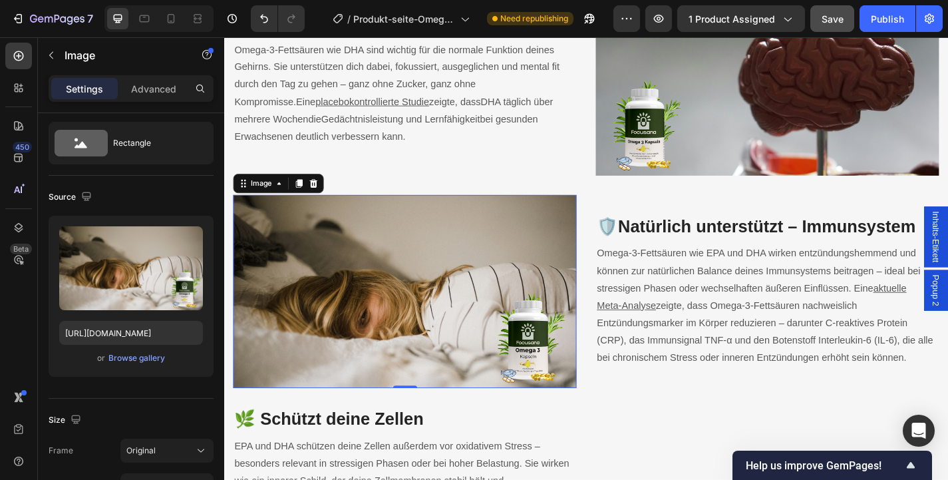
scroll to position [2030, 0]
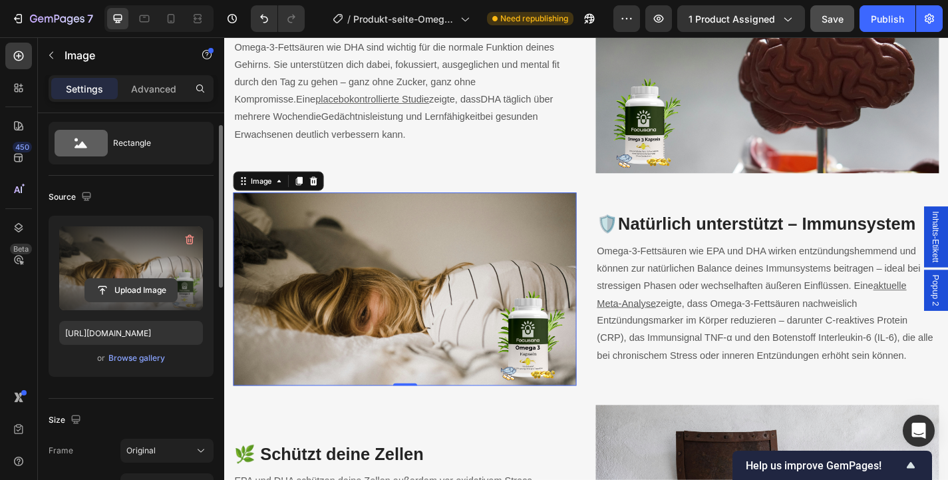
click at [148, 291] on input "file" at bounding box center [131, 290] width 92 height 23
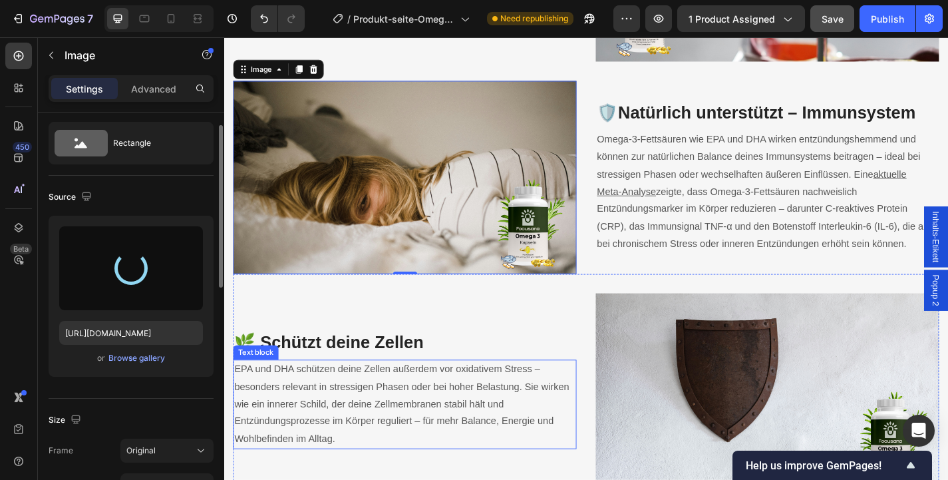
scroll to position [2229, 0]
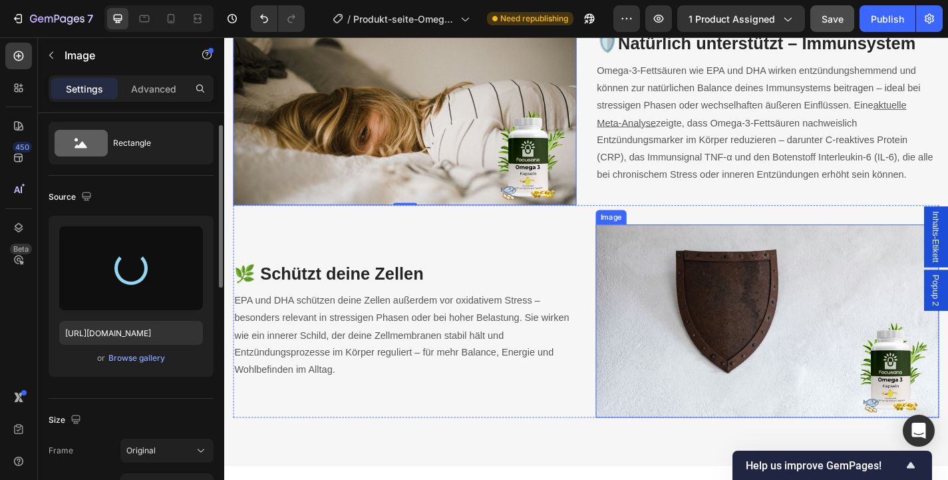
type input "https://cdn.shopify.com/s/files/1/0914/5971/5416/files/gempages_566325962250126…"
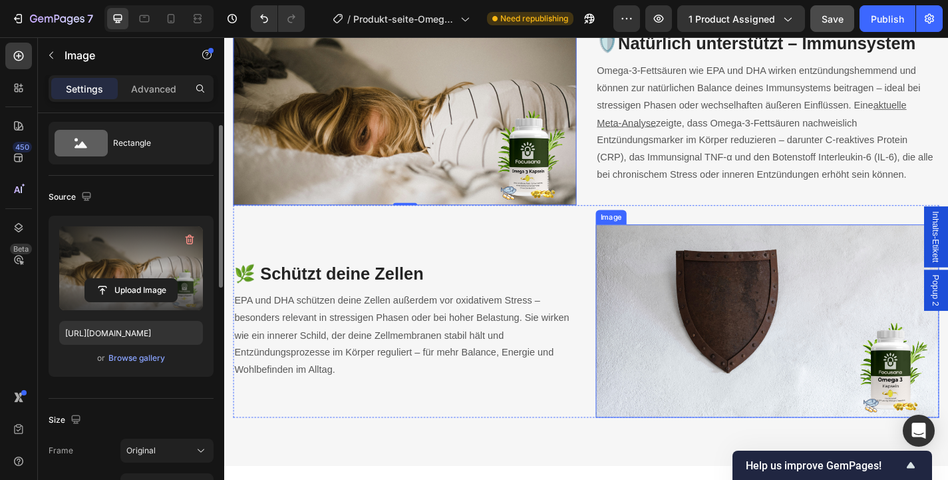
click at [941, 423] on img at bounding box center [823, 349] width 379 height 213
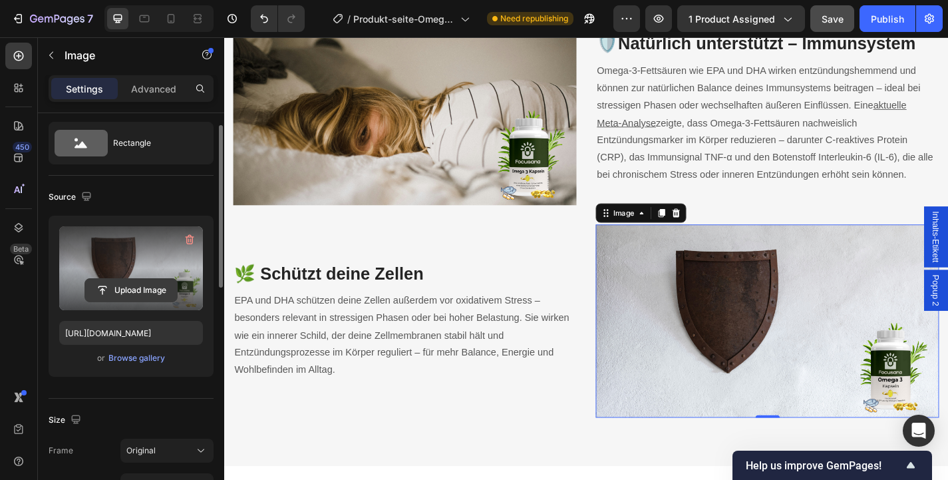
click at [128, 289] on input "file" at bounding box center [131, 290] width 92 height 23
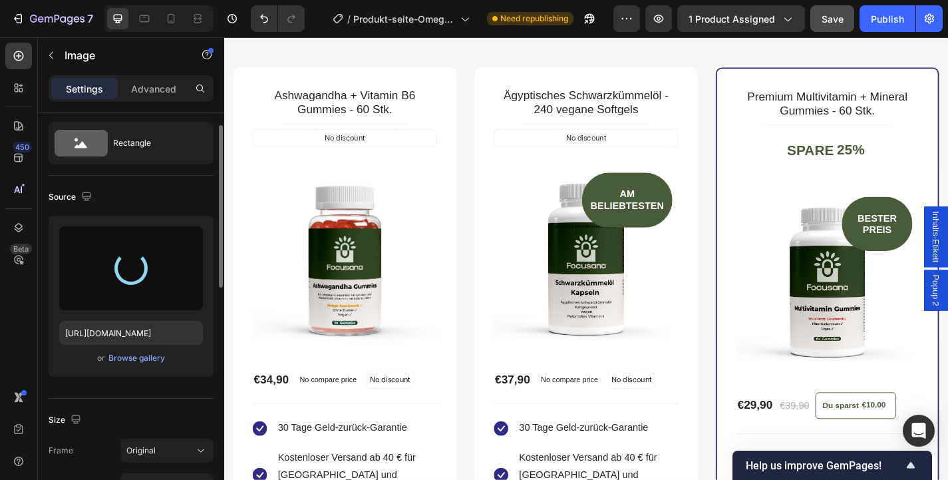
scroll to position [3268, 0]
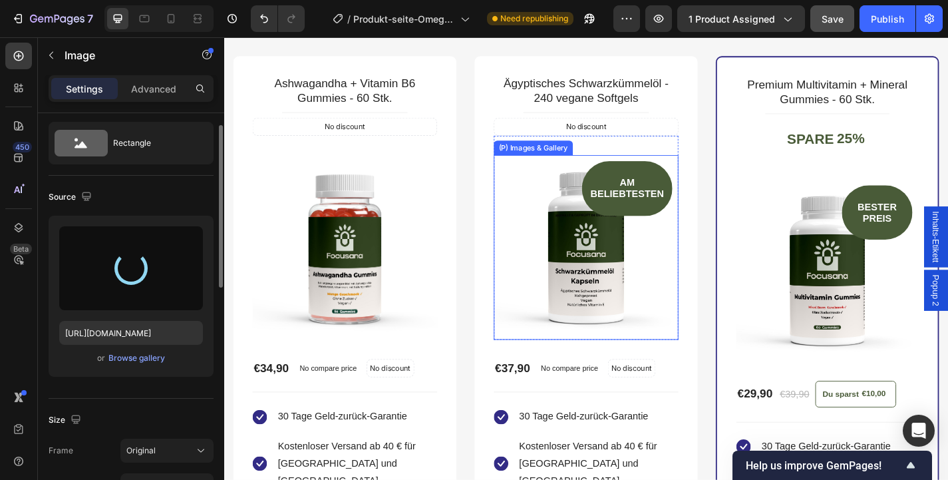
type input "https://cdn.shopify.com/s/files/1/0914/5971/5416/files/gempages_566325962250126…"
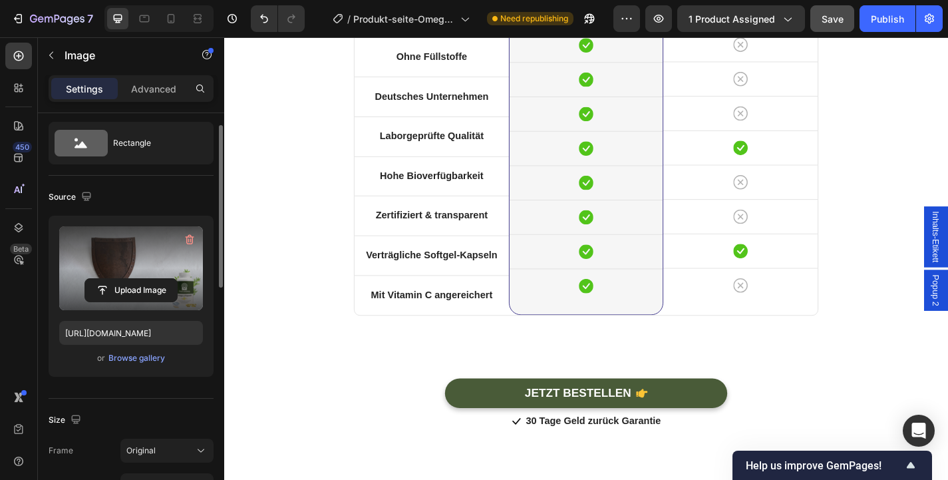
scroll to position [4412, 0]
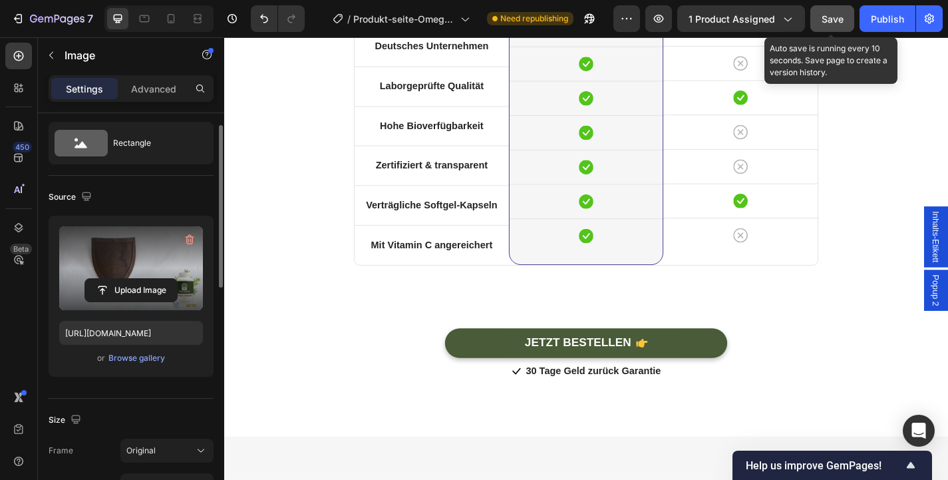
click at [824, 21] on span "Save" at bounding box center [833, 18] width 22 height 11
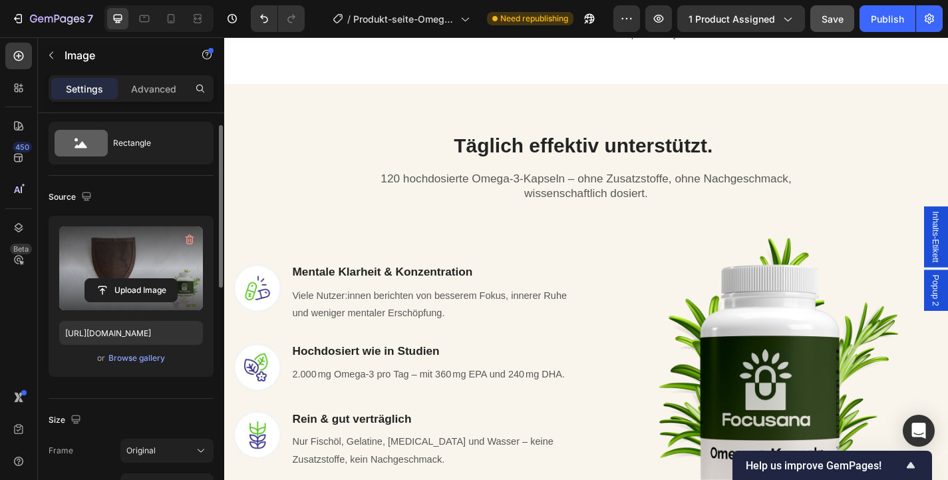
scroll to position [0, 0]
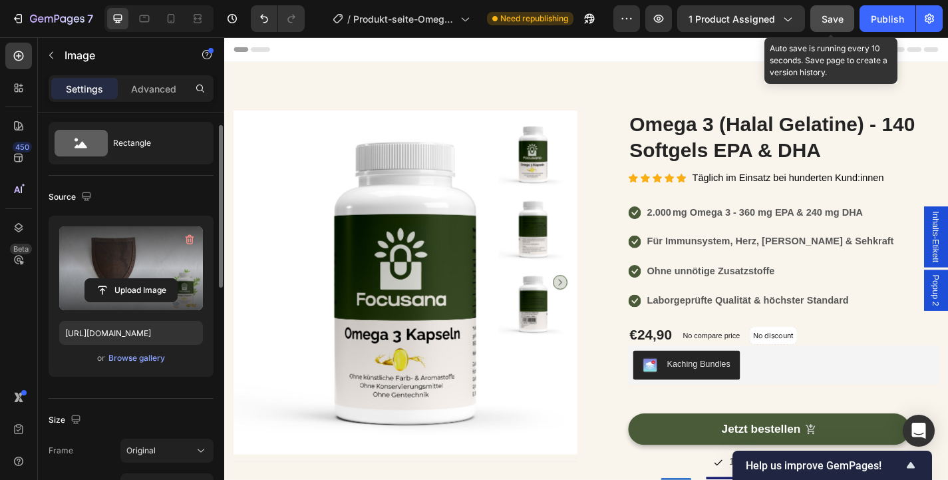
click at [842, 20] on span "Save" at bounding box center [833, 18] width 22 height 11
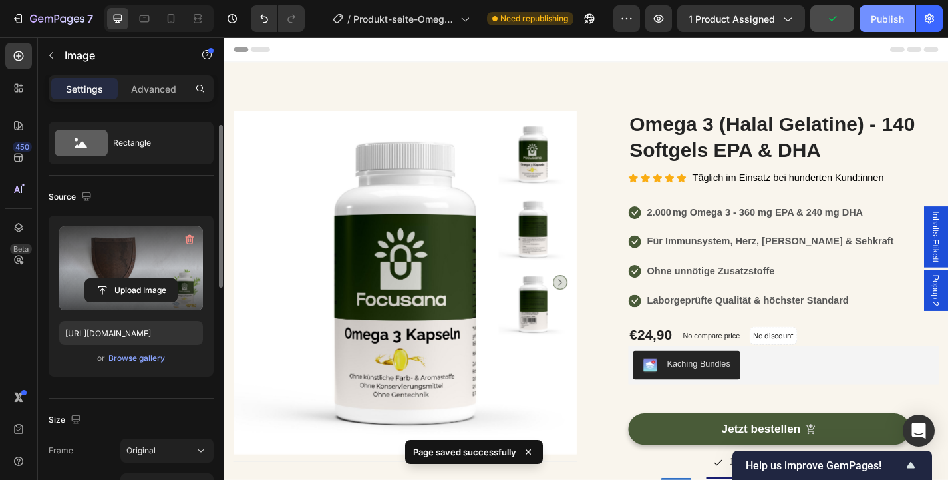
click at [897, 25] on div "Publish" at bounding box center [887, 19] width 33 height 14
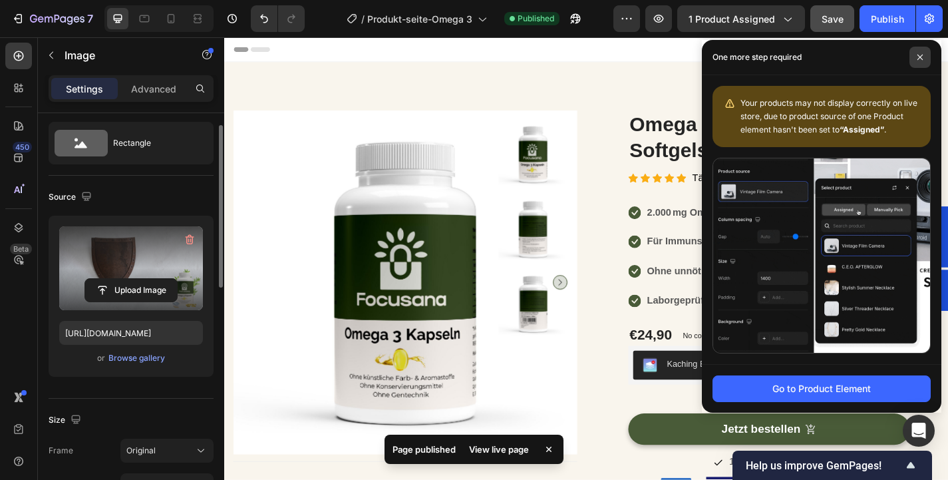
click at [921, 55] on icon at bounding box center [919, 57] width 5 height 5
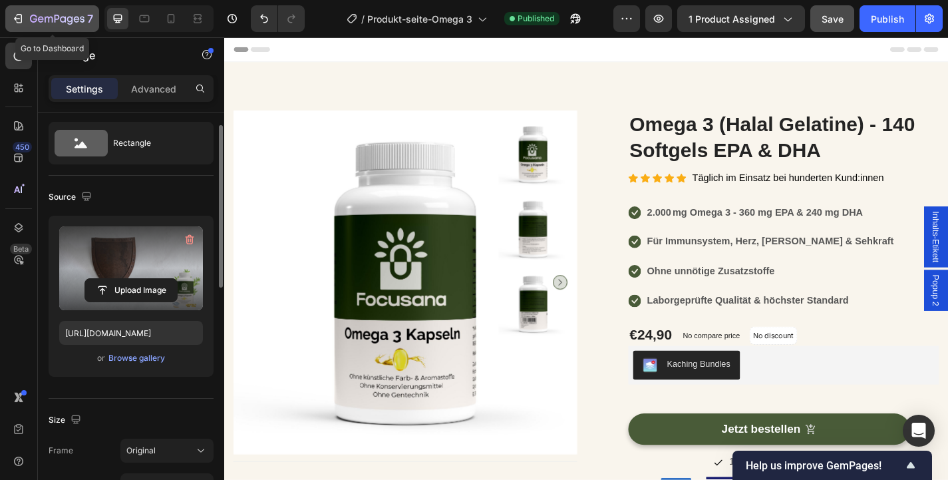
click at [24, 17] on icon "button" at bounding box center [17, 18] width 13 height 13
